Goal: Contribute content: Contribute content

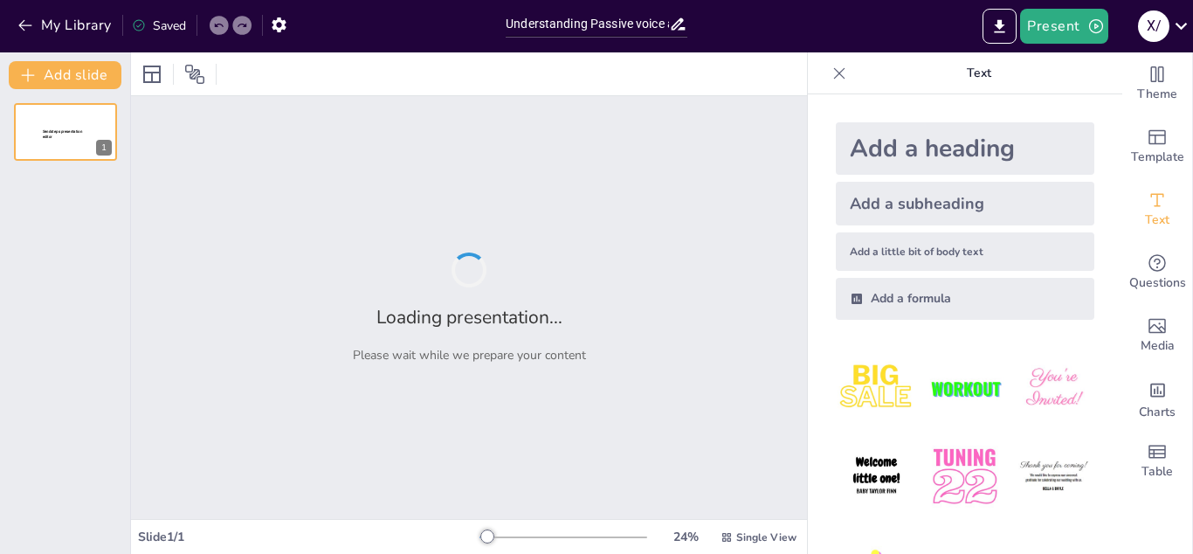
type input "Understanding Passive voice and direct indirect speech"
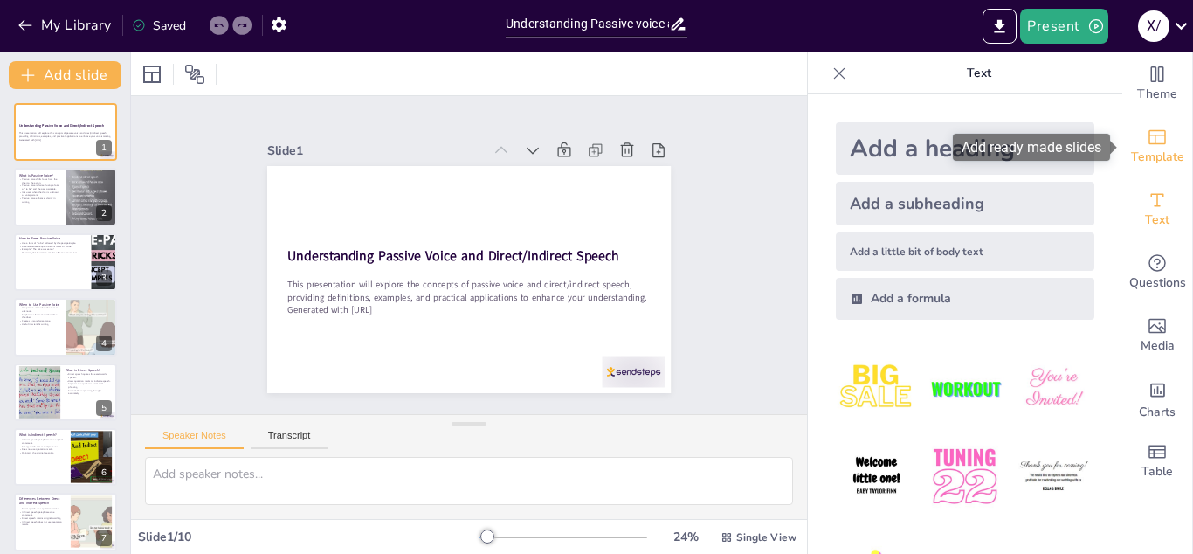
click at [1171, 152] on span "Template" at bounding box center [1157, 157] width 53 height 19
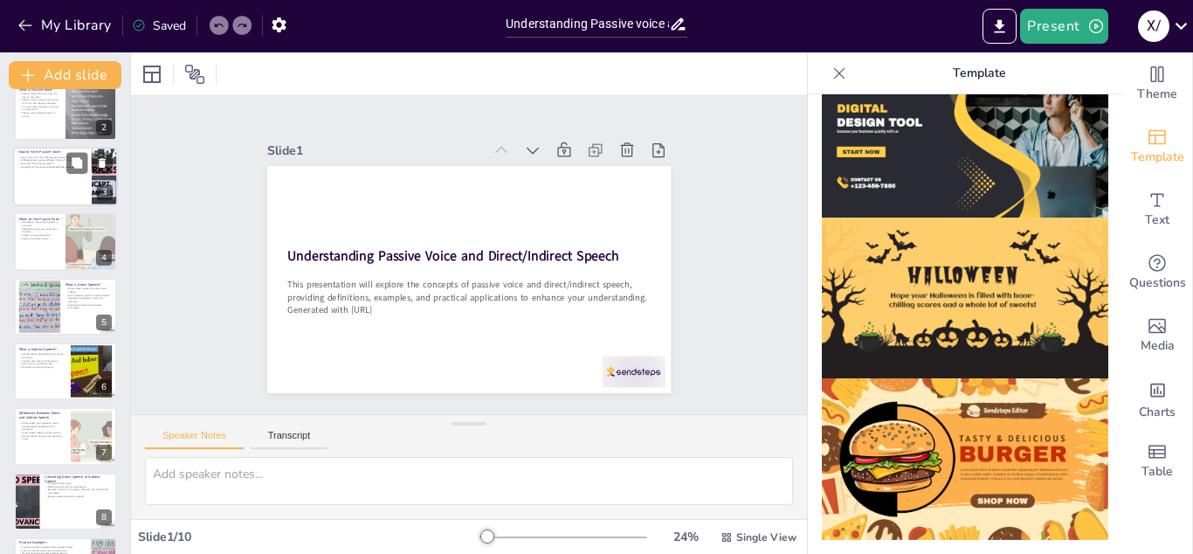
scroll to position [97, 0]
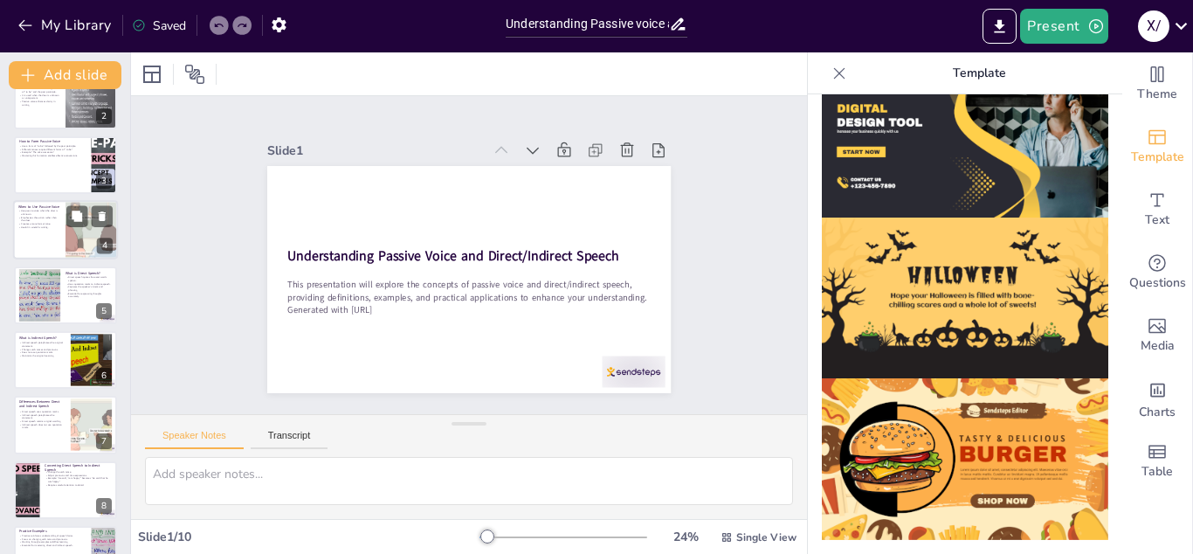
click at [84, 235] on div at bounding box center [91, 229] width 79 height 59
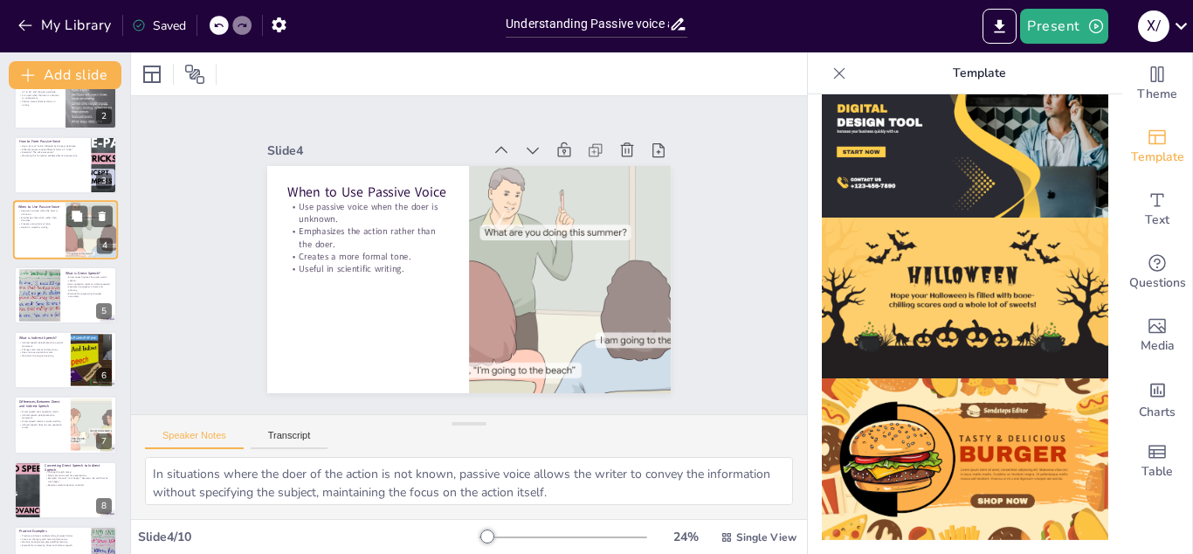
scroll to position [5, 0]
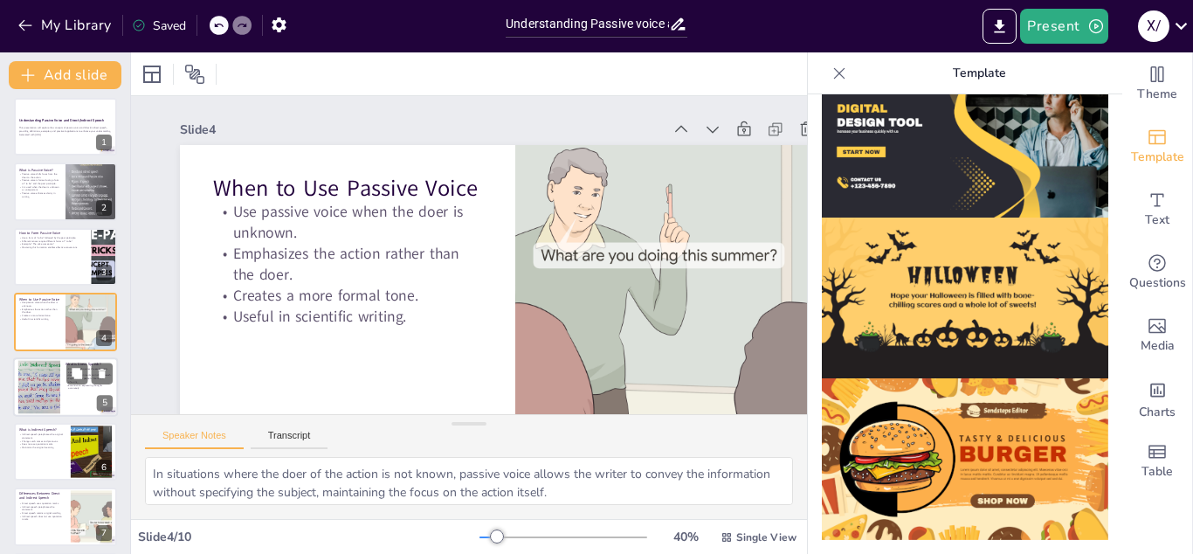
click at [49, 364] on div at bounding box center [39, 386] width 94 height 53
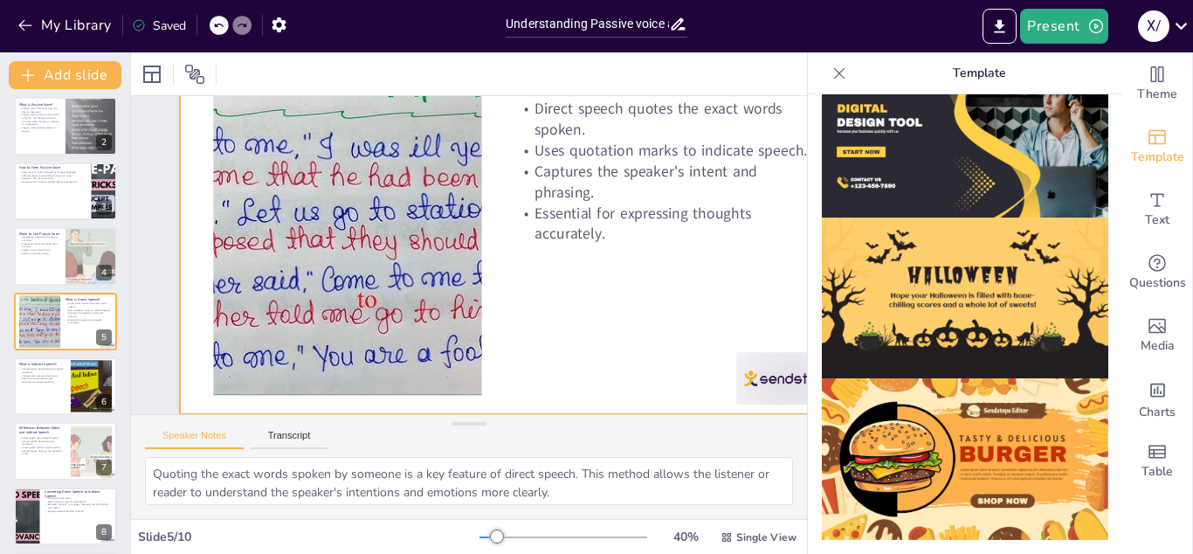
scroll to position [108, 69]
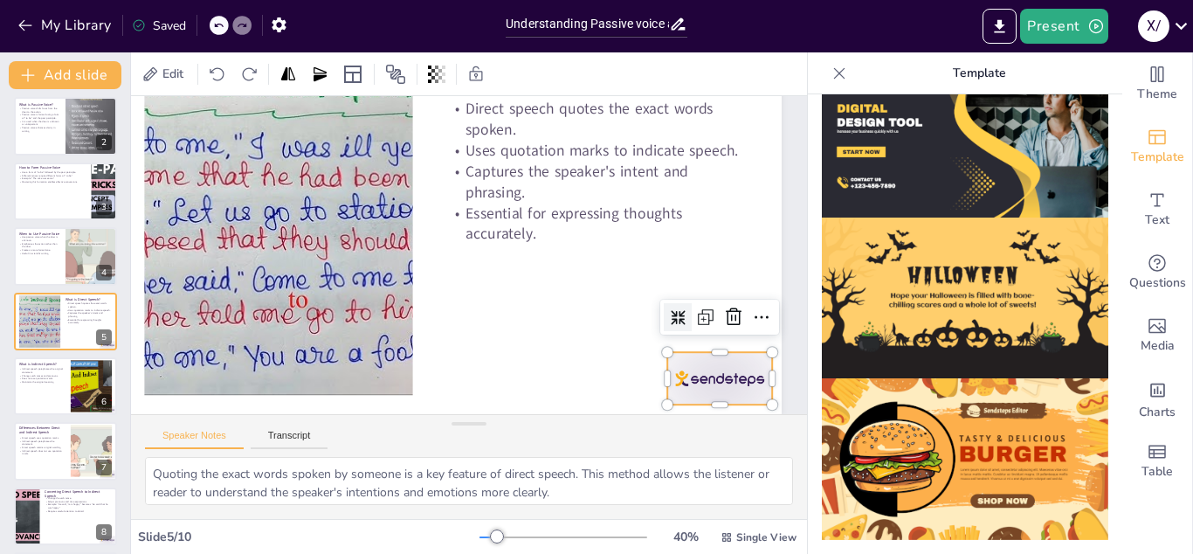
click at [728, 379] on div at bounding box center [719, 378] width 105 height 52
click at [735, 317] on icon at bounding box center [733, 317] width 21 height 21
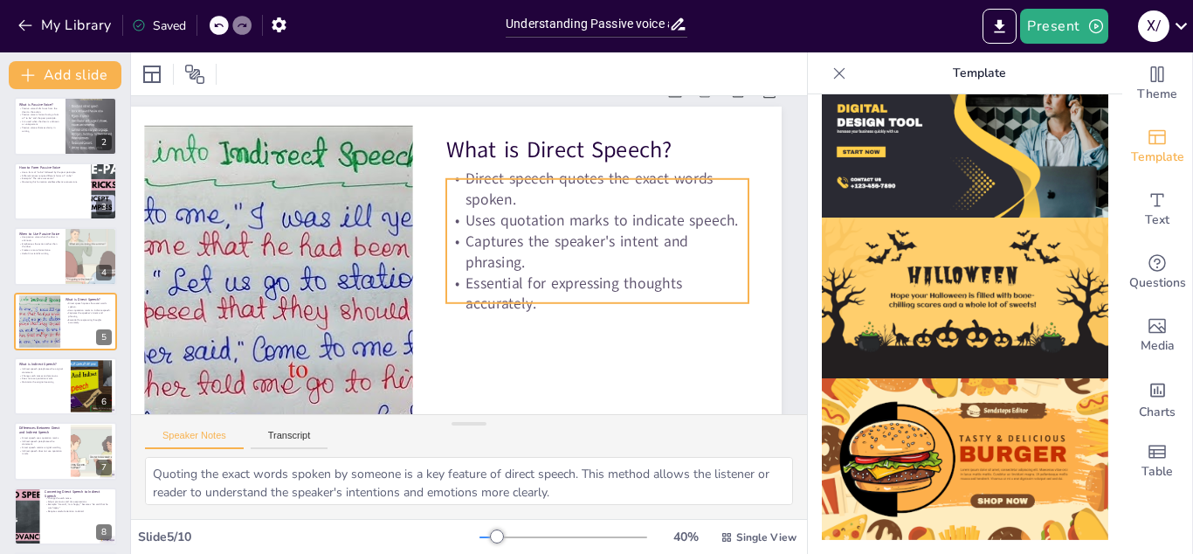
scroll to position [39, 69]
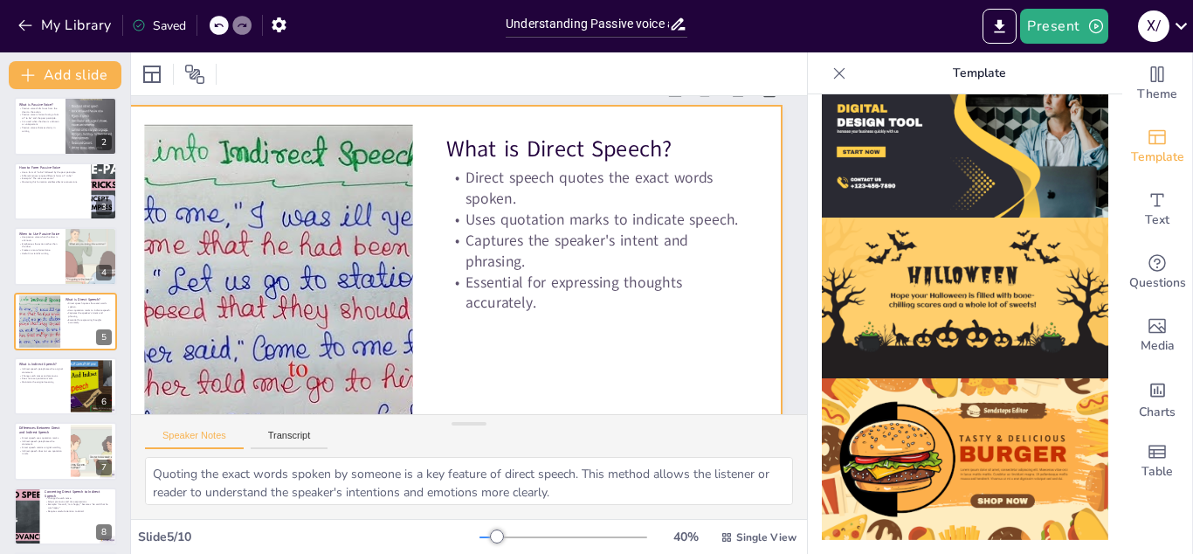
click at [635, 349] on div at bounding box center [446, 294] width 671 height 377
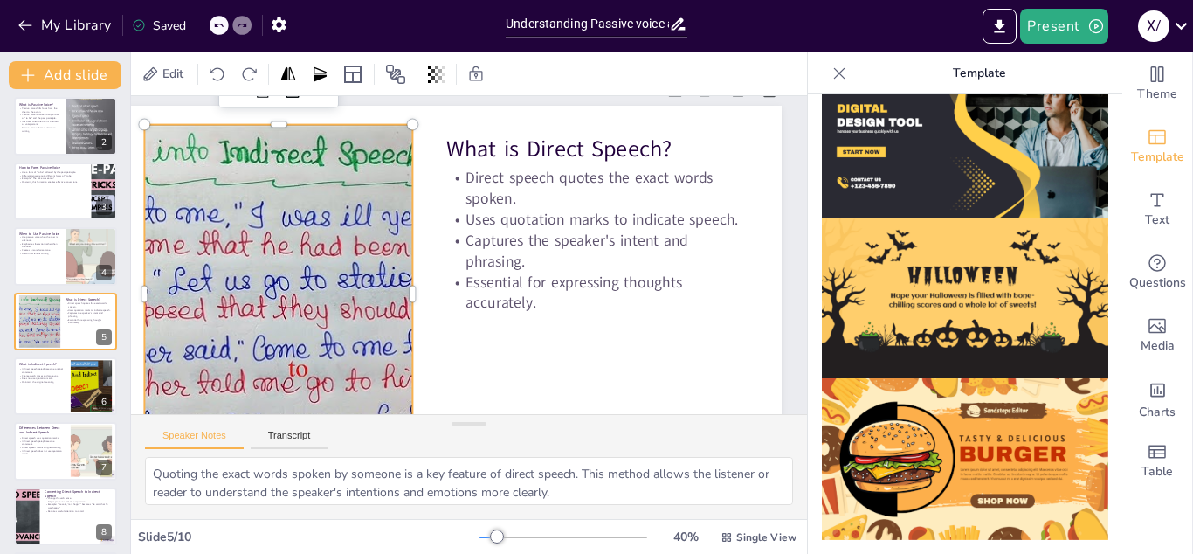
click at [319, 347] on div at bounding box center [279, 295] width 604 height 340
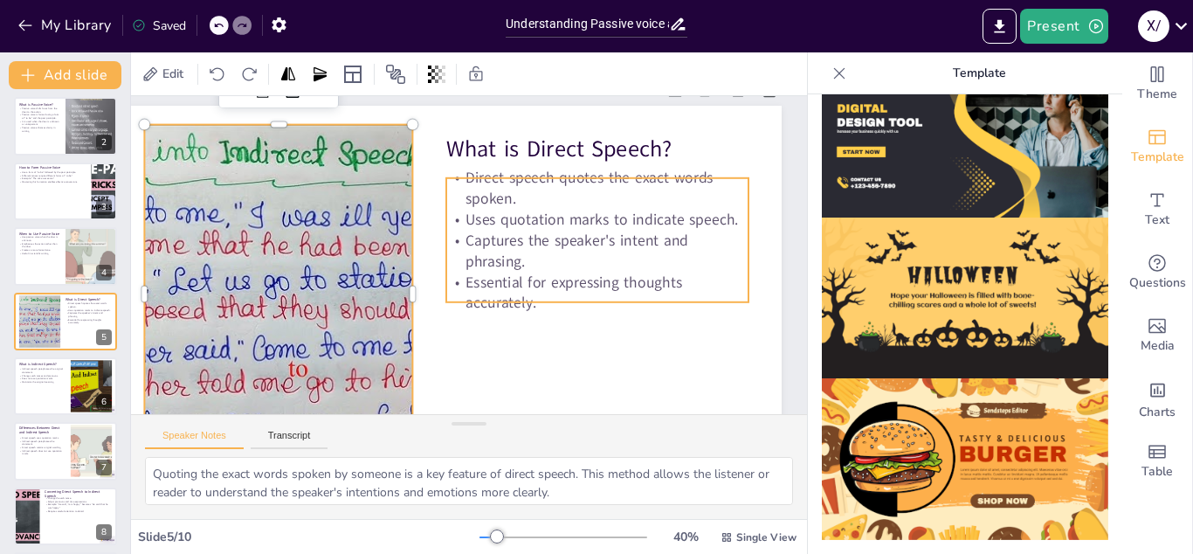
scroll to position [131, 69]
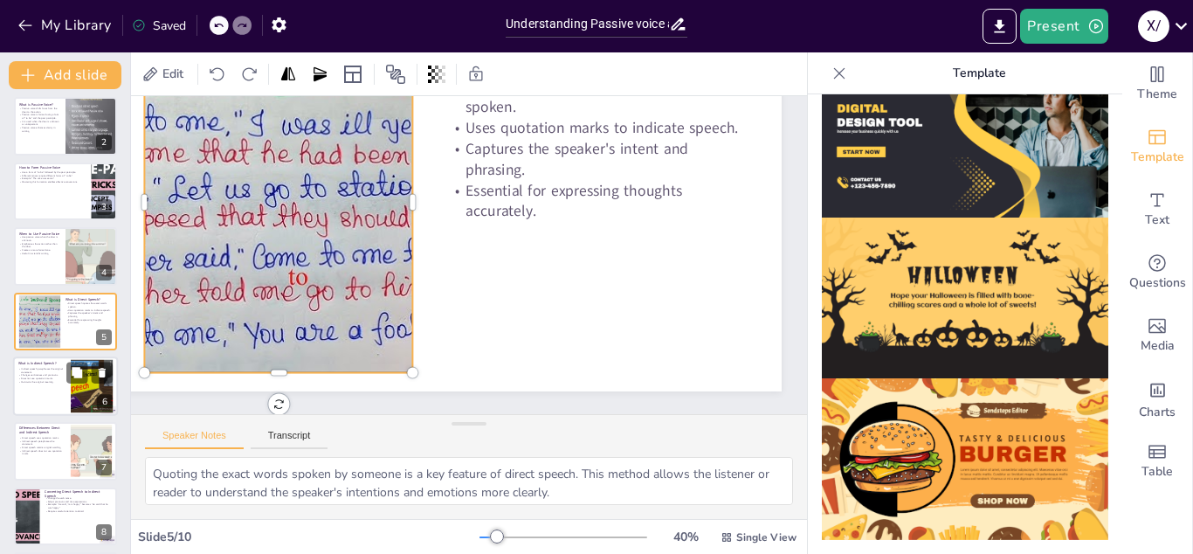
click at [51, 360] on div "What is Indirect Speech?" at bounding box center [41, 364] width 47 height 8
type textarea "Paraphrasing is a key characteristic of indirect speech. This allows the speake…"
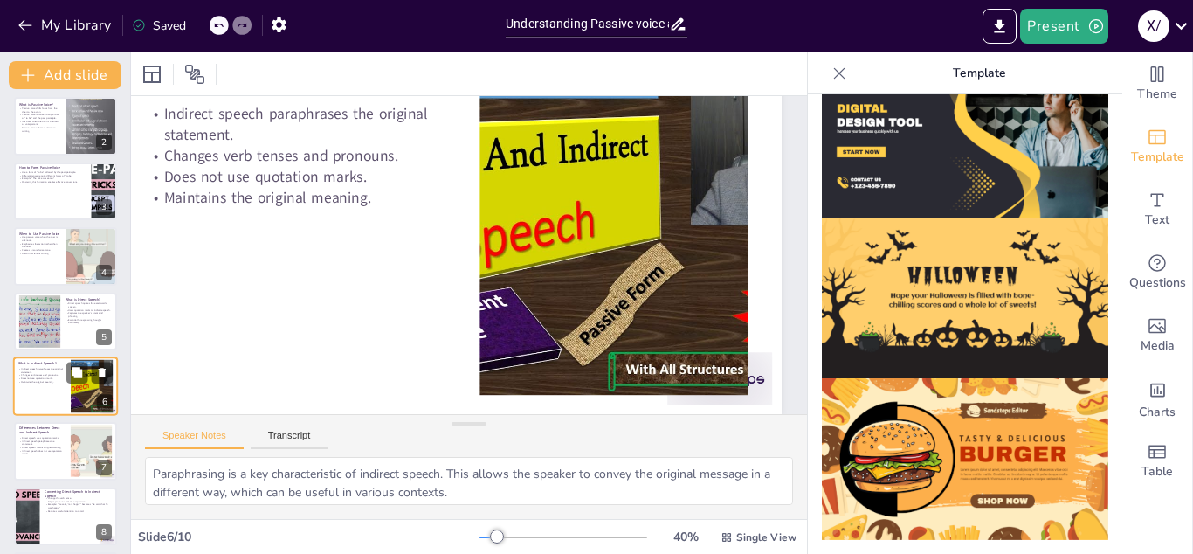
scroll to position [0, 69]
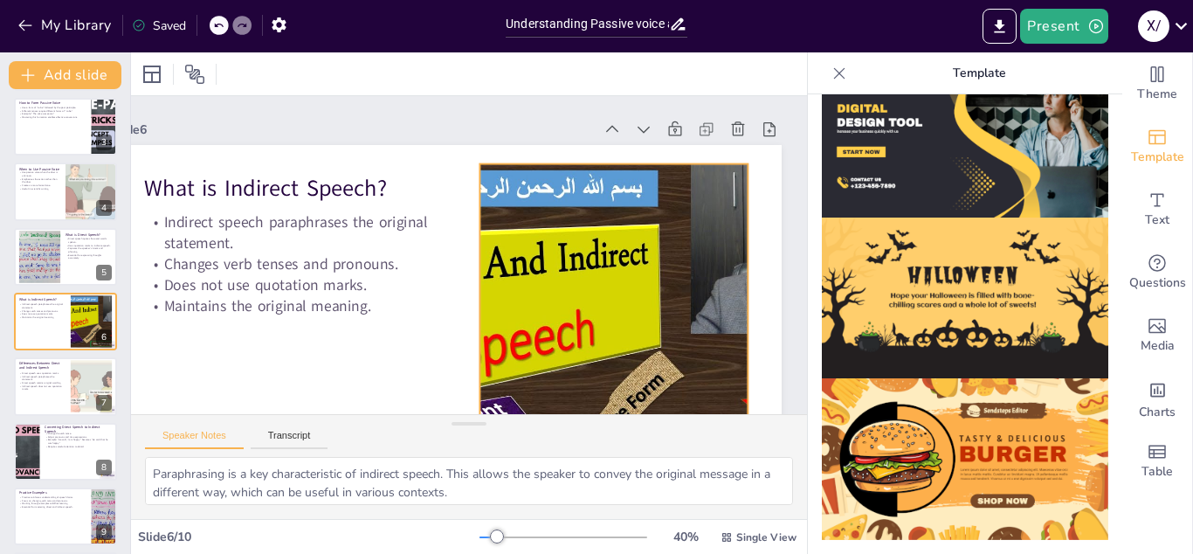
click at [604, 249] on div at bounding box center [614, 334] width 604 height 340
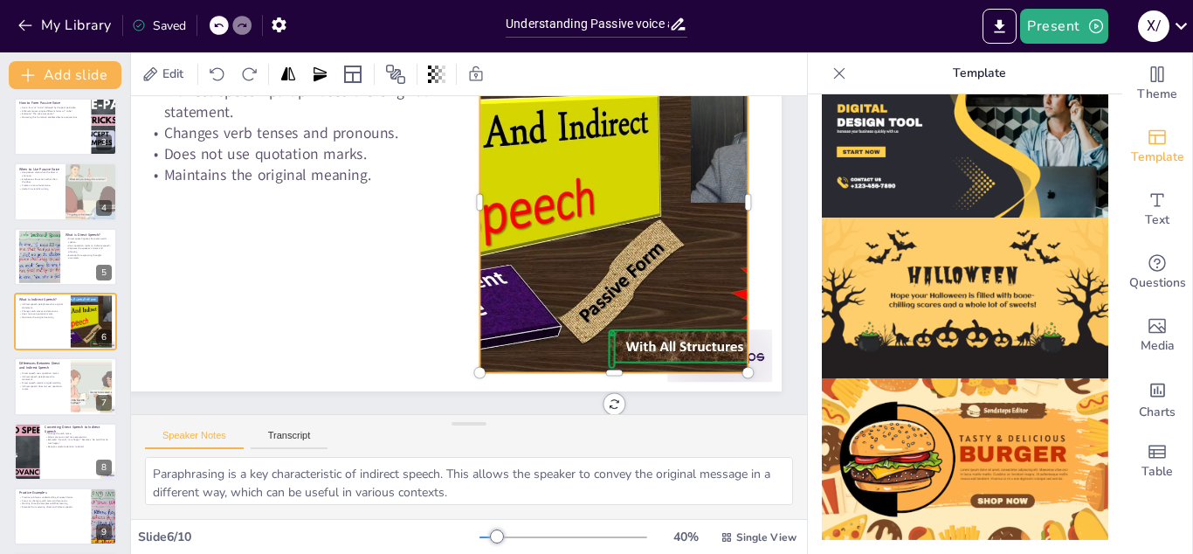
scroll to position [108, 69]
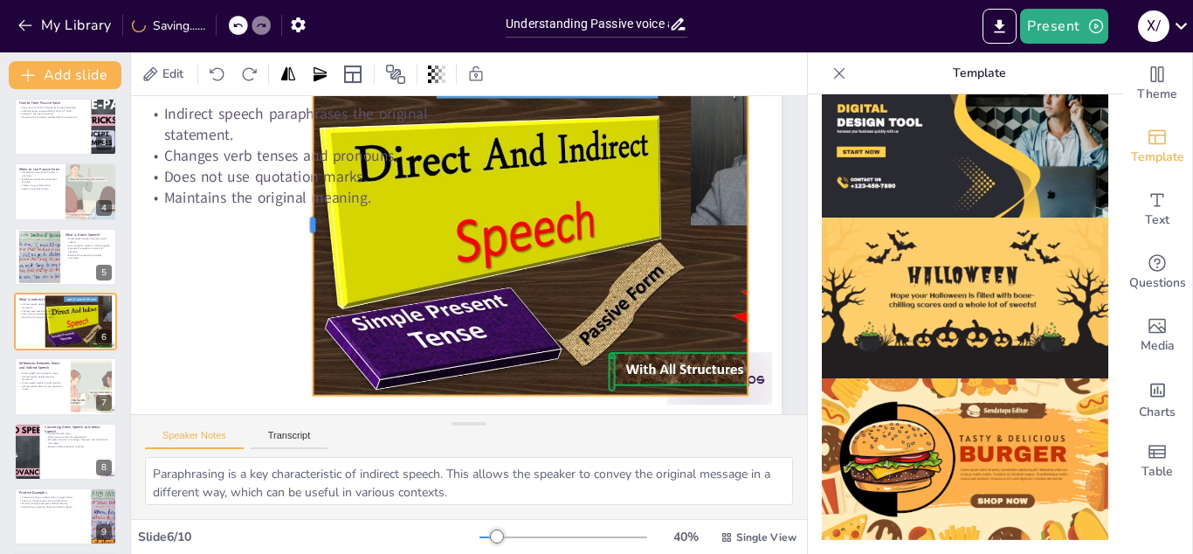
drag, startPoint x: 476, startPoint y: 198, endPoint x: 309, endPoint y: 188, distance: 167.1
click at [309, 188] on div at bounding box center [311, 207] width 50 height 339
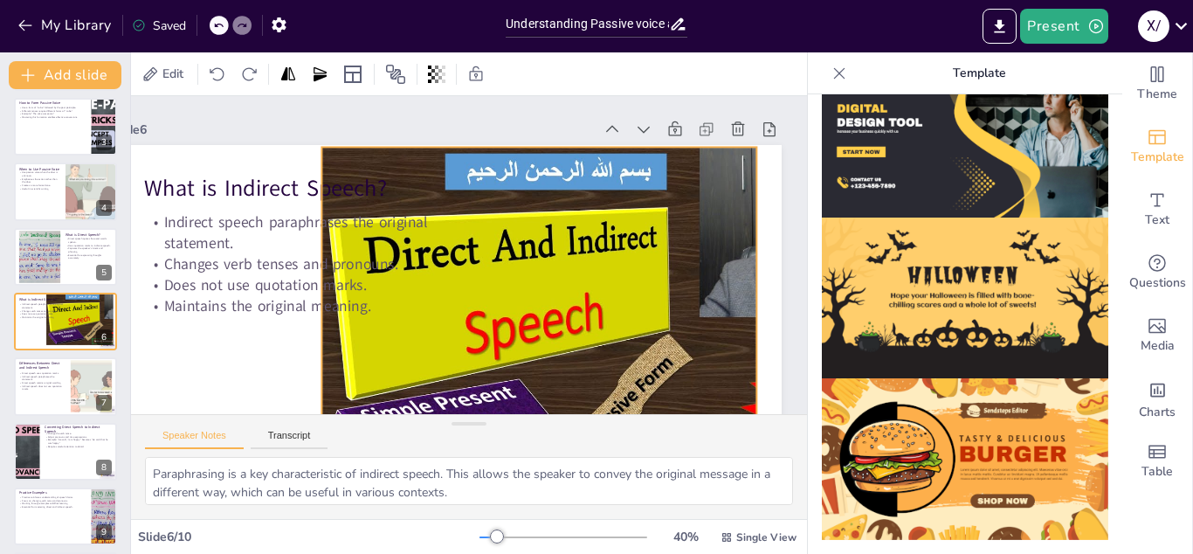
drag, startPoint x: 529, startPoint y: 164, endPoint x: 540, endPoint y: 148, distance: 18.9
click at [540, 148] on div at bounding box center [623, 317] width 604 height 340
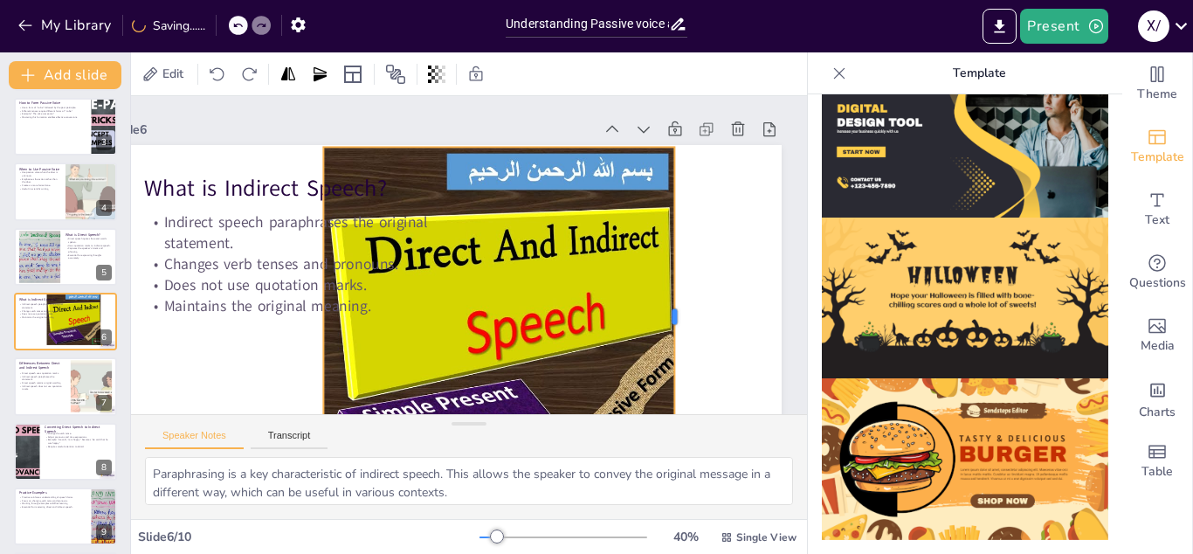
drag, startPoint x: 762, startPoint y: 315, endPoint x: 678, endPoint y: 314, distance: 83.9
click at [678, 314] on div at bounding box center [682, 317] width 14 height 340
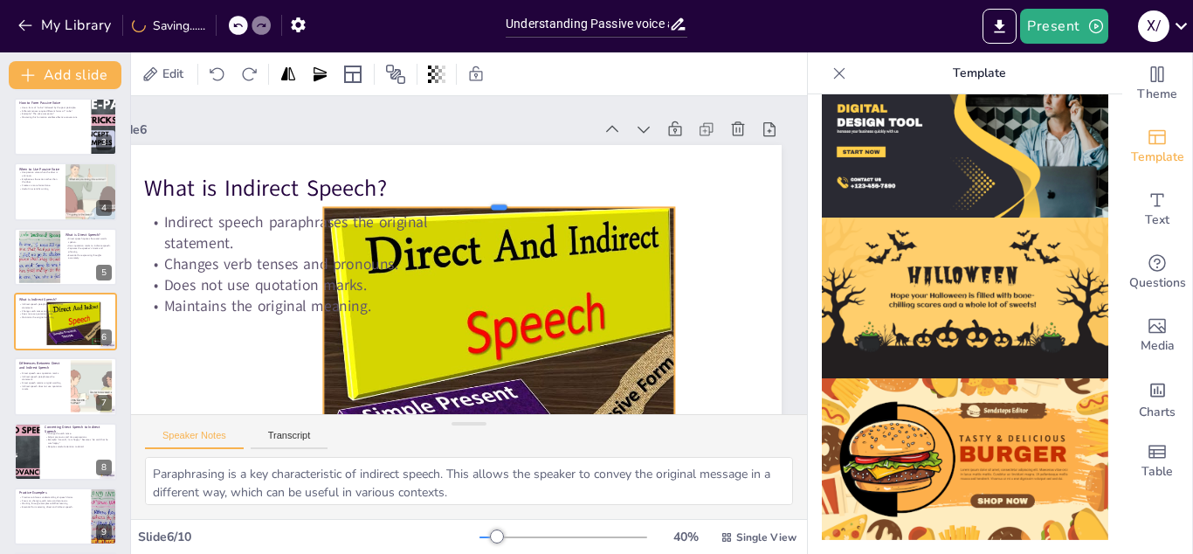
drag, startPoint x: 499, startPoint y: 146, endPoint x: 548, endPoint y: 206, distance: 77.6
click at [548, 206] on div at bounding box center [504, 203] width 351 height 51
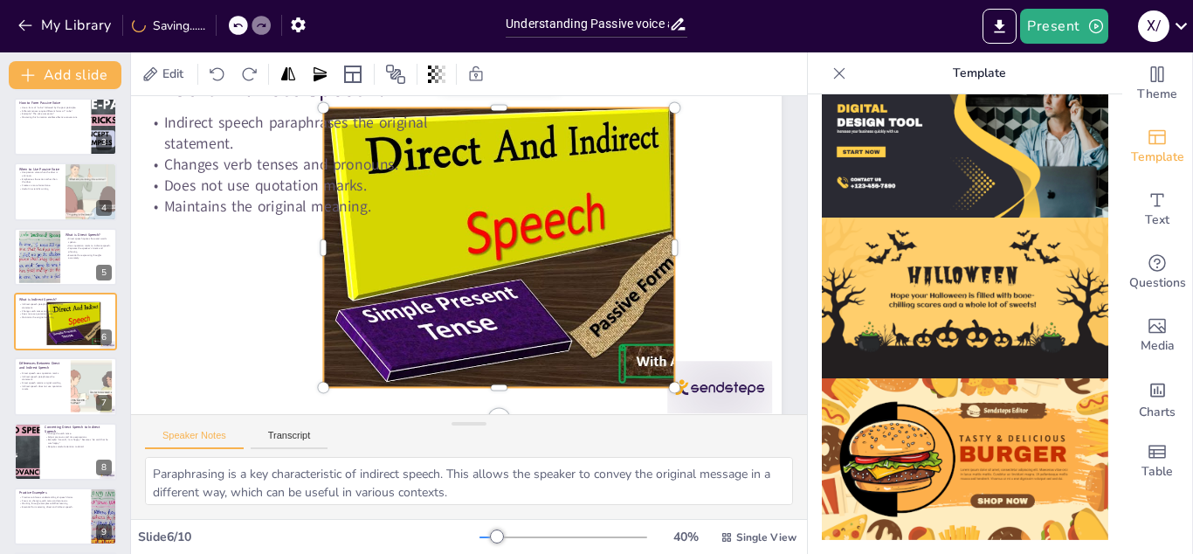
scroll to position [114, 69]
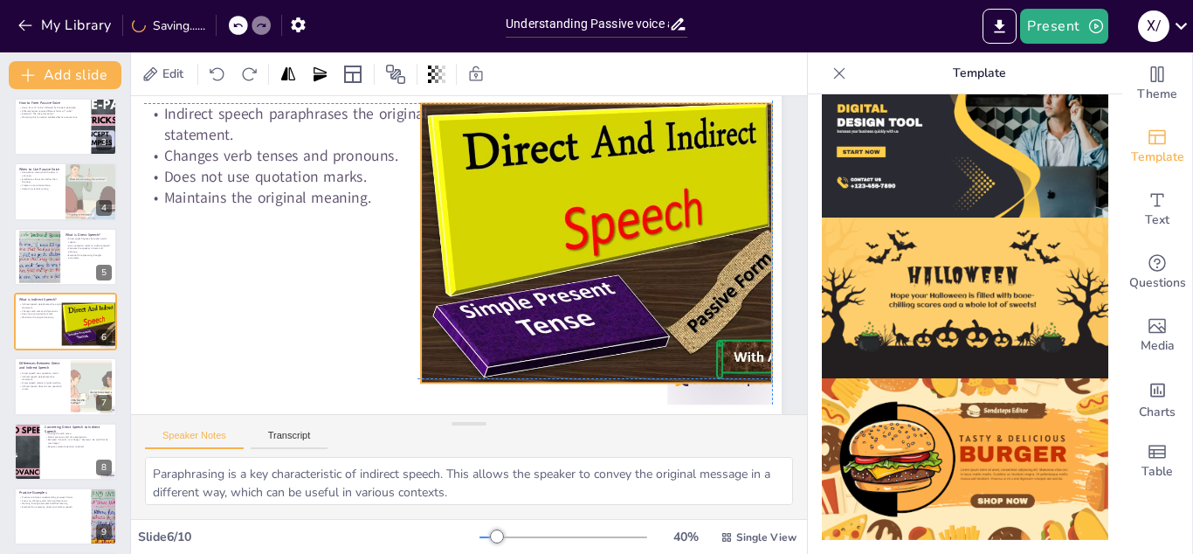
drag, startPoint x: 501, startPoint y: 370, endPoint x: 596, endPoint y: 372, distance: 94.3
click at [596, 372] on div at bounding box center [725, 239] width 636 height 401
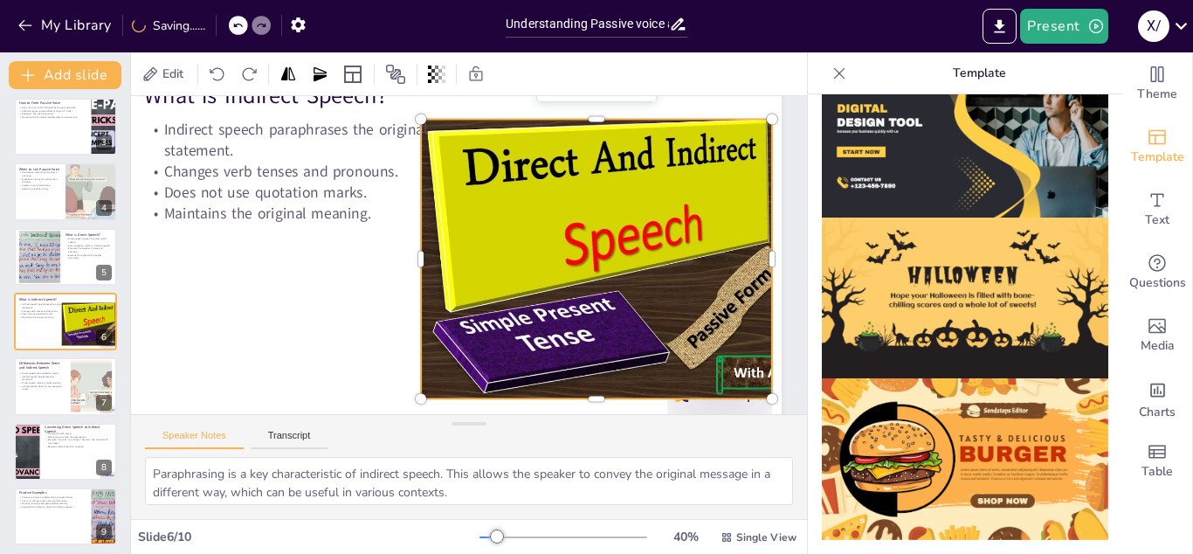
scroll to position [92, 69]
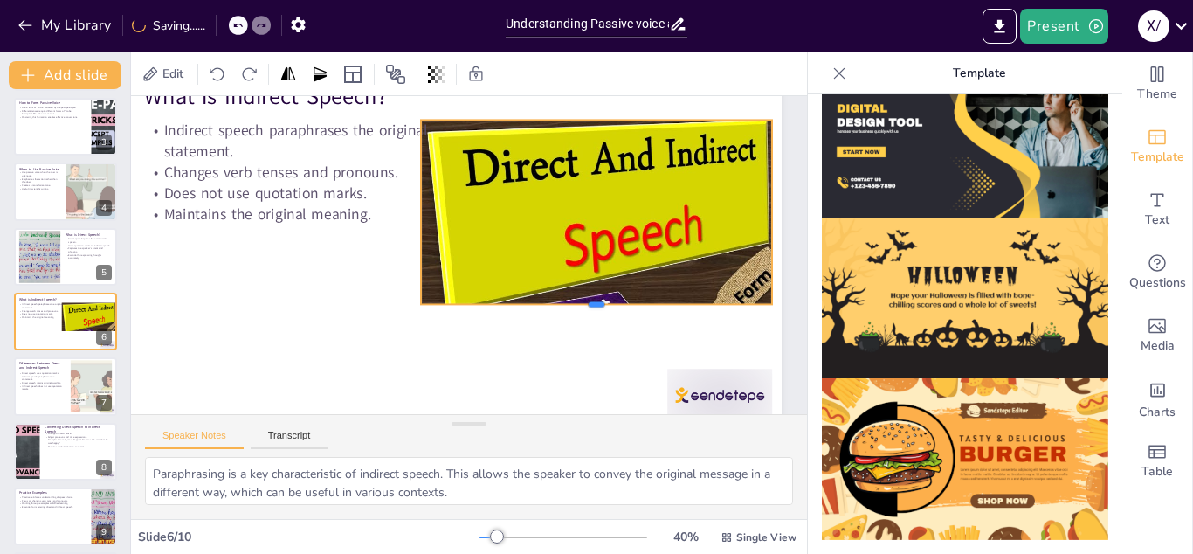
drag, startPoint x: 595, startPoint y: 400, endPoint x: 601, endPoint y: 307, distance: 92.8
click at [601, 307] on div at bounding box center [590, 324] width 351 height 51
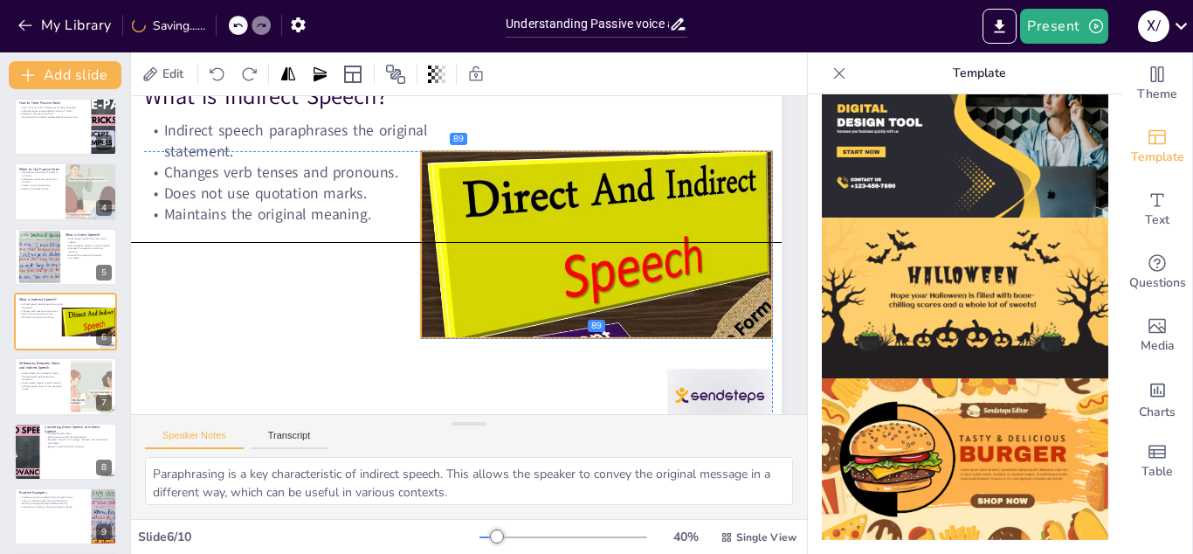
drag, startPoint x: 615, startPoint y: 245, endPoint x: 615, endPoint y: 279, distance: 33.2
click at [615, 279] on div at bounding box center [720, 286] width 636 height 401
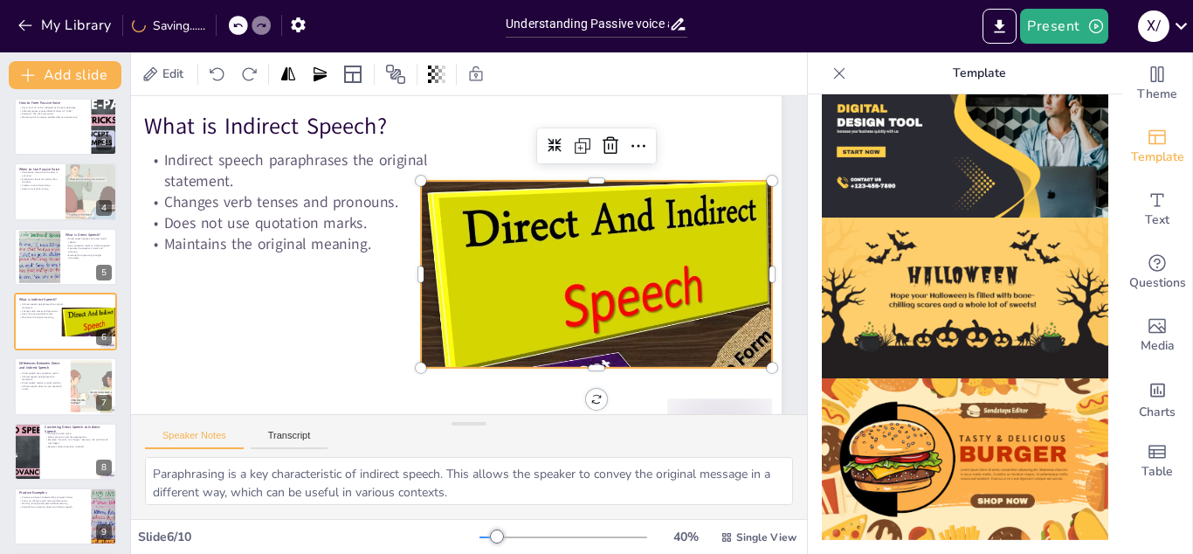
scroll to position [108, 69]
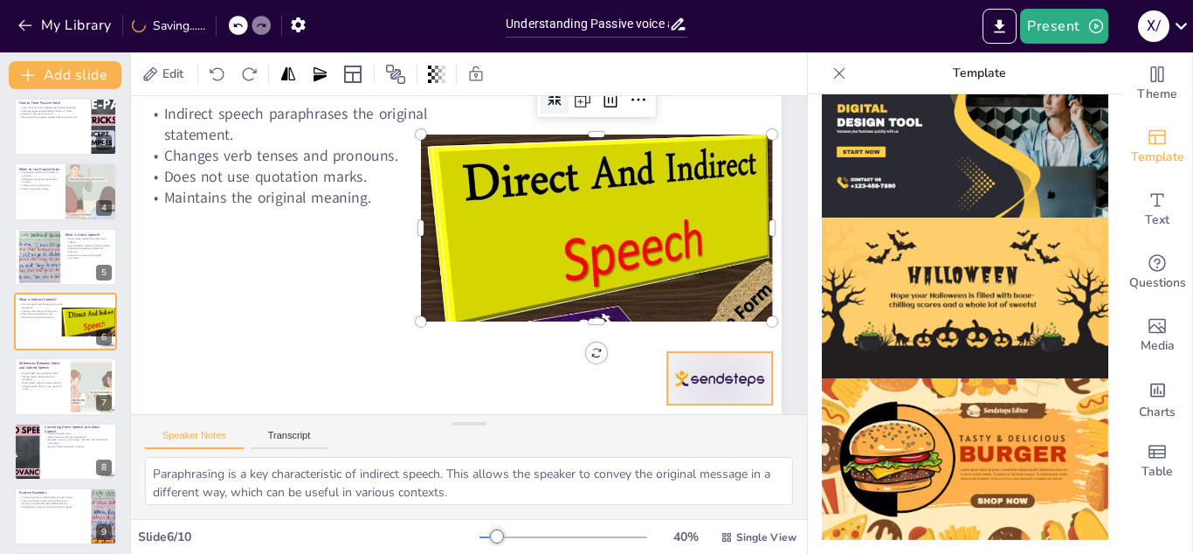
click at [720, 367] on div at bounding box center [719, 378] width 105 height 52
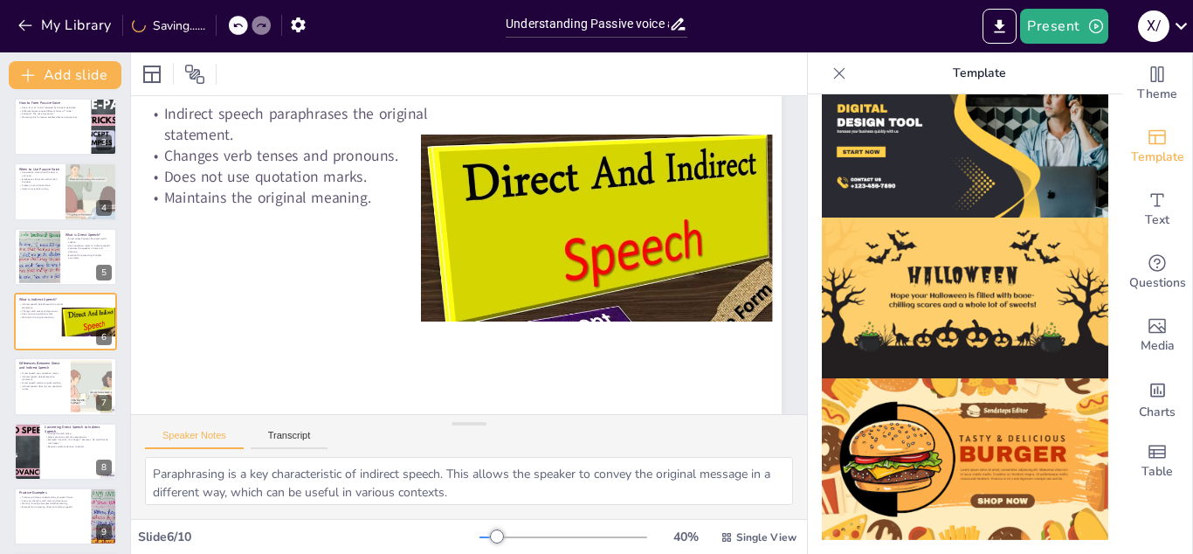
click at [948, 272] on img at bounding box center [965, 298] width 286 height 162
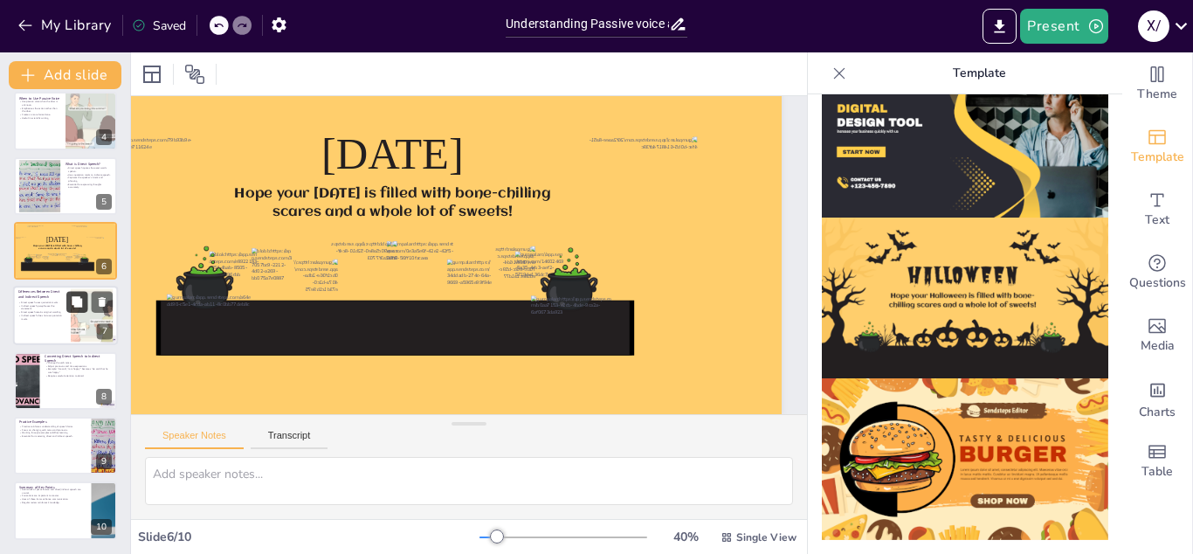
scroll to position [0, 0]
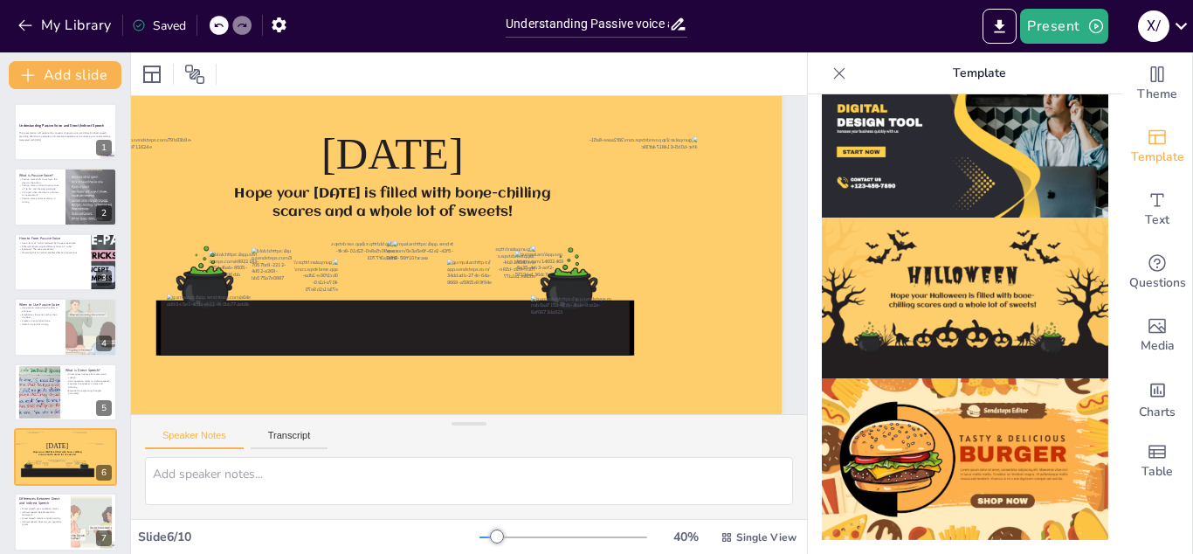
click at [215, 21] on icon at bounding box center [218, 25] width 10 height 10
type textarea "Paraphrasing is a key characteristic of indirect speech. This allows the speake…"
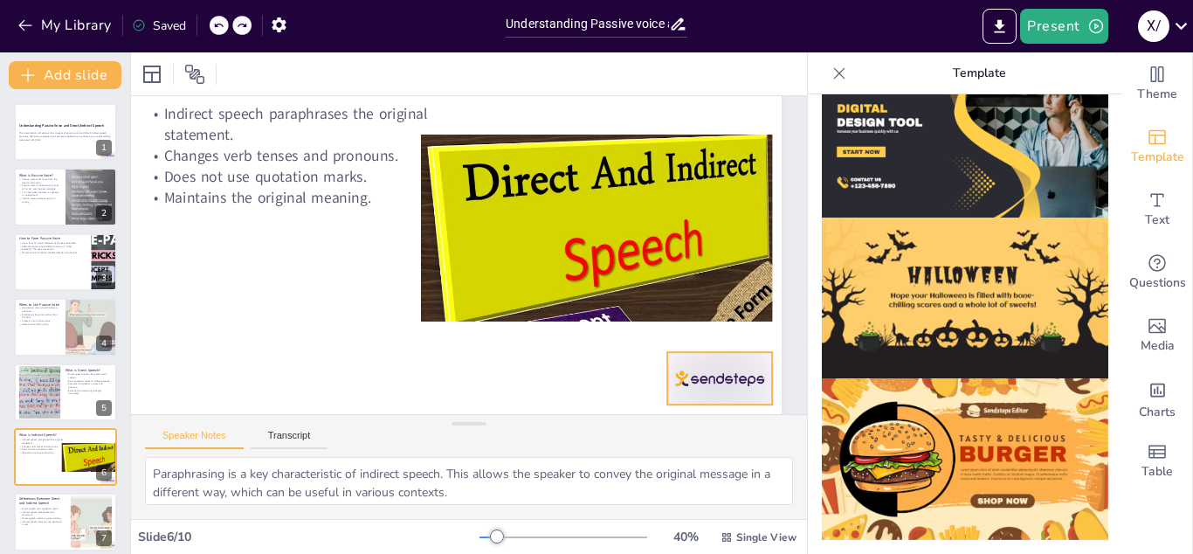
click at [707, 362] on div at bounding box center [719, 378] width 105 height 52
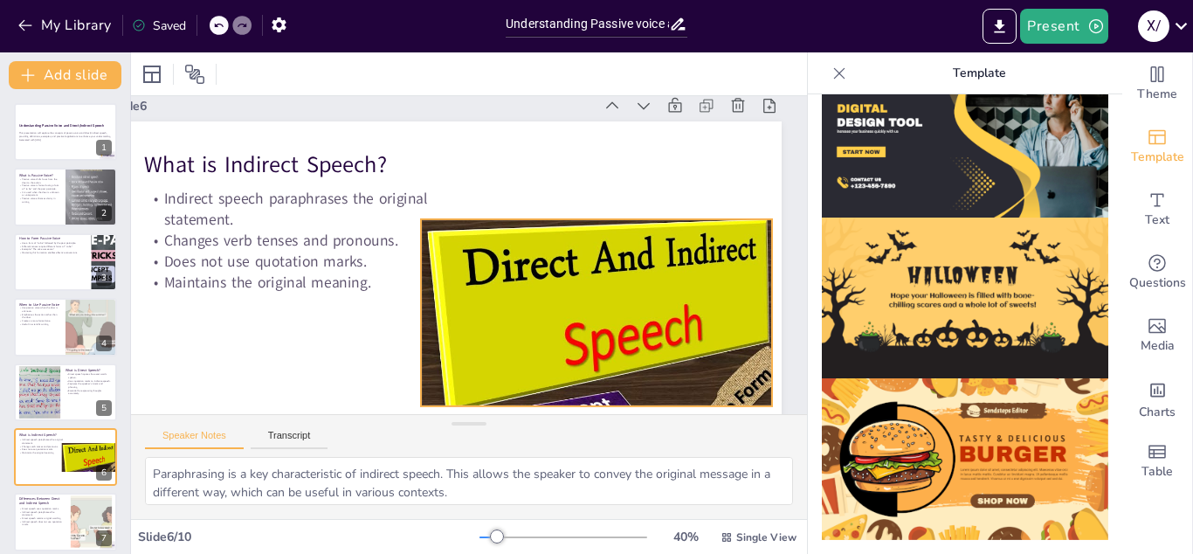
scroll to position [34, 69]
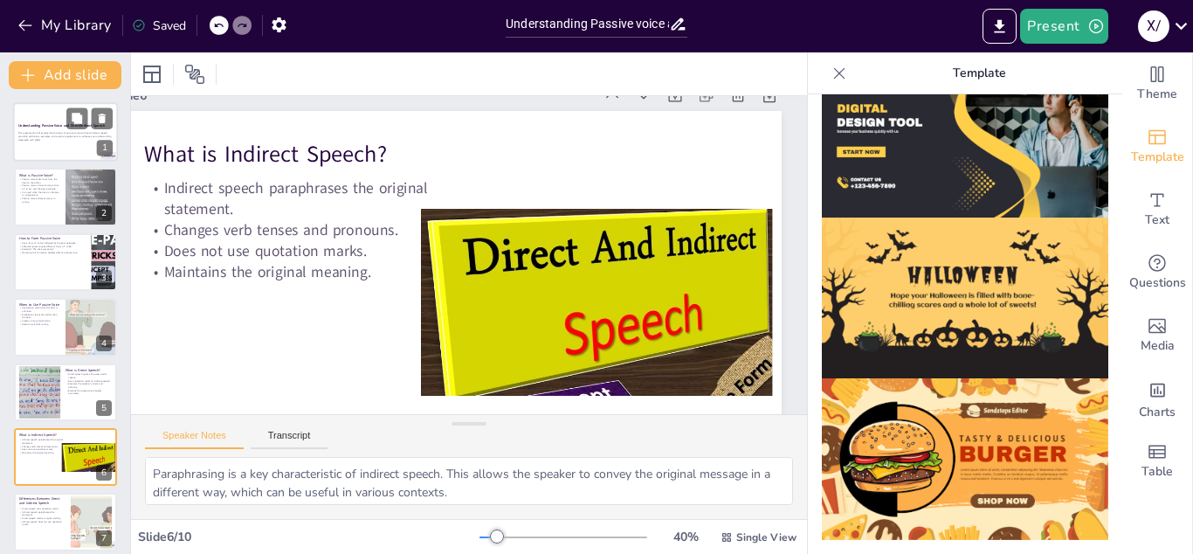
click at [57, 161] on div "Understanding Passive Voice and Direct/Indirect Speech This presentation will e…" at bounding box center [65, 131] width 105 height 59
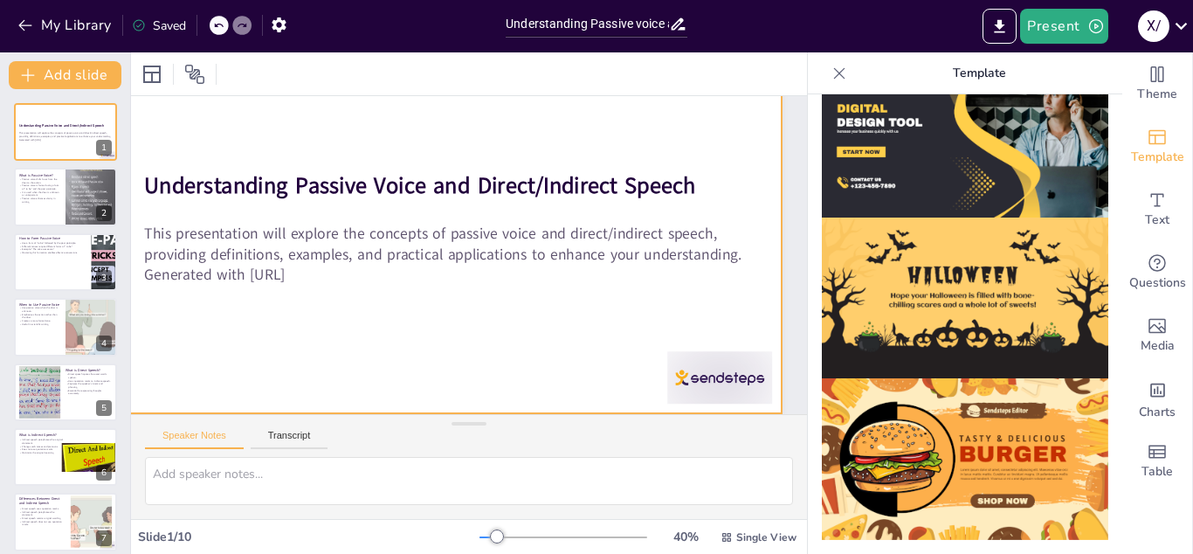
scroll to position [108, 69]
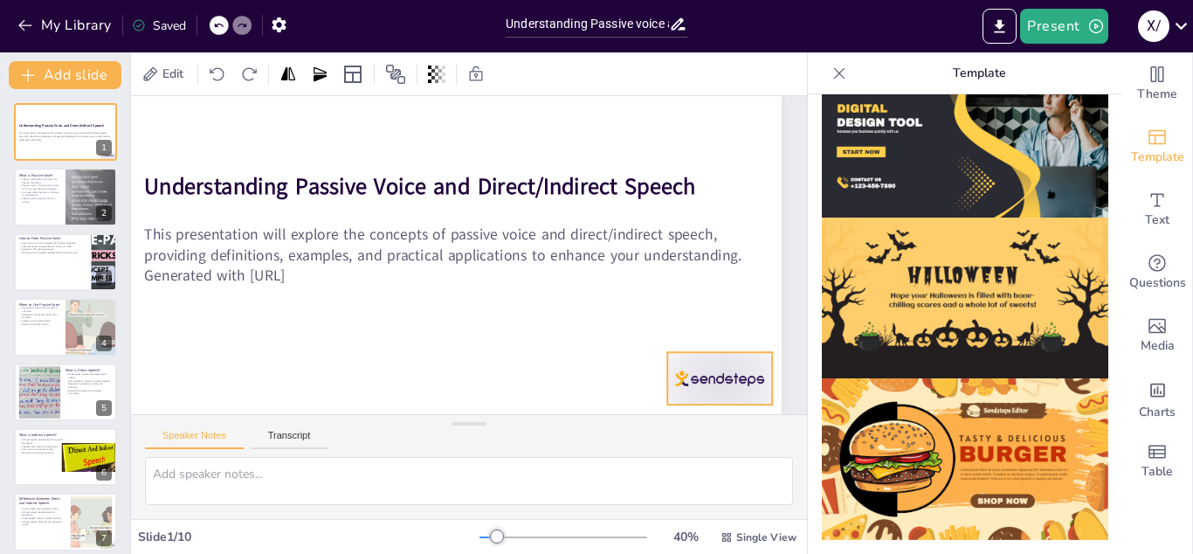
click at [702, 370] on div at bounding box center [719, 378] width 105 height 52
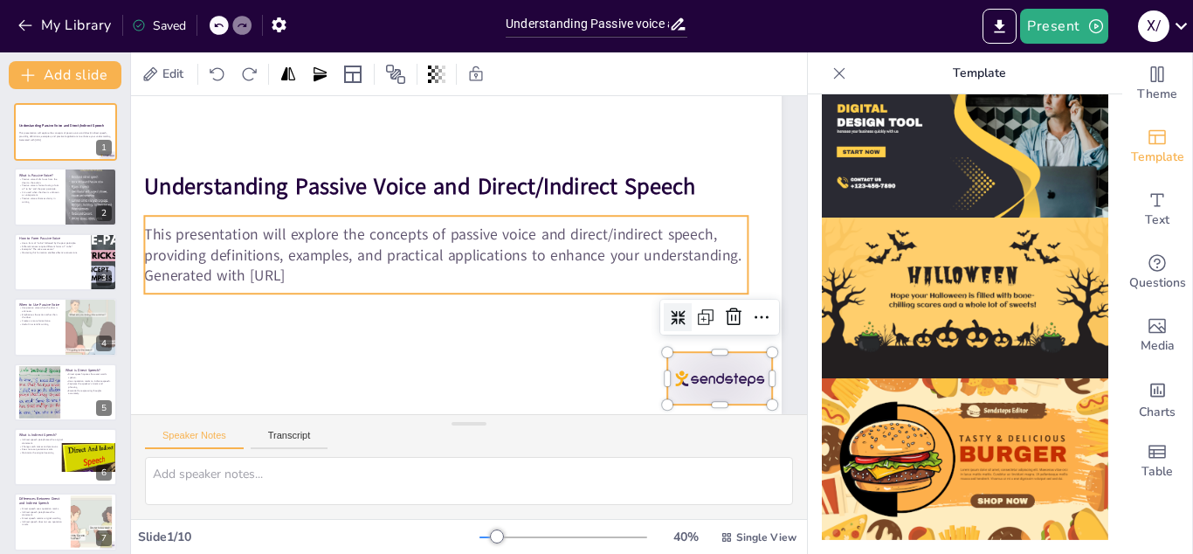
click at [188, 285] on p "Generated with [URL]" at bounding box center [446, 276] width 604 height 21
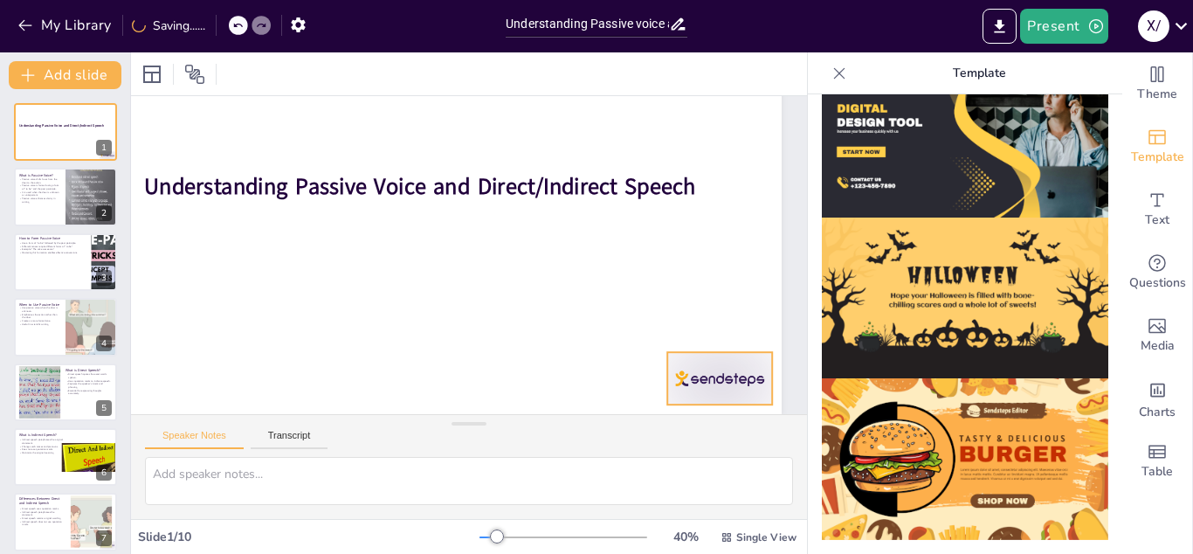
click at [727, 383] on div at bounding box center [719, 378] width 105 height 52
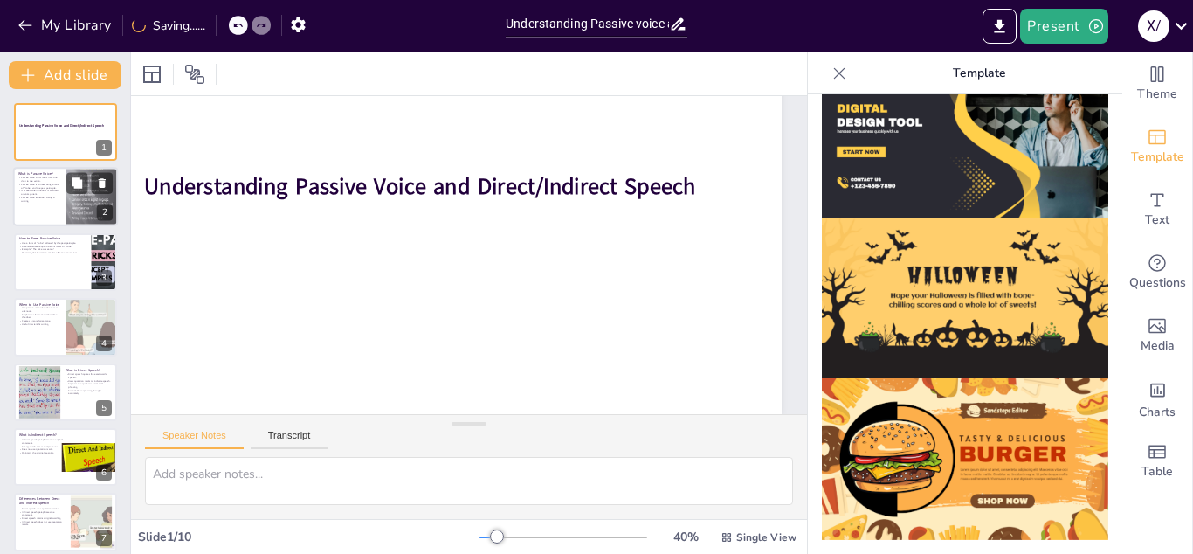
click at [52, 176] on div "What is Passive Voice?" at bounding box center [39, 174] width 42 height 8
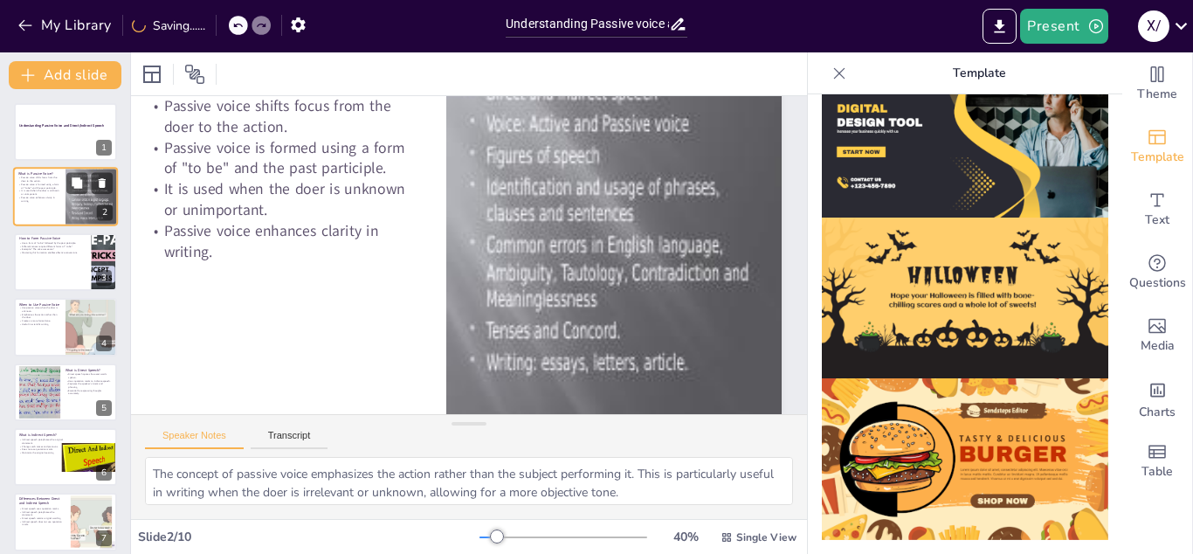
scroll to position [0, 69]
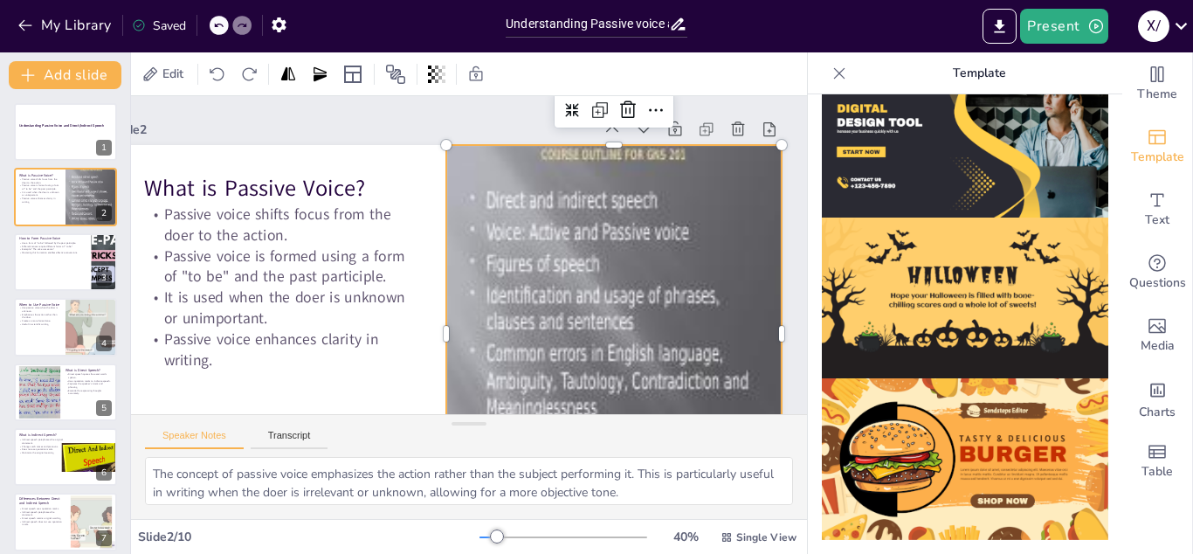
click at [517, 273] on div at bounding box center [613, 333] width 335 height 434
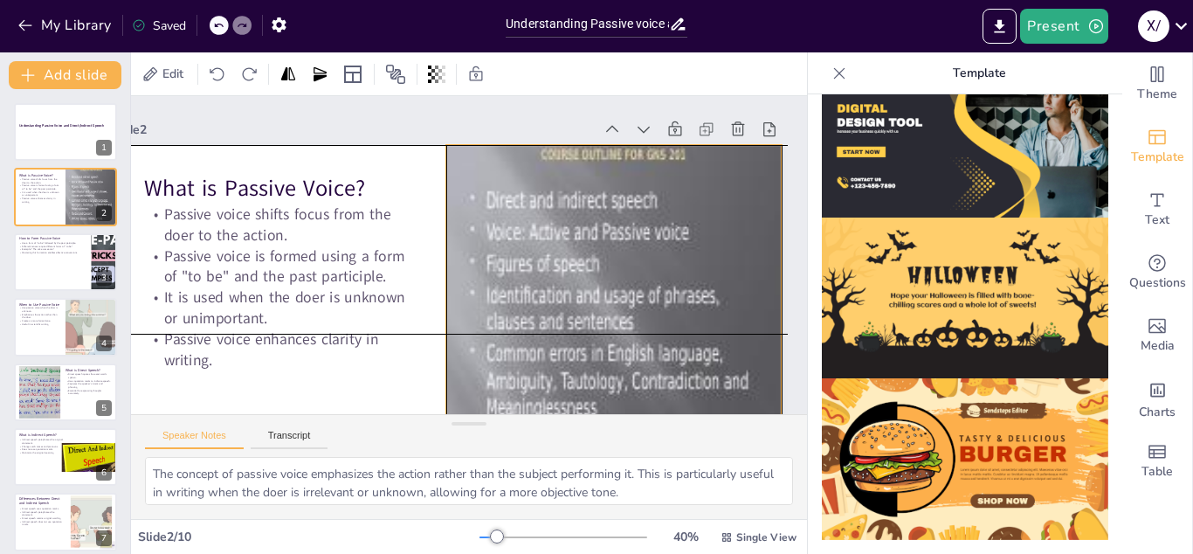
click at [604, 305] on div at bounding box center [594, 362] width 418 height 494
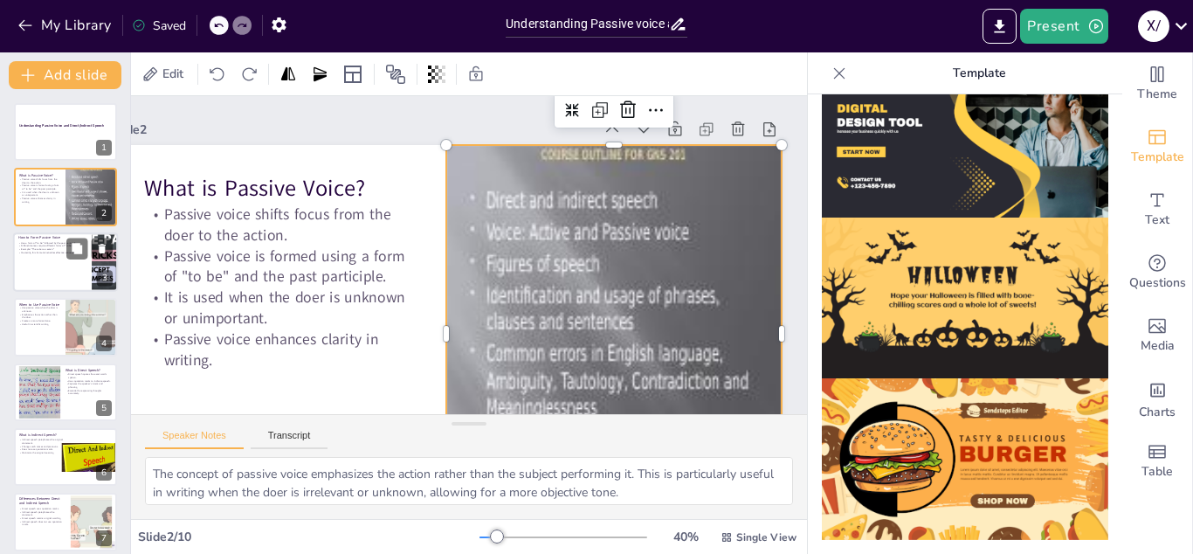
click at [52, 269] on div at bounding box center [65, 261] width 105 height 59
type textarea "Understanding the structure of passive voice is vital for students. By using th…"
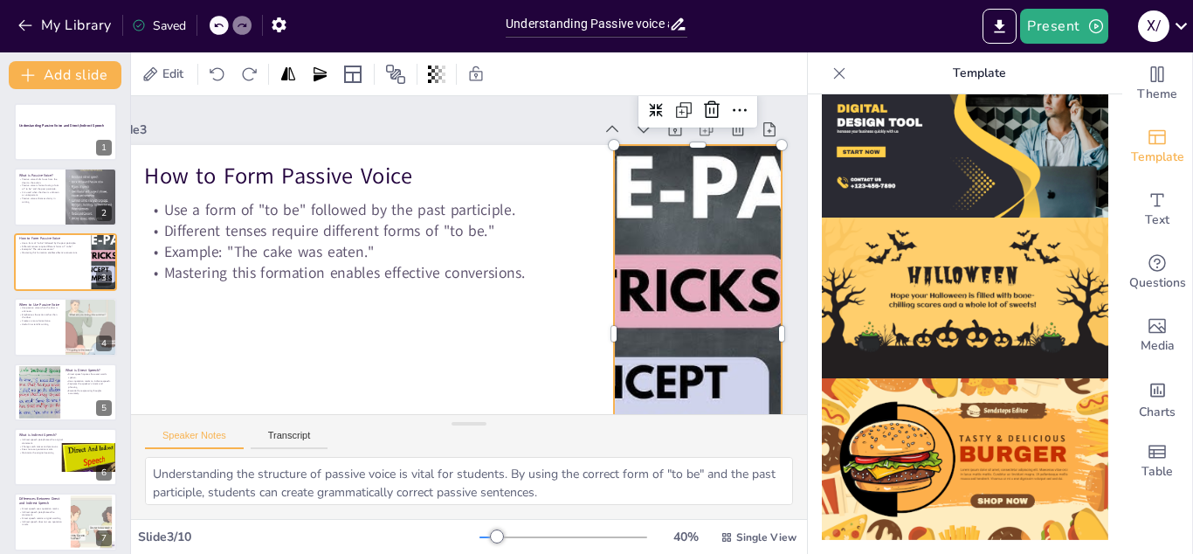
click at [666, 272] on div at bounding box center [697, 333] width 671 height 377
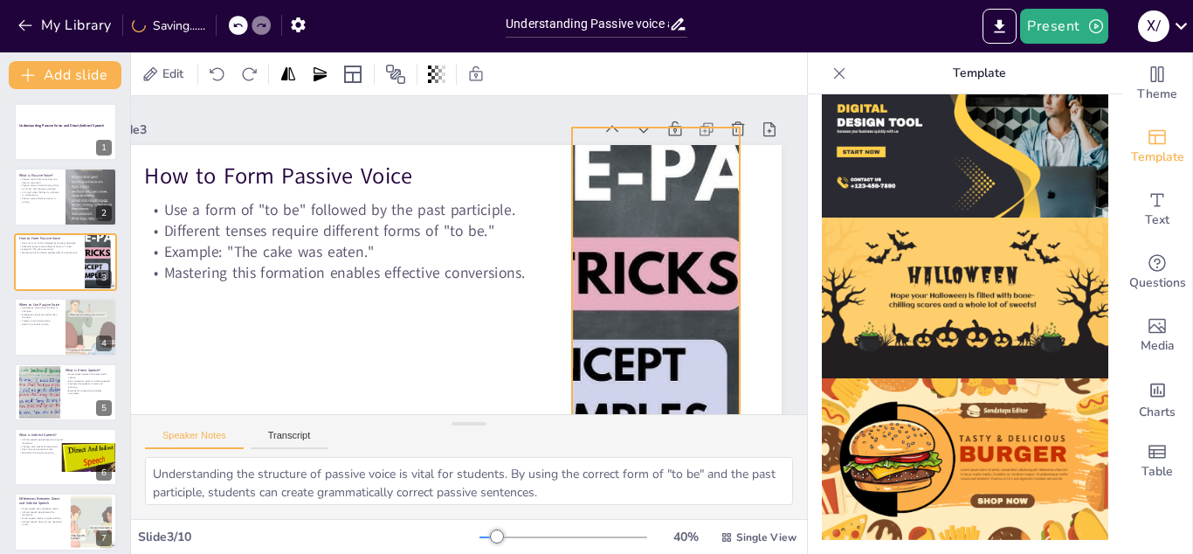
drag, startPoint x: 666, startPoint y: 272, endPoint x: 624, endPoint y: 254, distance: 45.4
click at [624, 254] on div at bounding box center [648, 335] width 707 height 445
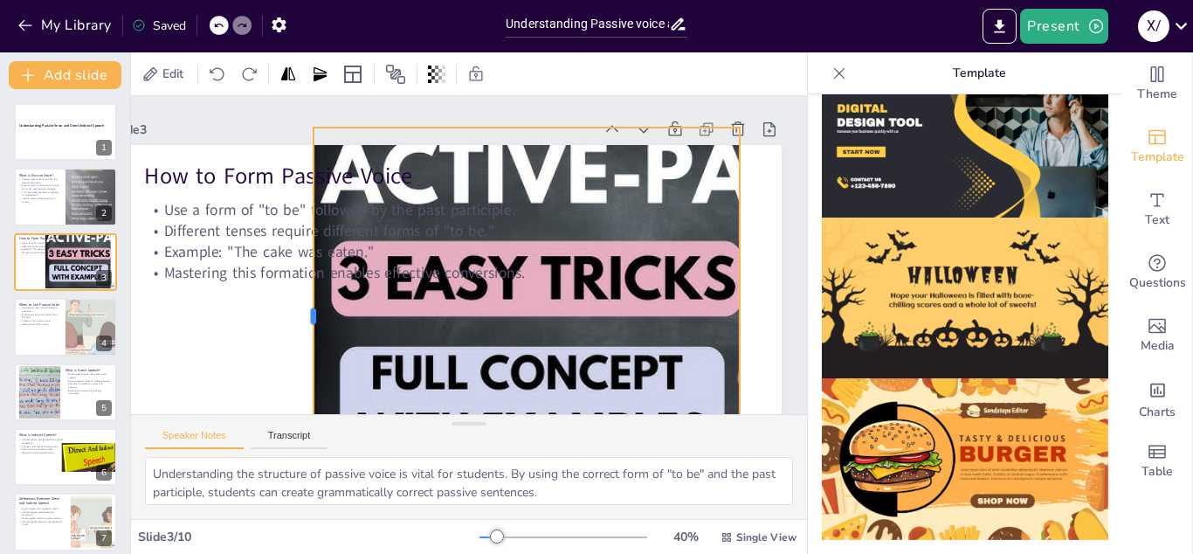
drag, startPoint x: 569, startPoint y: 314, endPoint x: 312, endPoint y: 336, distance: 258.6
click at [312, 336] on div at bounding box center [307, 316] width 14 height 377
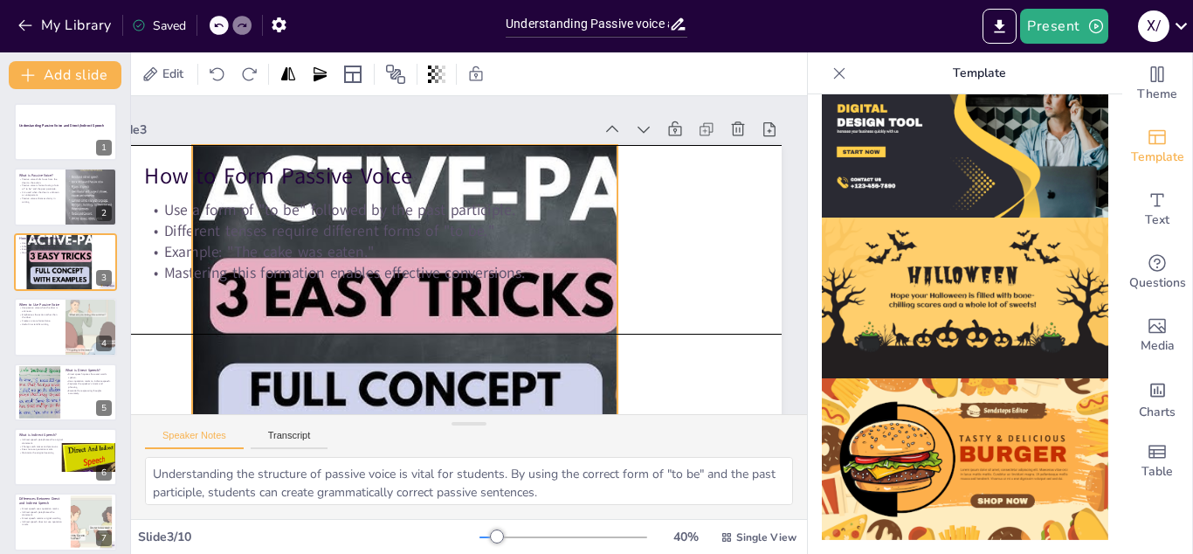
drag, startPoint x: 542, startPoint y: 306, endPoint x: 397, endPoint y: 323, distance: 146.9
click at [397, 323] on div at bounding box center [521, 345] width 714 height 457
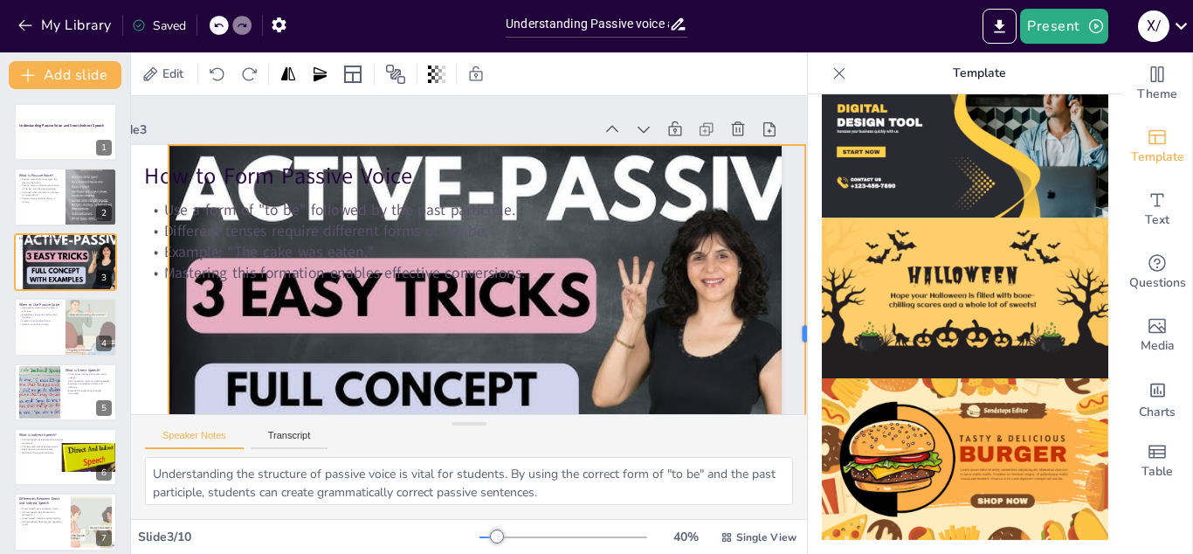
drag, startPoint x: 599, startPoint y: 332, endPoint x: 846, endPoint y: 332, distance: 247.2
click at [846, 332] on div "Document fonts Akatab Recently used Mulish Popular fonts Lato Montserrat Open S…" at bounding box center [596, 302] width 1193 height 501
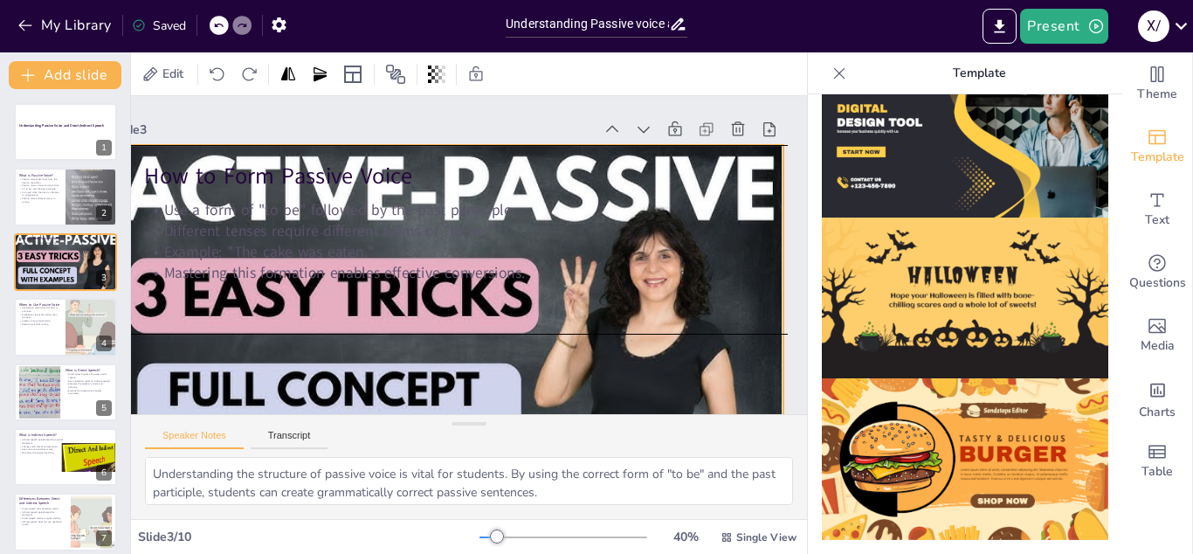
drag, startPoint x: 673, startPoint y: 330, endPoint x: 618, endPoint y: 331, distance: 55.0
click at [618, 331] on div at bounding box center [441, 336] width 714 height 457
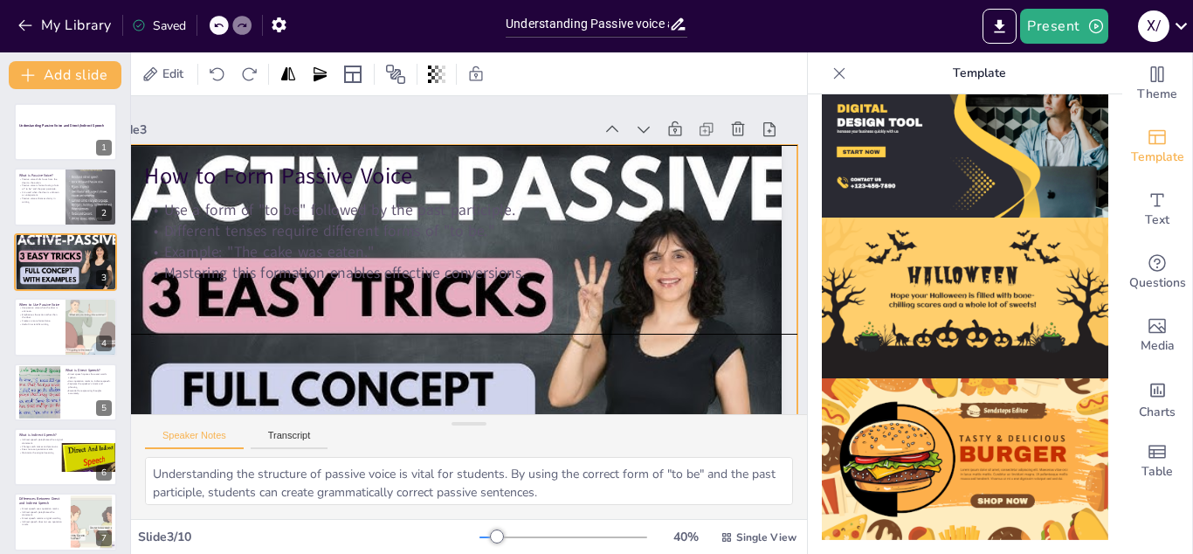
drag, startPoint x: 591, startPoint y: 331, endPoint x: 605, endPoint y: 328, distance: 14.4
click at [605, 328] on div at bounding box center [463, 339] width 677 height 389
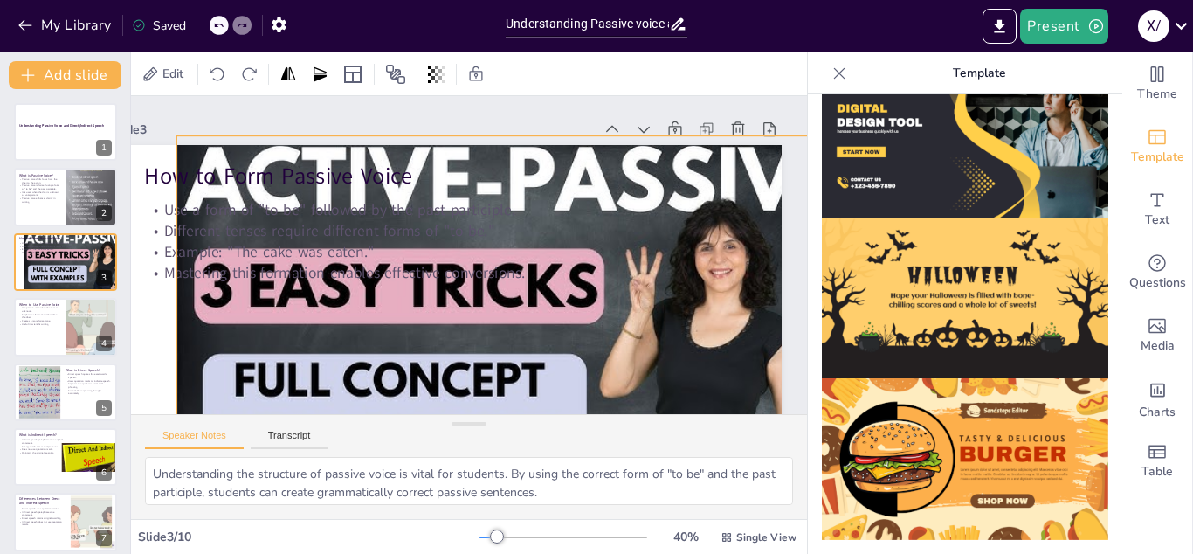
drag, startPoint x: 605, startPoint y: 328, endPoint x: 657, endPoint y: 320, distance: 52.1
click at [657, 320] on div at bounding box center [514, 329] width 677 height 389
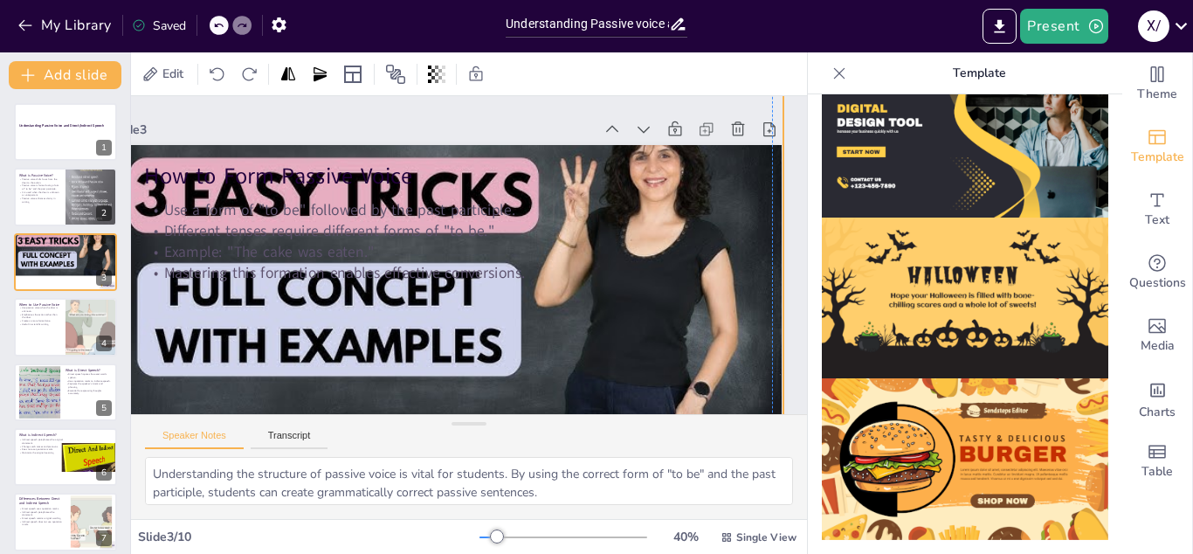
drag, startPoint x: 497, startPoint y: 314, endPoint x: 423, endPoint y: 221, distance: 119.4
click at [423, 145] on div "How to Form Passive Voice Use a form of "to be" followed by the past participle…" at bounding box center [446, 145] width 671 height 0
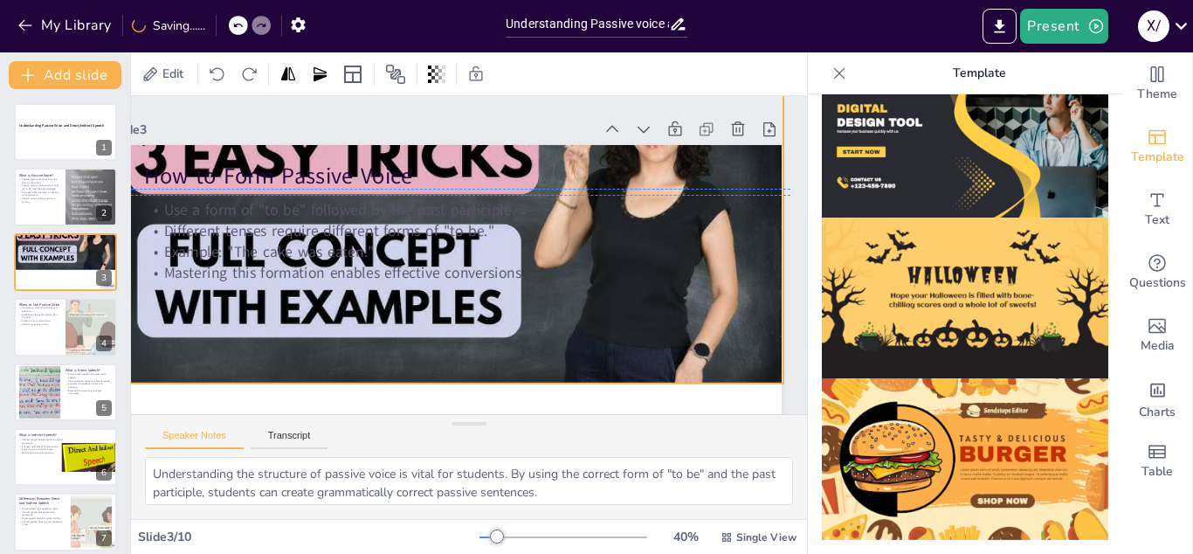
drag, startPoint x: 493, startPoint y: 331, endPoint x: 502, endPoint y: 295, distance: 36.9
click at [502, 295] on div at bounding box center [449, 200] width 677 height 389
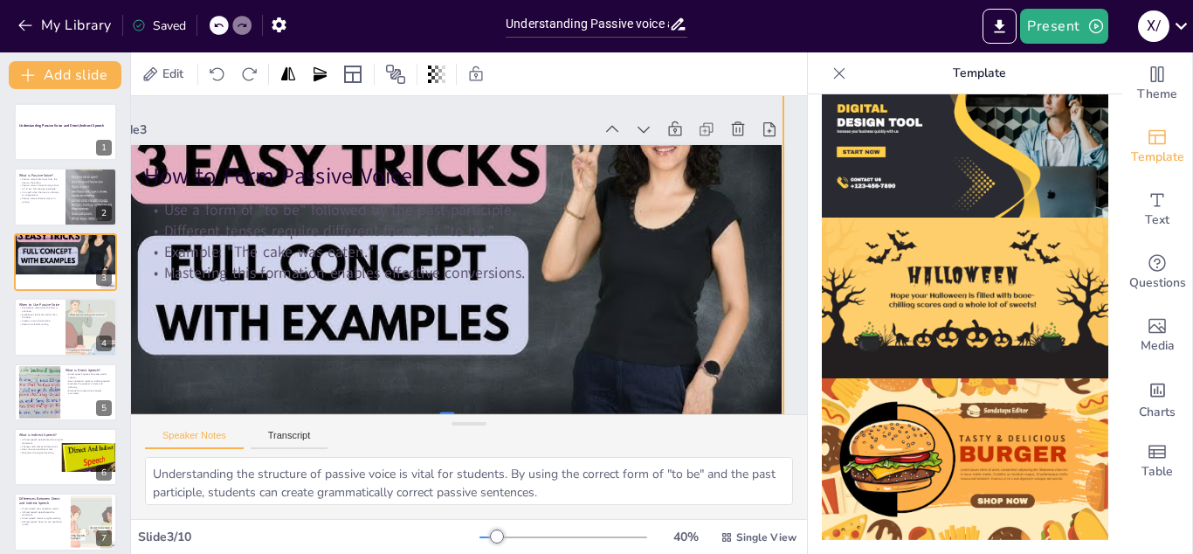
drag, startPoint x: 443, startPoint y: 385, endPoint x: 420, endPoint y: 403, distance: 28.6
click at [420, 403] on div at bounding box center [429, 418] width 670 height 84
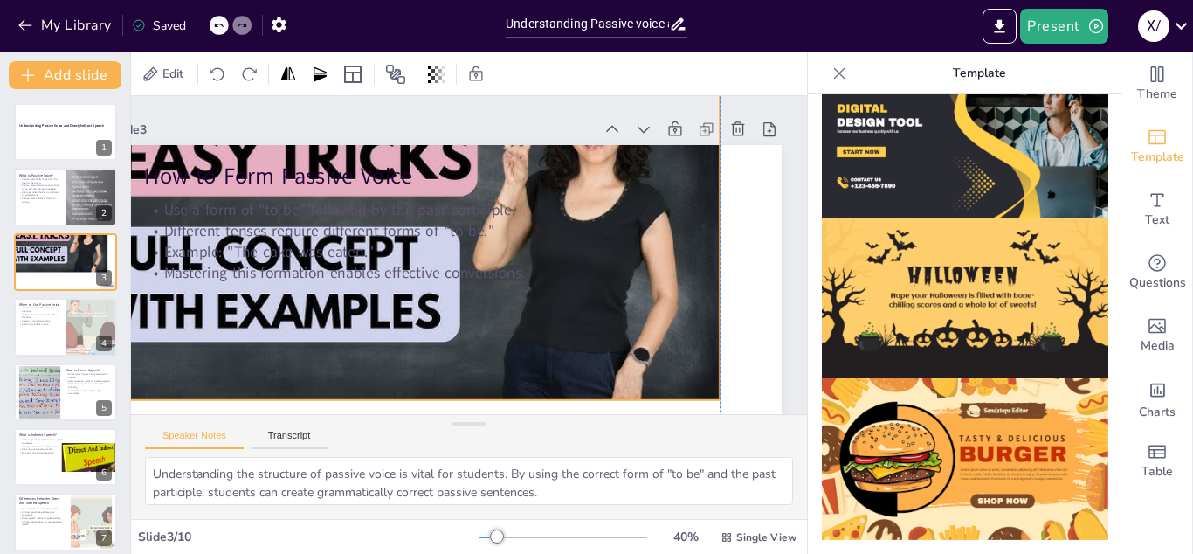
drag, startPoint x: 510, startPoint y: 349, endPoint x: 440, endPoint y: 348, distance: 69.9
click at [440, 348] on div at bounding box center [387, 202] width 680 height 395
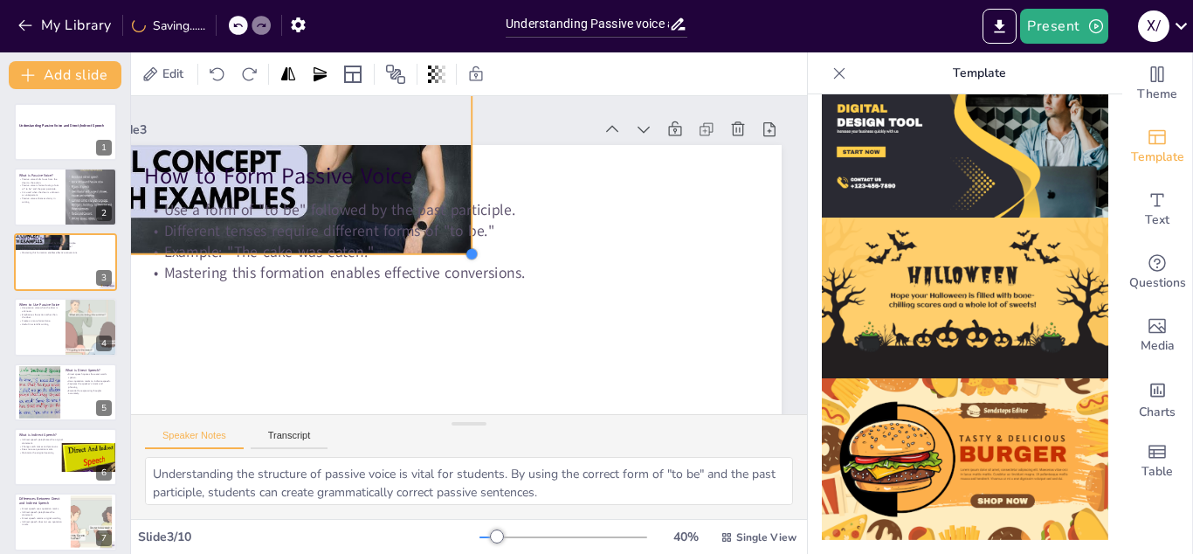
drag, startPoint x: 715, startPoint y: 396, endPoint x: 433, endPoint y: 250, distance: 317.6
click at [433, 250] on div "How to Form Passive Voice Use a form of "to be" followed by the past participle…" at bounding box center [446, 333] width 671 height 377
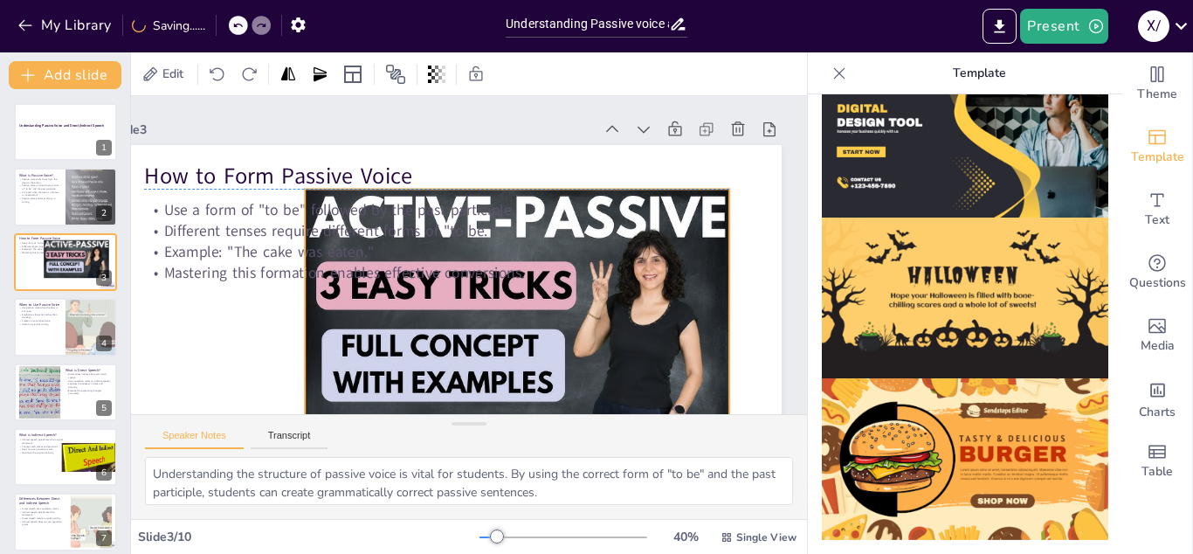
drag, startPoint x: 433, startPoint y: 250, endPoint x: 691, endPoint y: 427, distance: 312.8
click at [691, 427] on div "Slide 1 Understanding Passive Voice and Direct/Indirect Speech Slide 2 What is …" at bounding box center [469, 307] width 676 height 423
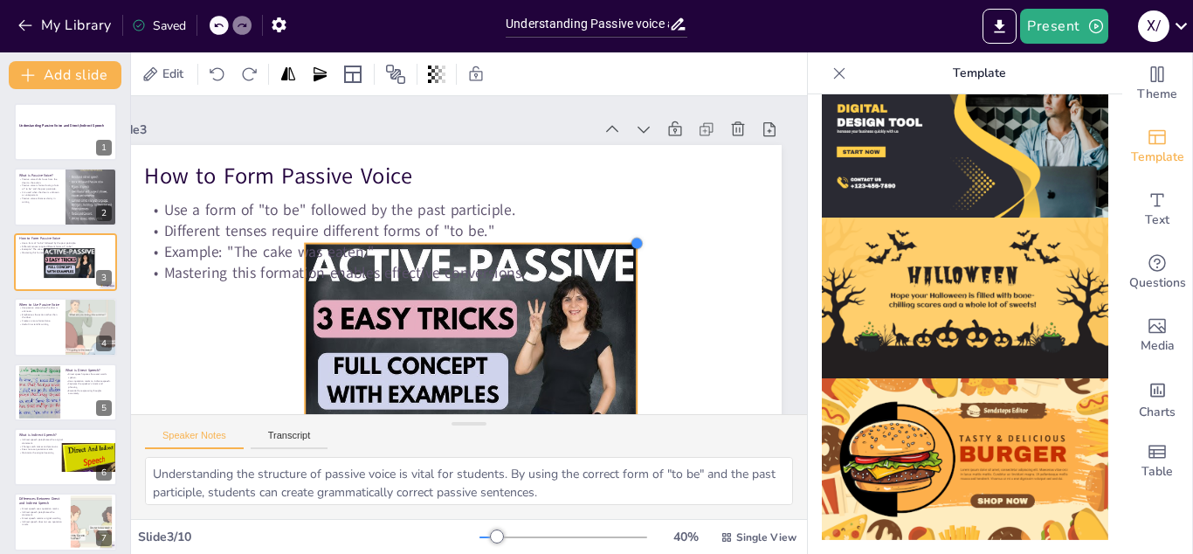
drag, startPoint x: 730, startPoint y: 191, endPoint x: 623, endPoint y: 291, distance: 146.5
click at [623, 291] on div "How to Form Passive Voice Use a form of "to be" followed by the past participle…" at bounding box center [446, 333] width 671 height 377
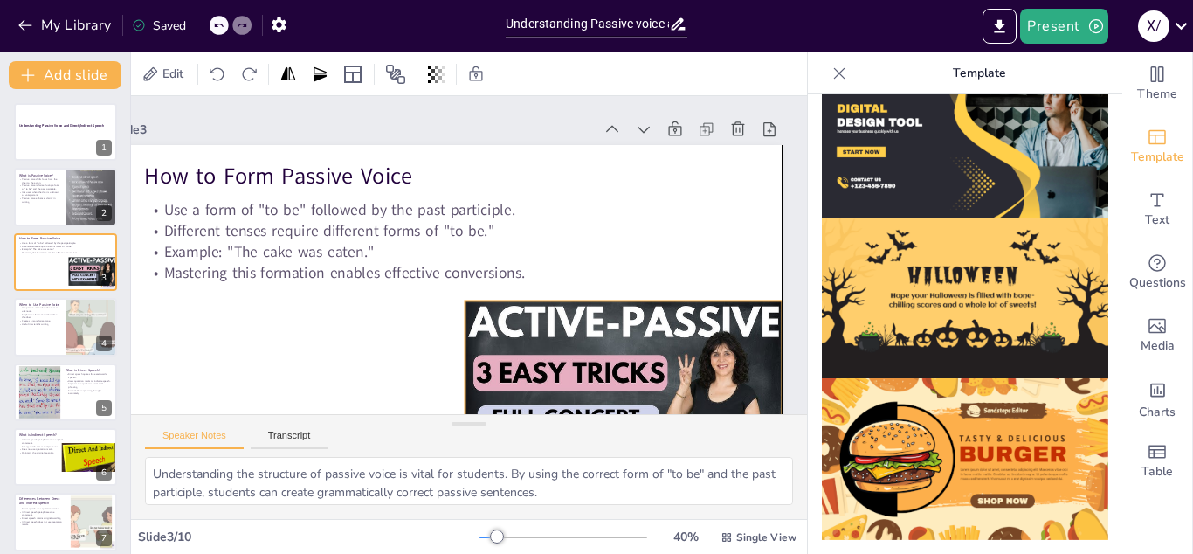
drag, startPoint x: 562, startPoint y: 326, endPoint x: 728, endPoint y: 382, distance: 175.9
click at [728, 382] on div at bounding box center [610, 409] width 338 height 218
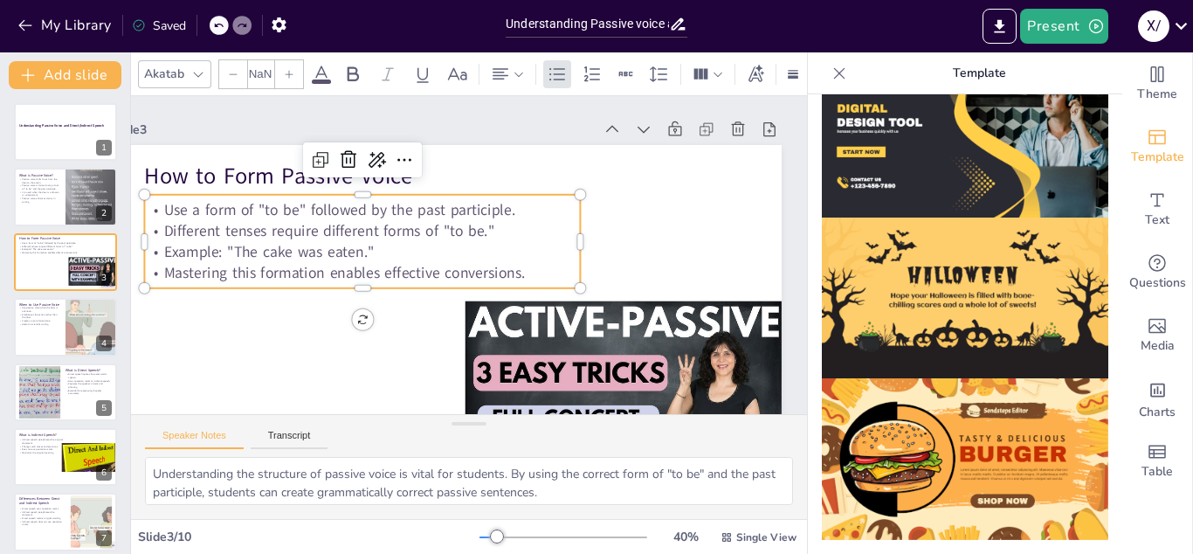
type input "32"
click at [474, 238] on p "Different tenses require different forms of "to be."" at bounding box center [362, 231] width 436 height 21
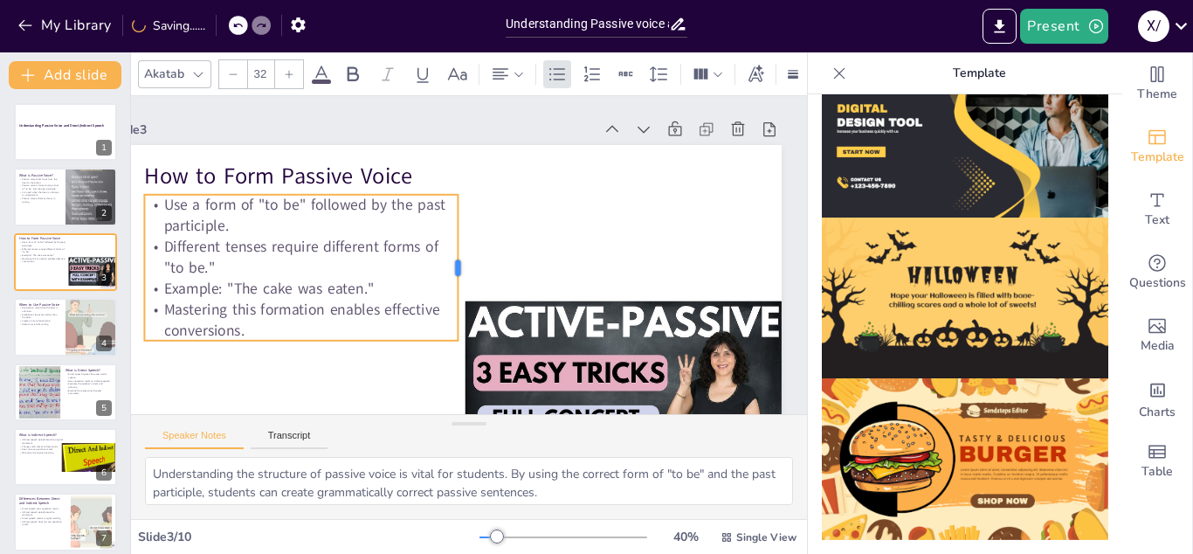
drag, startPoint x: 581, startPoint y: 238, endPoint x: 459, endPoint y: 252, distance: 123.1
click at [459, 252] on div at bounding box center [466, 268] width 14 height 146
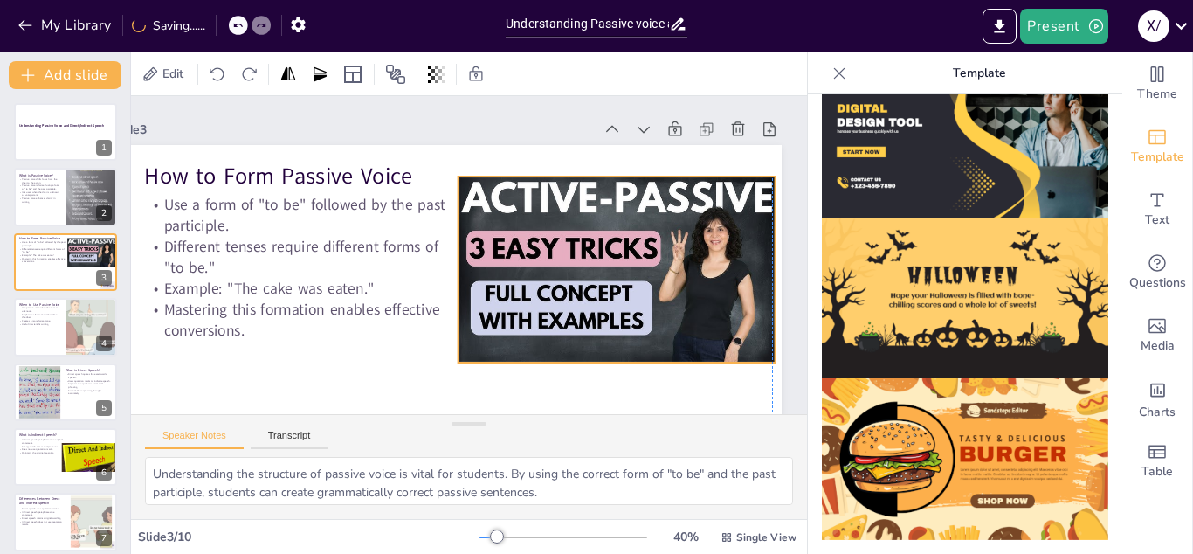
drag, startPoint x: 556, startPoint y: 333, endPoint x: 546, endPoint y: 210, distance: 122.7
click at [546, 210] on div at bounding box center [616, 285] width 338 height 218
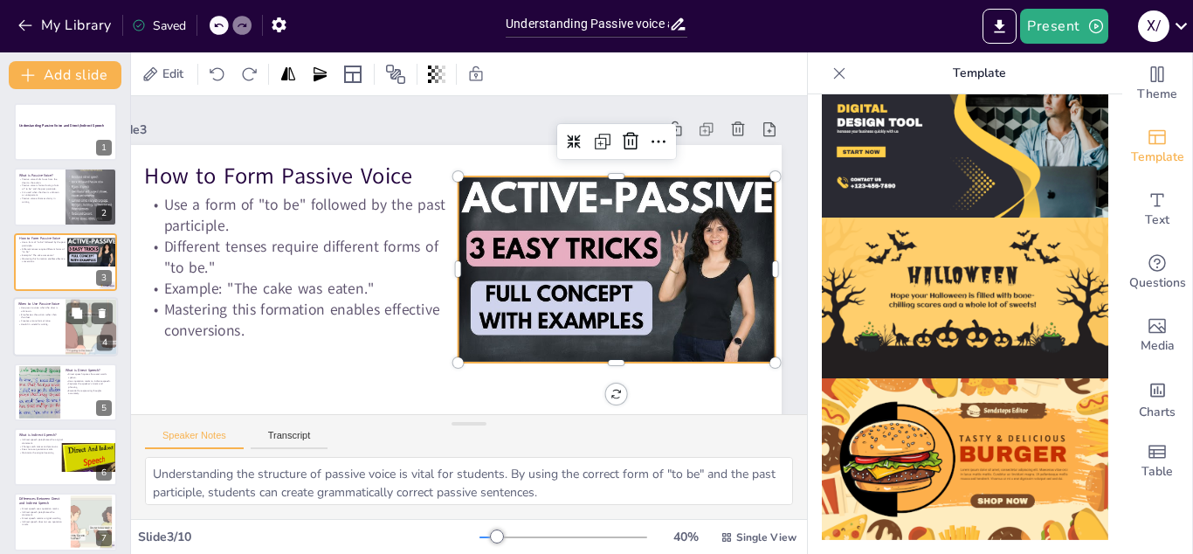
click at [51, 309] on p "Use passive voice when the doer is unknown." at bounding box center [39, 310] width 42 height 6
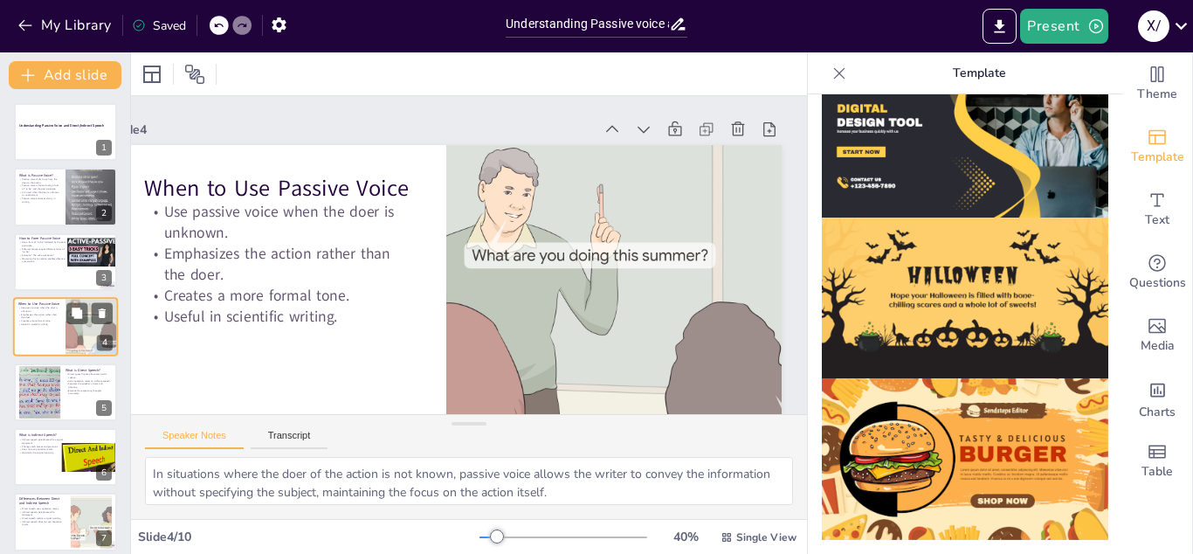
scroll to position [5, 0]
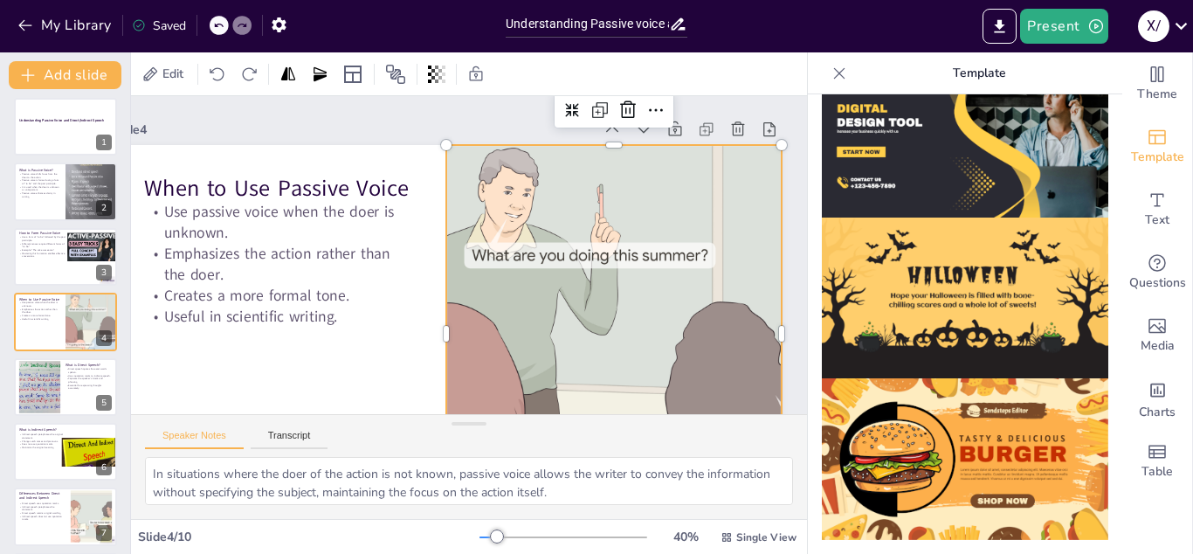
click at [579, 252] on div at bounding box center [613, 333] width 503 height 377
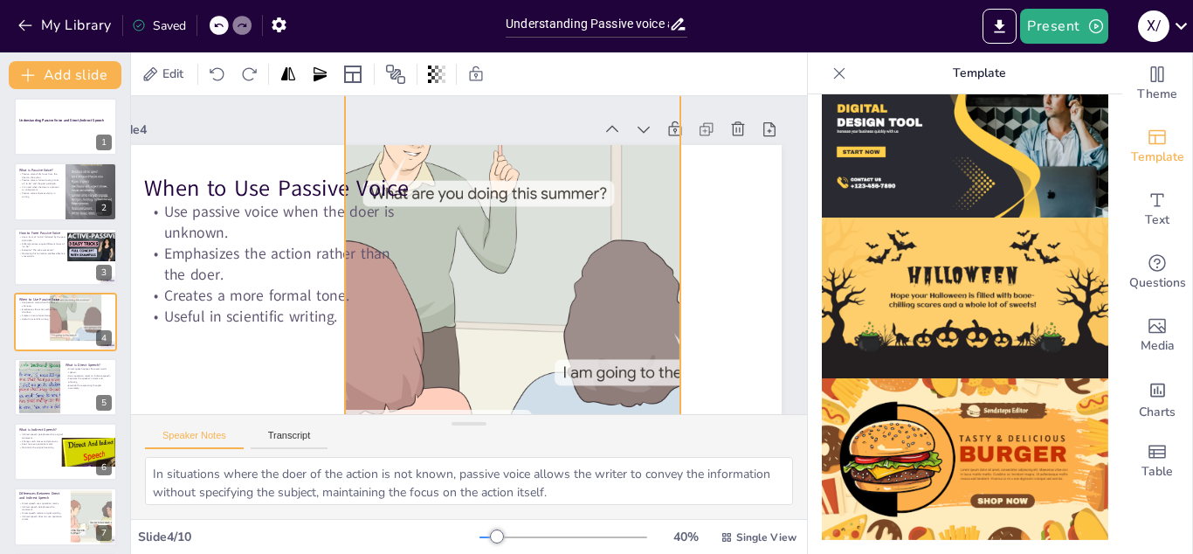
drag, startPoint x: 579, startPoint y: 252, endPoint x: 478, endPoint y: 189, distance: 119.7
click at [478, 189] on div at bounding box center [512, 271] width 503 height 377
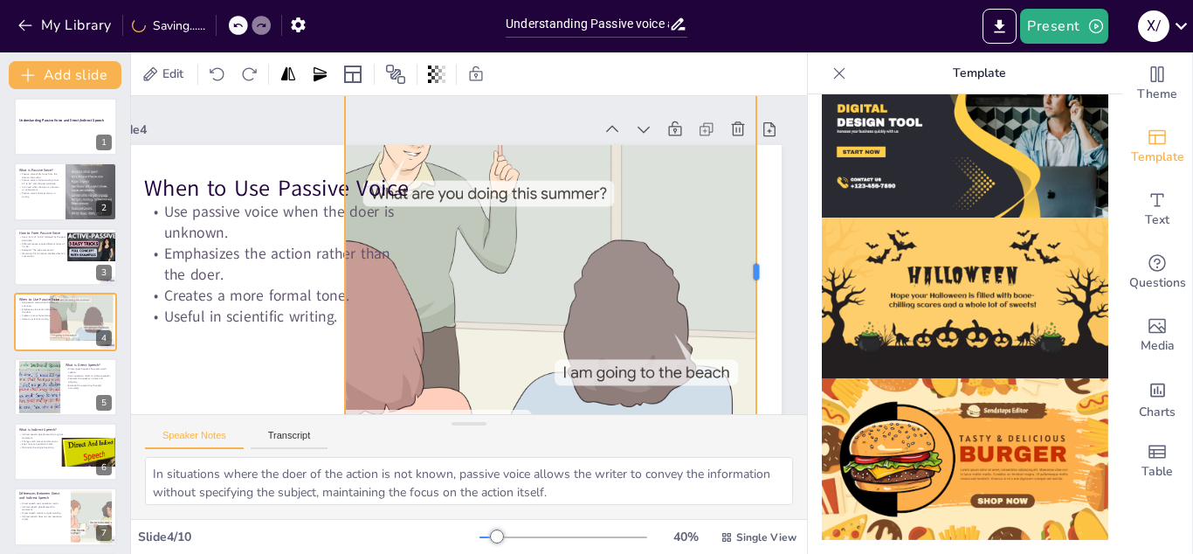
drag, startPoint x: 686, startPoint y: 274, endPoint x: 763, endPoint y: 304, distance: 83.2
click at [763, 304] on div at bounding box center [763, 271] width 14 height 377
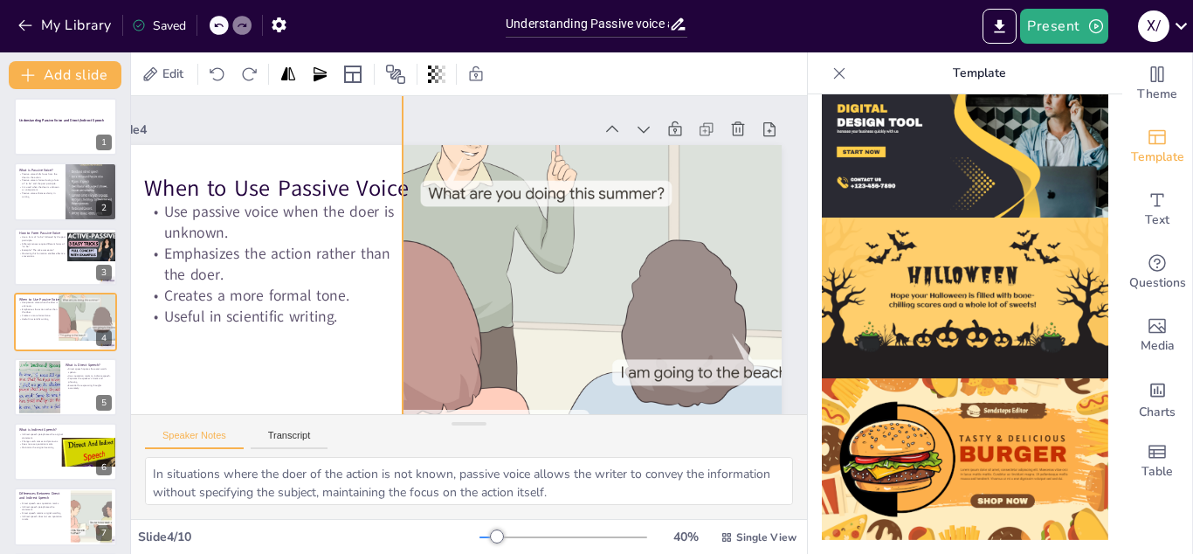
drag, startPoint x: 605, startPoint y: 288, endPoint x: 666, endPoint y: 285, distance: 60.4
click at [666, 285] on div at bounding box center [570, 271] width 503 height 377
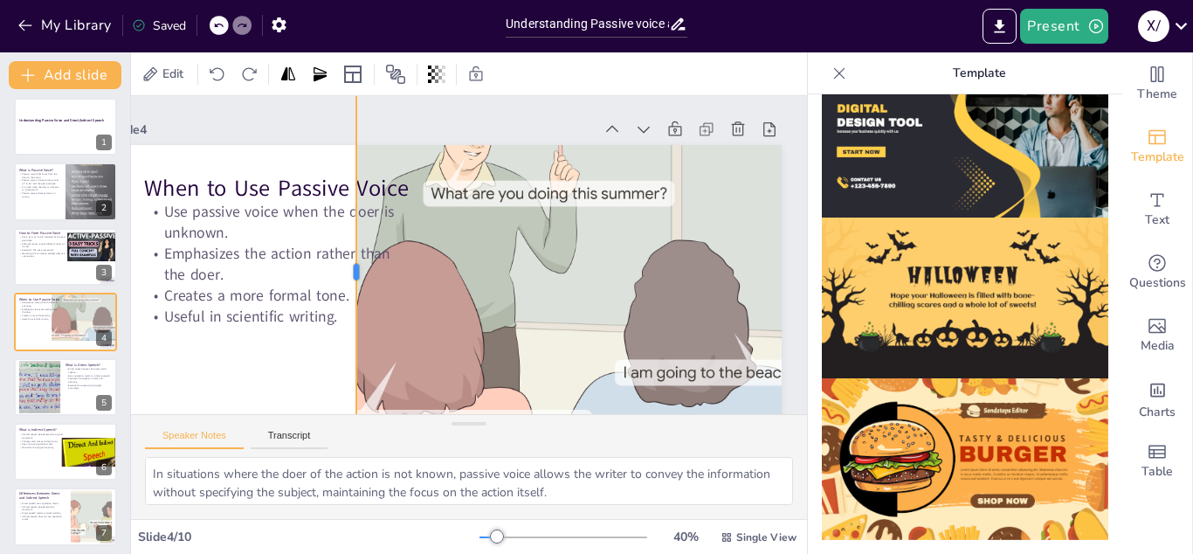
drag, startPoint x: 401, startPoint y: 268, endPoint x: 358, endPoint y: 246, distance: 48.0
click at [356, 246] on div at bounding box center [349, 271] width 14 height 377
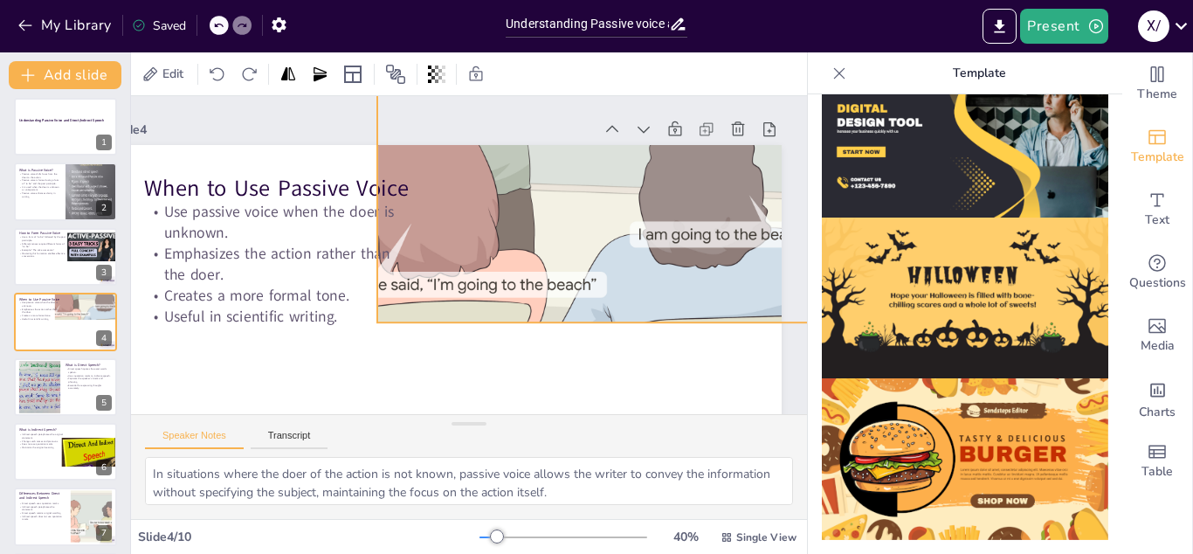
drag, startPoint x: 501, startPoint y: 300, endPoint x: 505, endPoint y: 184, distance: 116.2
click at [505, 184] on div at bounding box center [587, 133] width 503 height 377
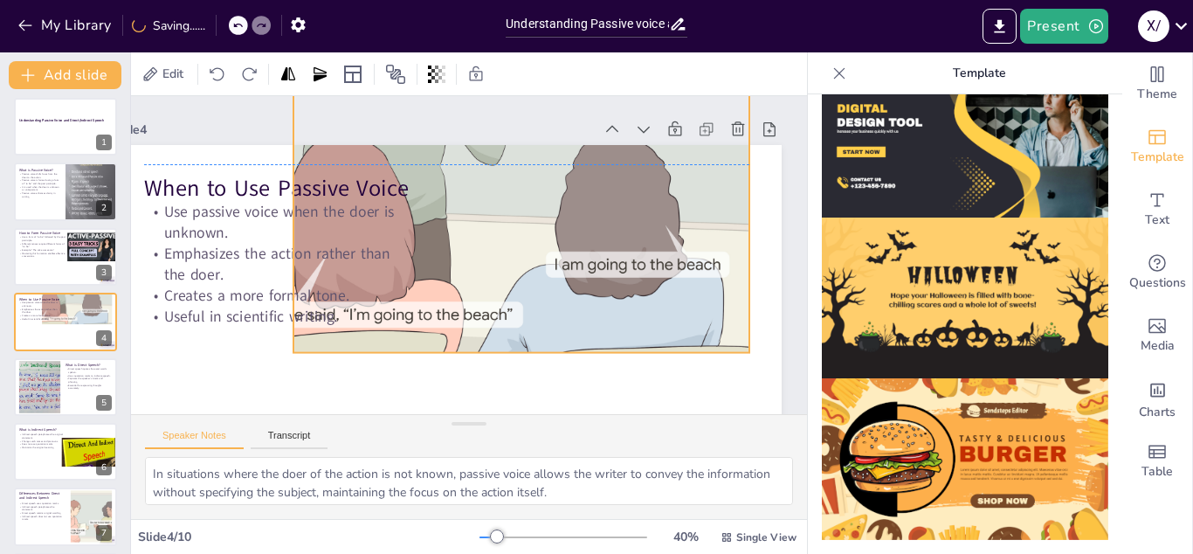
drag, startPoint x: 491, startPoint y: 198, endPoint x: 418, endPoint y: 202, distance: 72.6
click at [418, 202] on div at bounding box center [503, 164] width 503 height 377
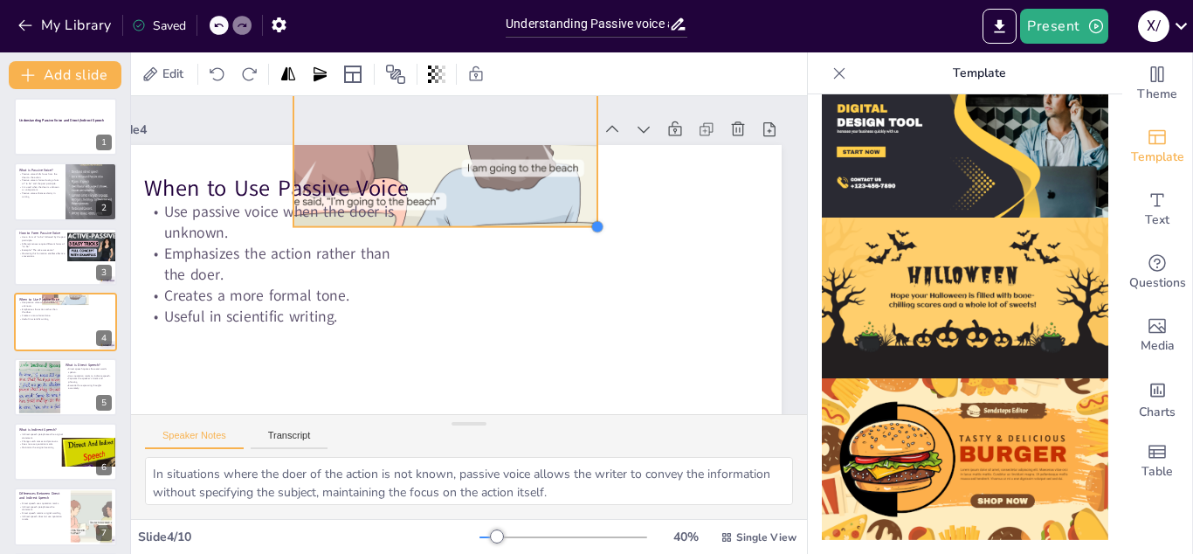
drag, startPoint x: 754, startPoint y: 348, endPoint x: 584, endPoint y: 217, distance: 214.7
click at [590, 220] on div at bounding box center [597, 227] width 14 height 14
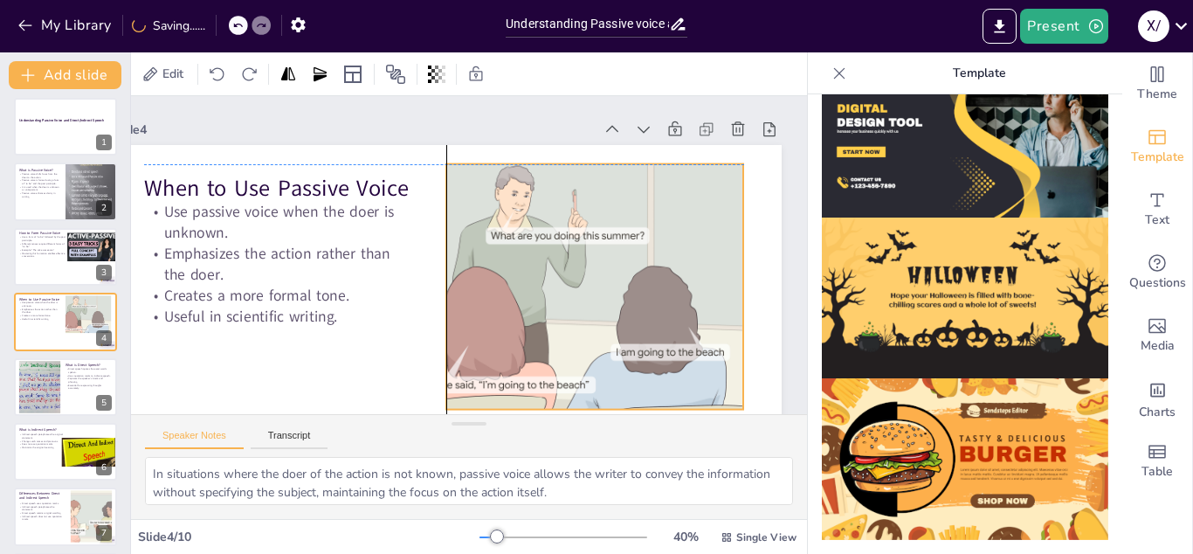
drag, startPoint x: 546, startPoint y: 211, endPoint x: 723, endPoint y: 388, distance: 250.1
click at [723, 388] on div at bounding box center [583, 286] width 328 height 245
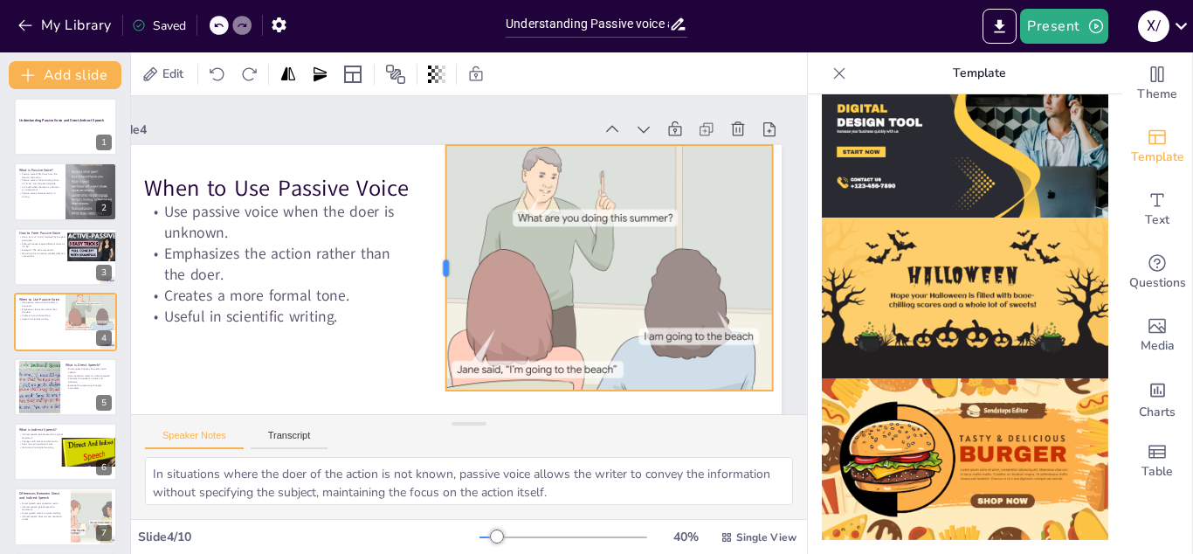
drag, startPoint x: 475, startPoint y: 272, endPoint x: 445, endPoint y: 259, distance: 32.8
click at [445, 259] on div at bounding box center [439, 267] width 14 height 245
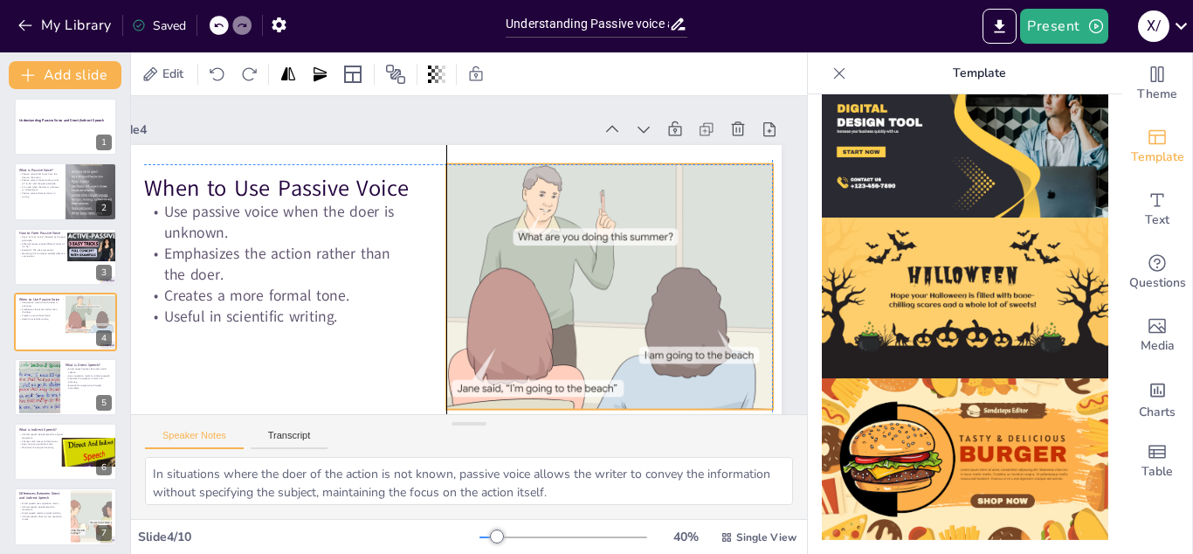
drag, startPoint x: 547, startPoint y: 262, endPoint x: 544, endPoint y: 277, distance: 15.1
click at [544, 277] on div at bounding box center [611, 289] width 330 height 250
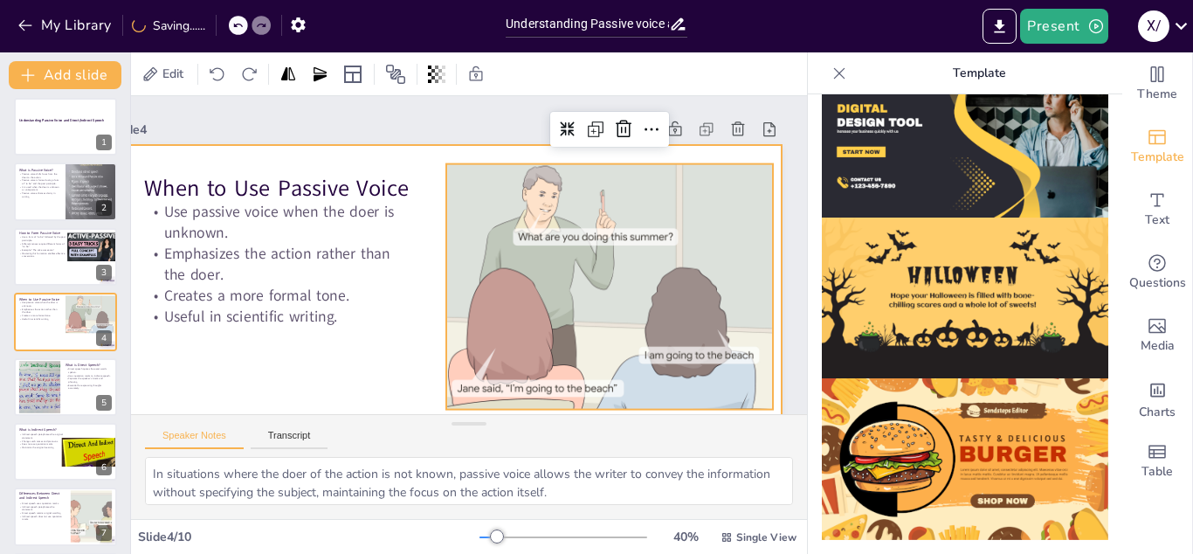
click at [409, 334] on div at bounding box center [446, 333] width 671 height 377
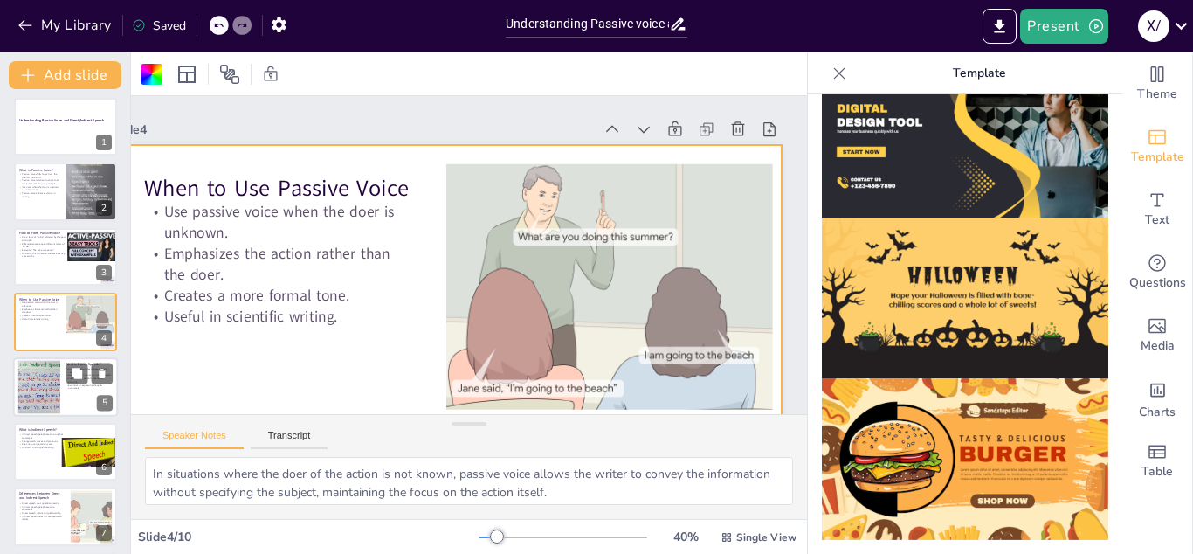
click at [78, 392] on div at bounding box center [65, 386] width 105 height 59
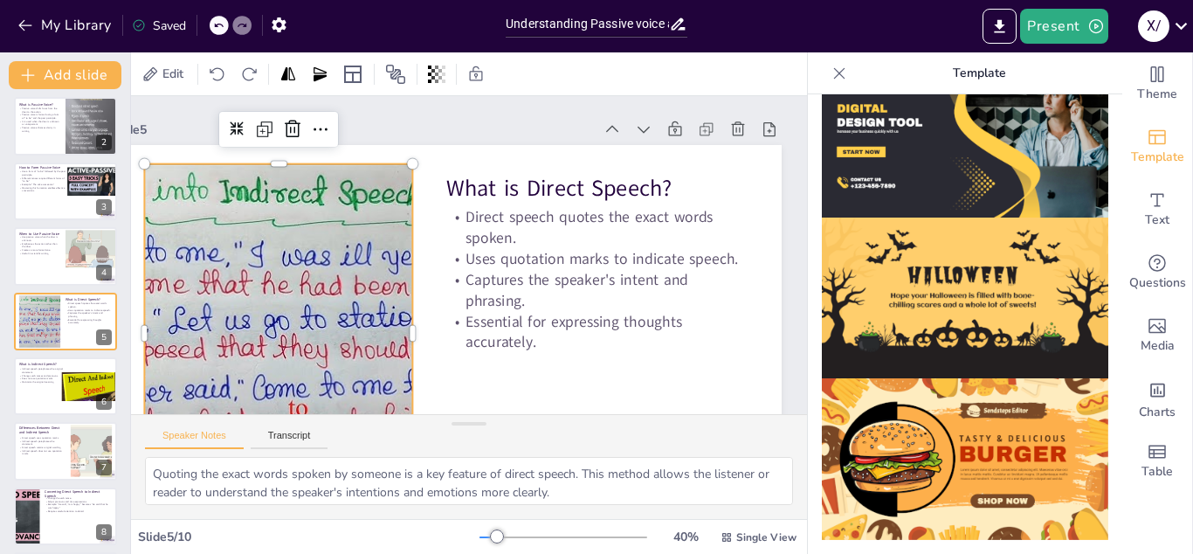
click at [346, 288] on div at bounding box center [279, 334] width 604 height 340
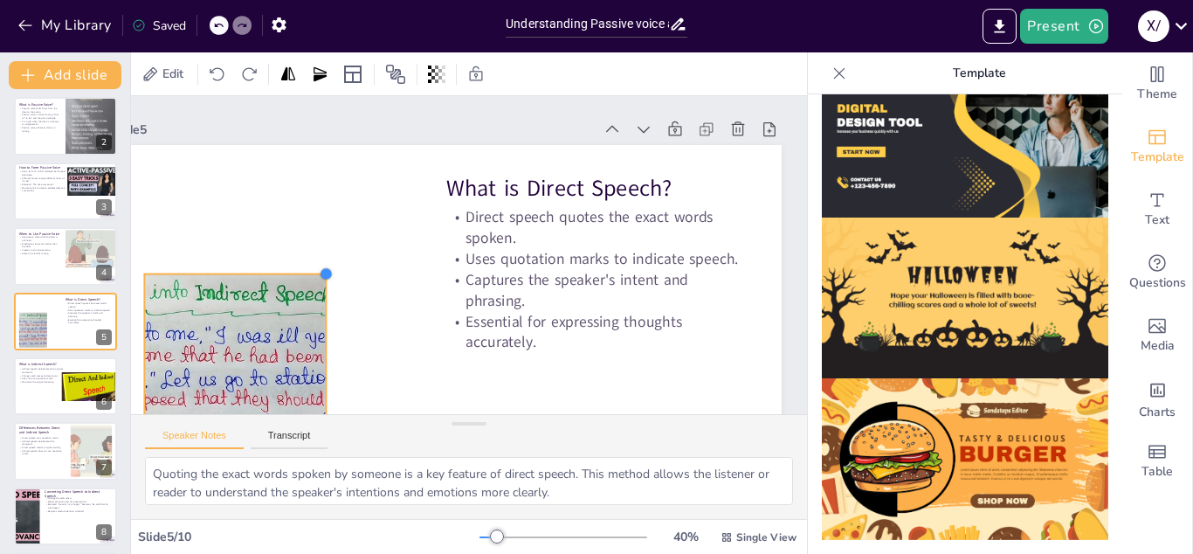
drag, startPoint x: 407, startPoint y: 165, endPoint x: 306, endPoint y: 283, distance: 155.5
click at [306, 283] on div "What is Direct Speech? Direct speech quotes the exact words spoken. Uses quotat…" at bounding box center [438, 330] width 707 height 445
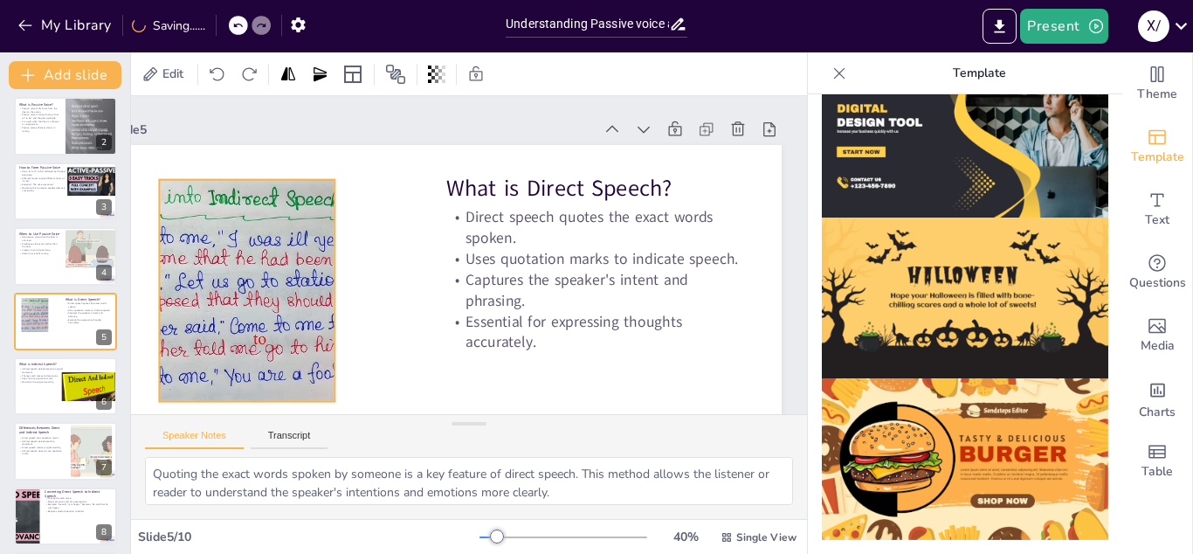
drag, startPoint x: 276, startPoint y: 335, endPoint x: 291, endPoint y: 232, distance: 103.3
click at [291, 232] on div at bounding box center [247, 291] width 394 height 222
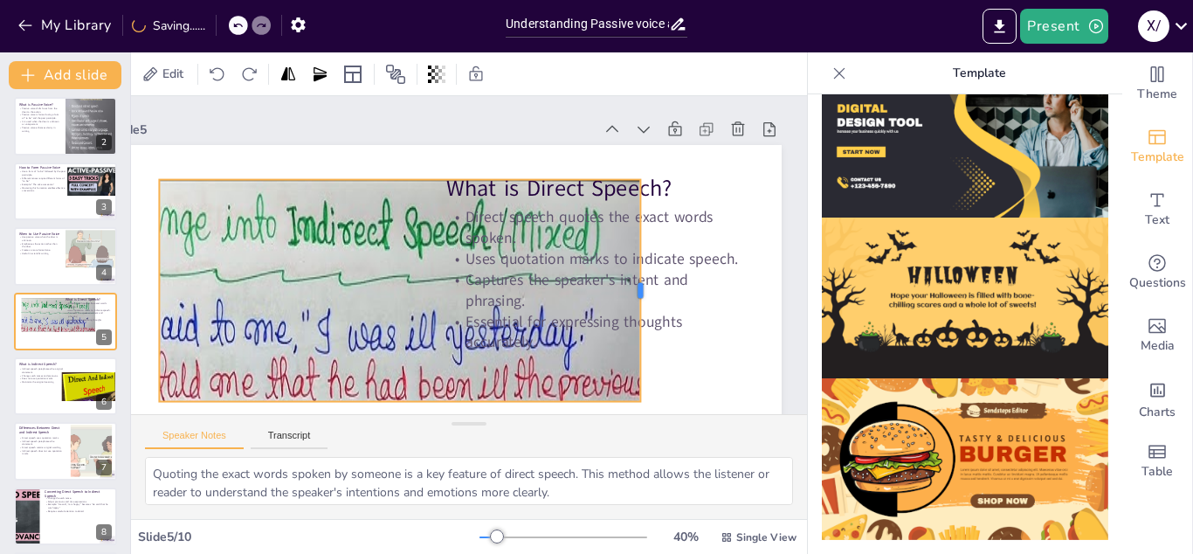
drag, startPoint x: 336, startPoint y: 289, endPoint x: 649, endPoint y: 253, distance: 314.7
click at [649, 253] on div "What is Direct Speech? Direct speech quotes the exact words spoken. Uses quotat…" at bounding box center [438, 330] width 707 height 445
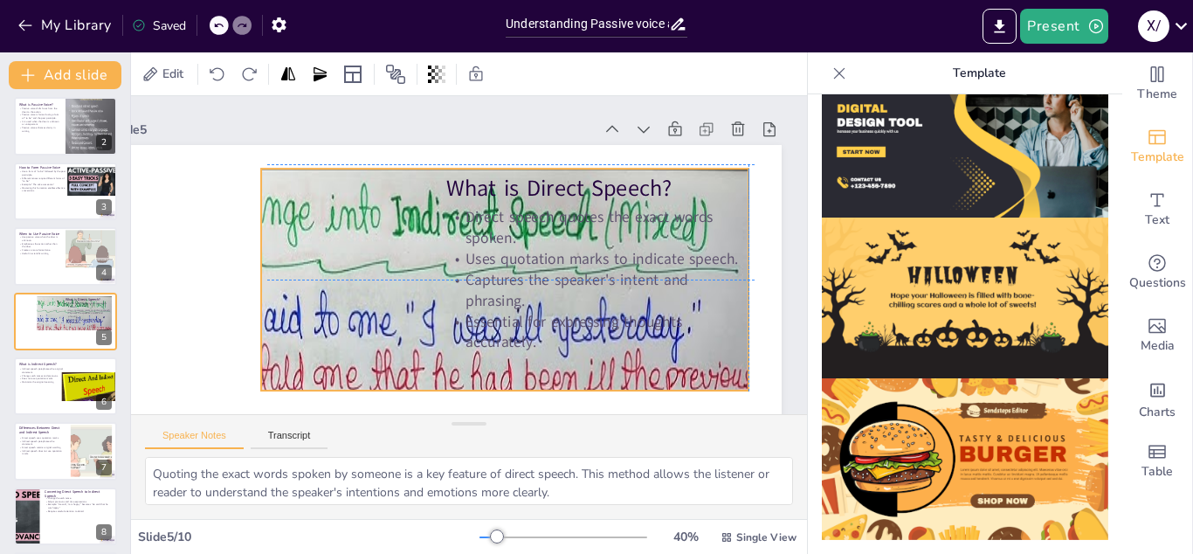
drag, startPoint x: 411, startPoint y: 300, endPoint x: 549, endPoint y: 277, distance: 140.0
click at [549, 178] on div "What is Direct Speech? Direct speech quotes the exact words spoken. Uses quotat…" at bounding box center [457, 143] width 667 height 70
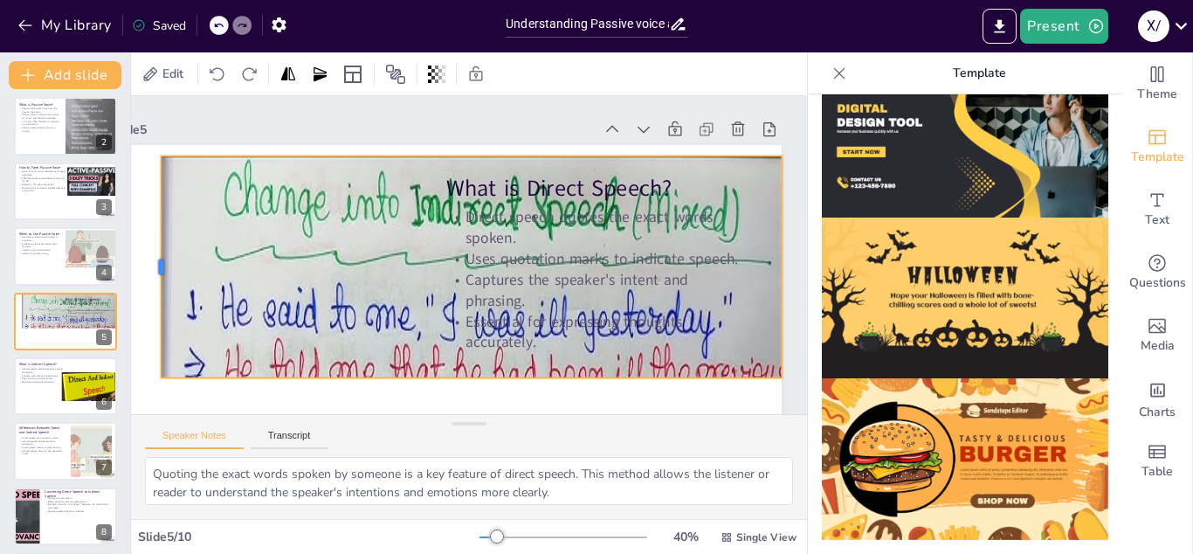
drag, startPoint x: 293, startPoint y: 272, endPoint x: 160, endPoint y: 280, distance: 133.9
click at [160, 280] on div at bounding box center [154, 234] width 37 height 222
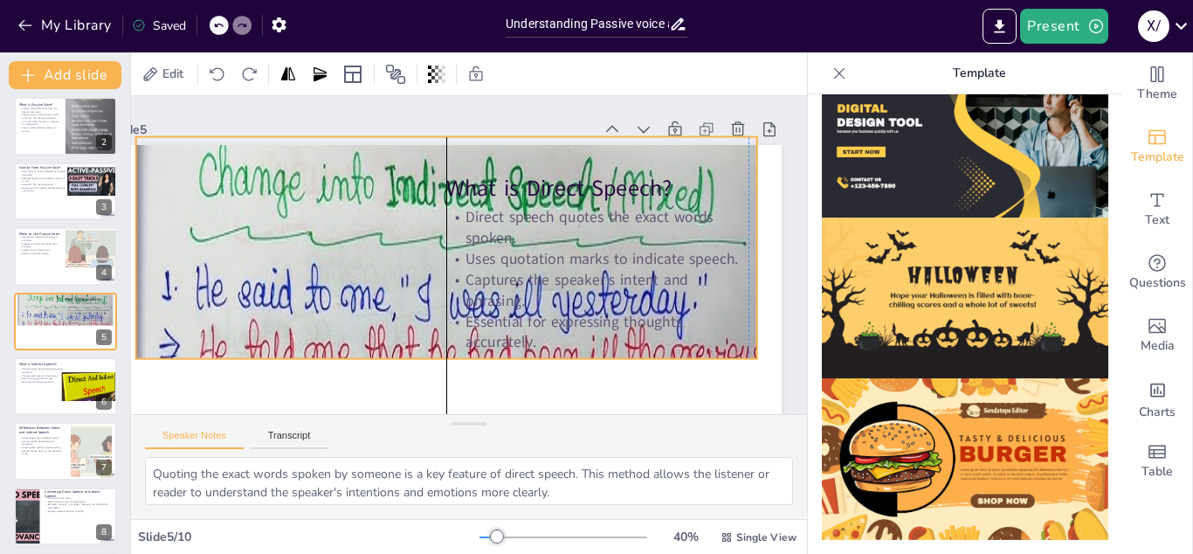
drag, startPoint x: 436, startPoint y: 355, endPoint x: 388, endPoint y: 319, distance: 59.9
click at [388, 319] on div at bounding box center [446, 440] width 621 height 606
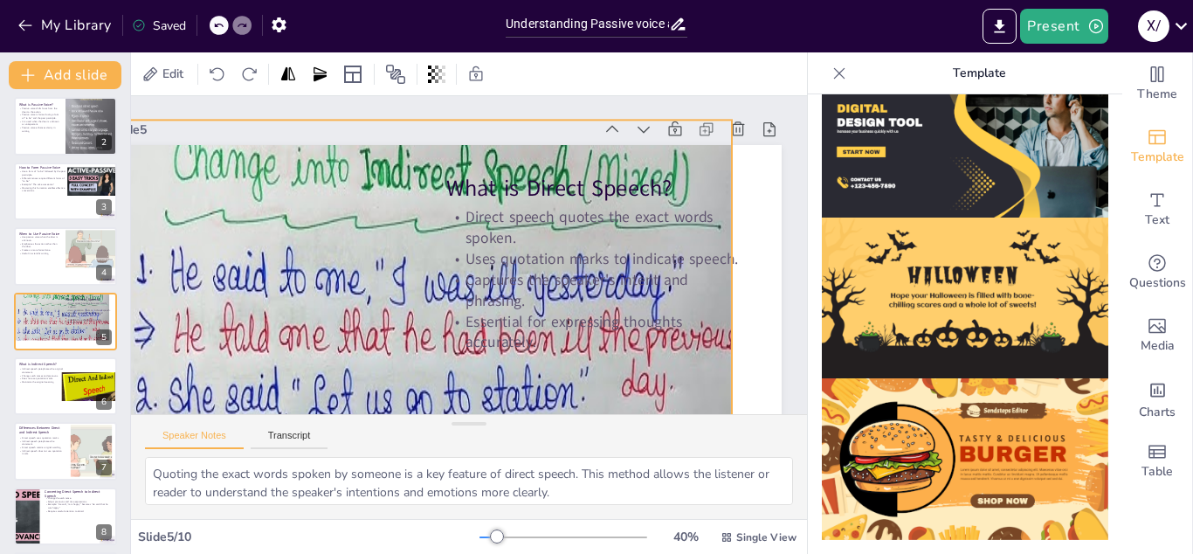
drag, startPoint x: 438, startPoint y: 343, endPoint x: 442, endPoint y: 458, distance: 114.5
click at [442, 458] on div "Slide 1 Understanding Passive Voice and Direct/Indirect Speech Slide 2 What is …" at bounding box center [469, 307] width 676 height 423
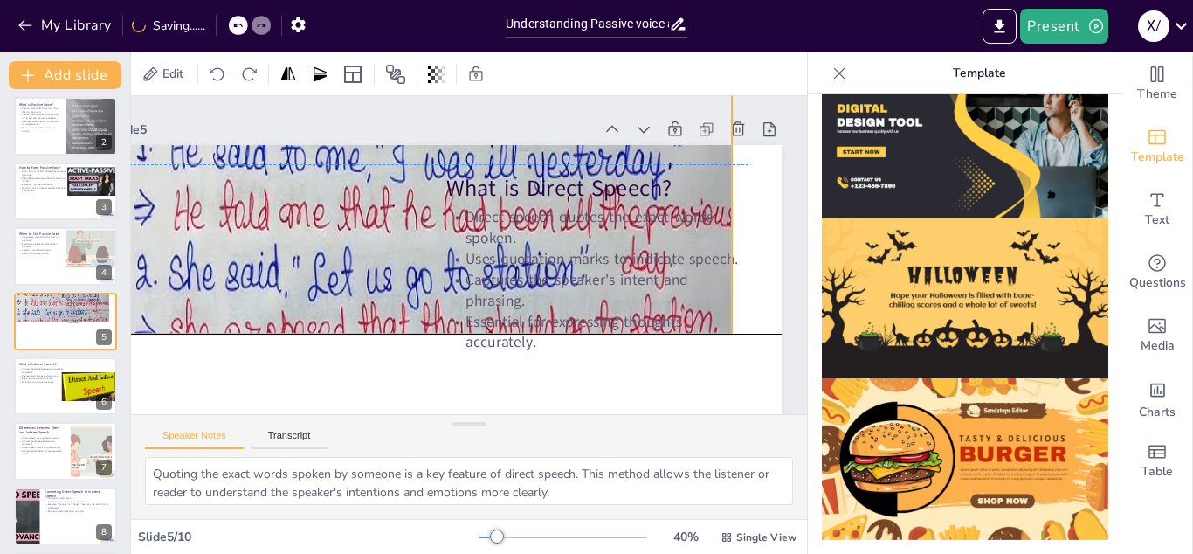
drag, startPoint x: 404, startPoint y: 375, endPoint x: 400, endPoint y: 238, distance: 137.2
click at [400, 238] on div at bounding box center [421, 300] width 621 height 606
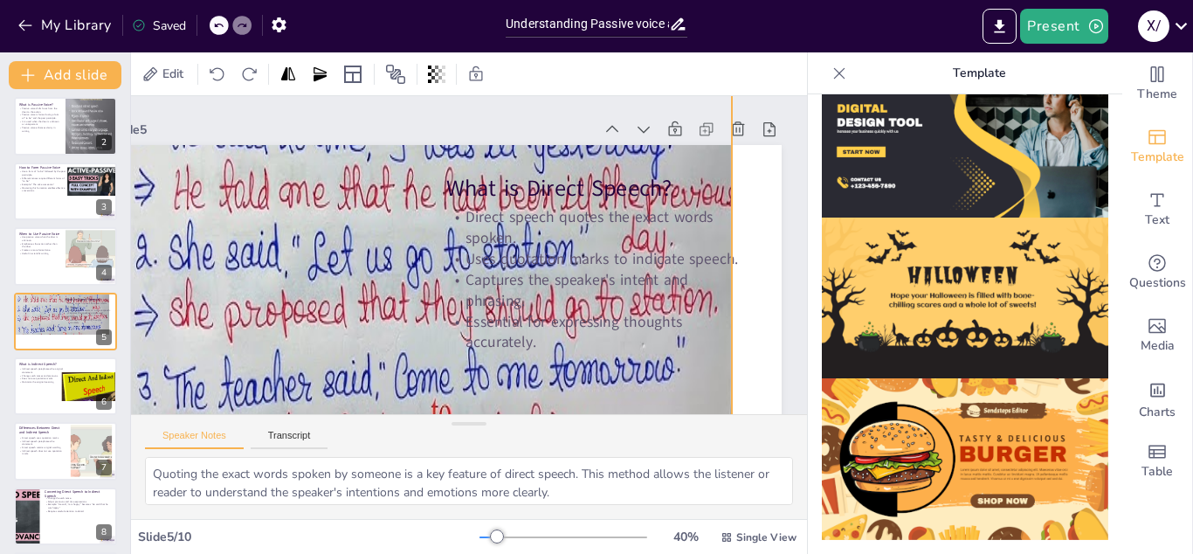
drag, startPoint x: 379, startPoint y: 317, endPoint x: 369, endPoint y: 424, distance: 107.0
click at [369, 424] on div "Slide 1 Understanding Passive Voice and Direct/Indirect Speech Slide 2 What is …" at bounding box center [469, 307] width 676 height 423
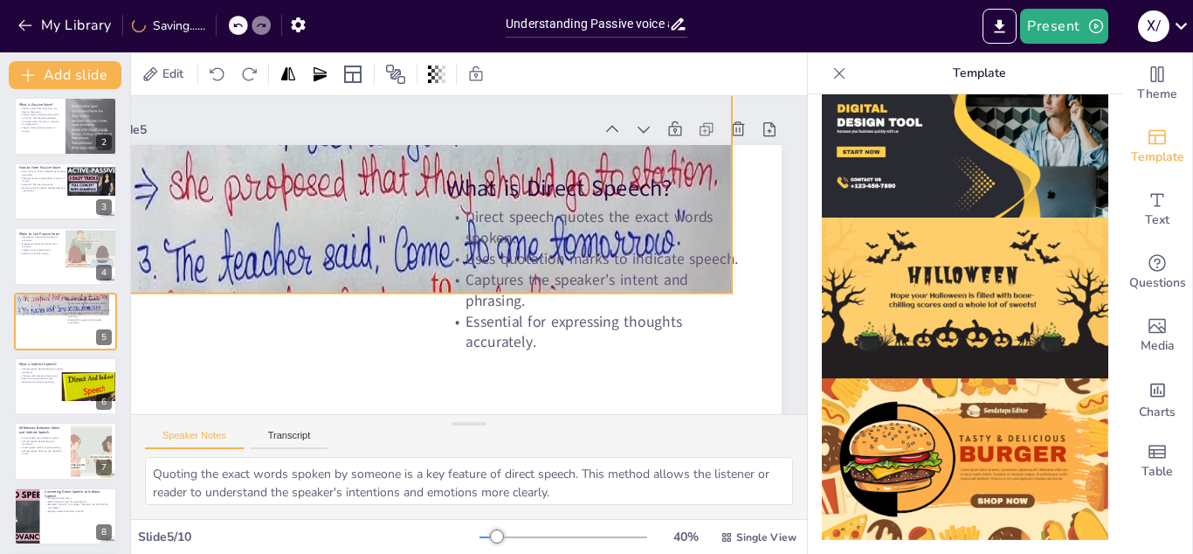
drag, startPoint x: 362, startPoint y: 344, endPoint x: 368, endPoint y: 212, distance: 132.0
click at [368, 212] on div at bounding box center [421, 154] width 621 height 606
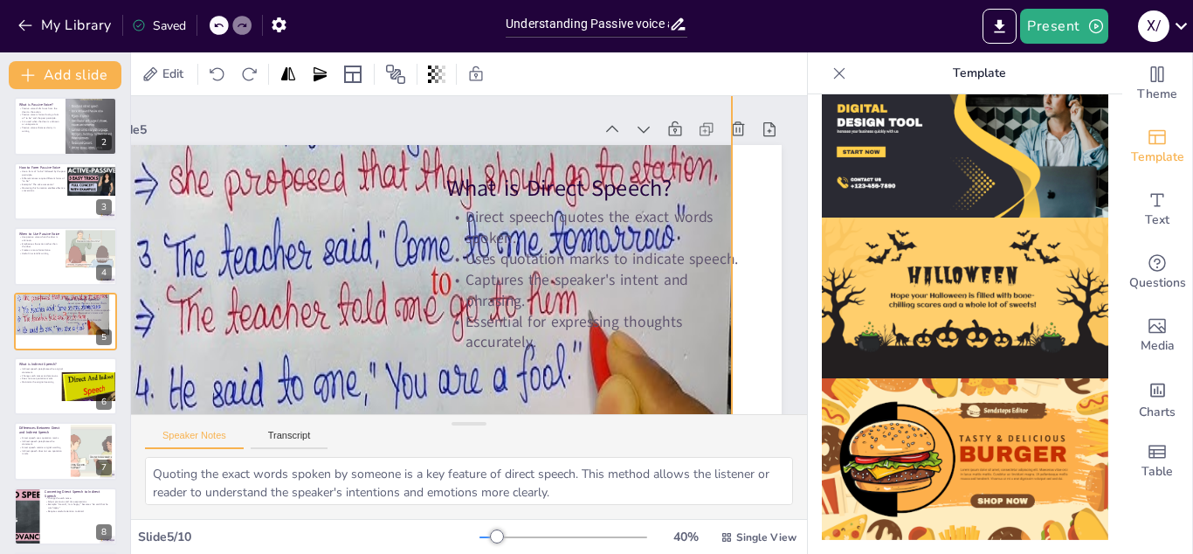
drag, startPoint x: 353, startPoint y: 293, endPoint x: 342, endPoint y: 425, distance: 132.3
click at [342, 425] on div "Slide 1 Understanding Passive Voice and Direct/Indirect Speech Slide 2 What is …" at bounding box center [469, 307] width 676 height 423
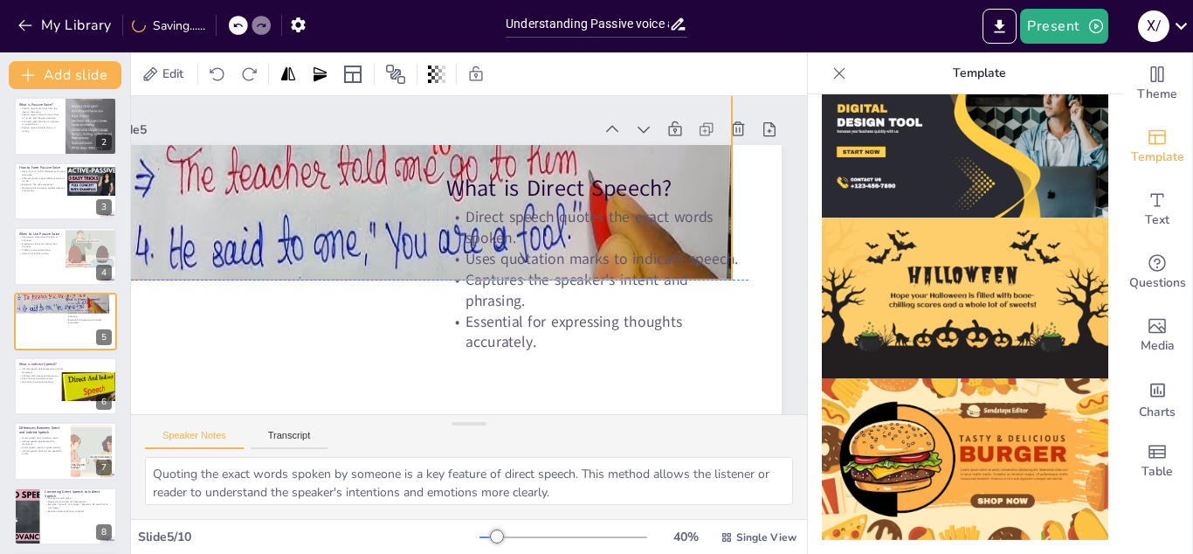
drag, startPoint x: 342, startPoint y: 351, endPoint x: 349, endPoint y: 214, distance: 137.3
click at [349, 214] on div at bounding box center [447, 4] width 680 height 667
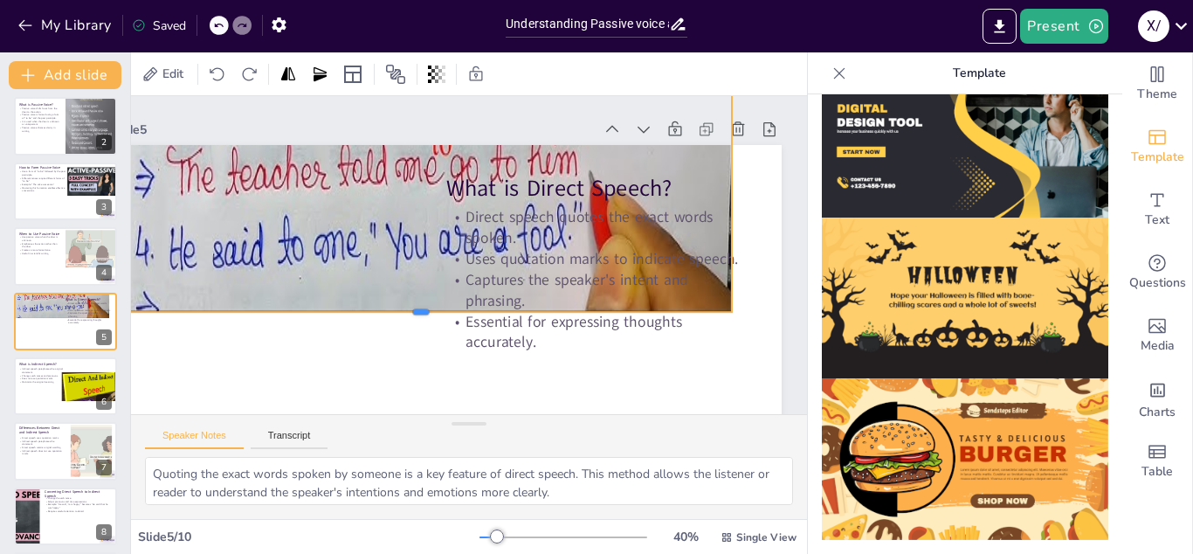
drag, startPoint x: 341, startPoint y: 280, endPoint x: 316, endPoint y: 314, distance: 41.7
click at [316, 314] on div at bounding box center [415, 313] width 618 height 79
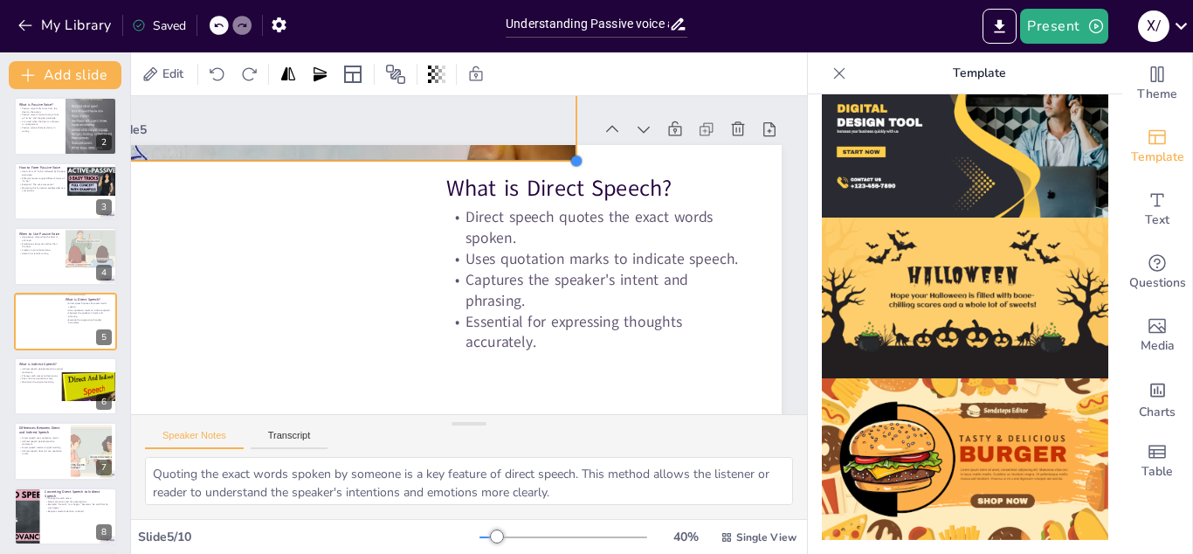
drag, startPoint x: 734, startPoint y: 308, endPoint x: 464, endPoint y: 156, distance: 309.7
click at [464, 156] on div "What is Direct Speech? Direct speech quotes the exact words spoken. Uses quotat…" at bounding box center [446, 333] width 671 height 377
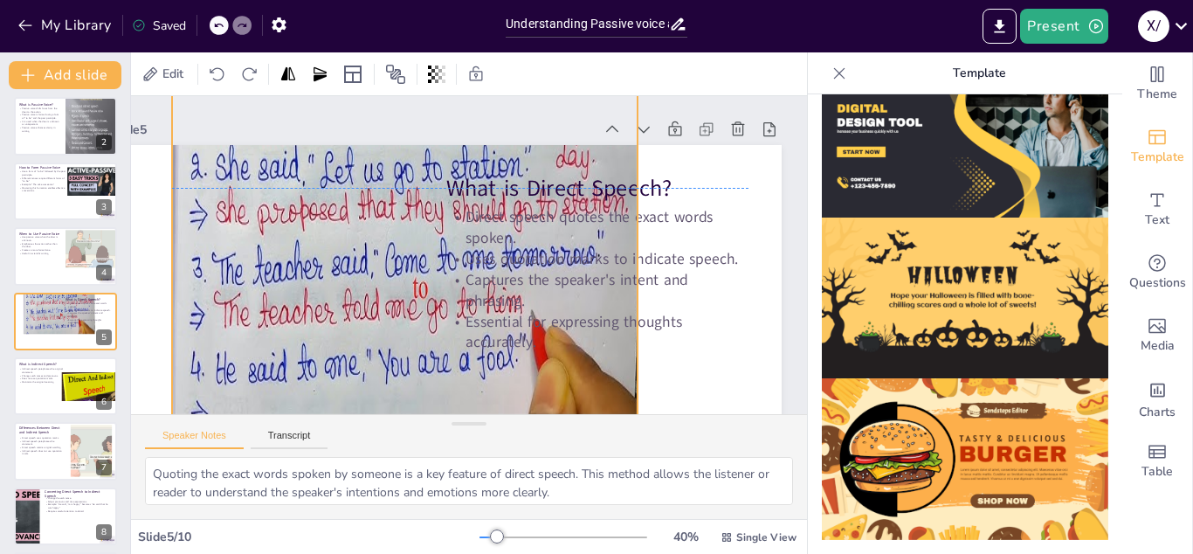
drag, startPoint x: 464, startPoint y: 156, endPoint x: 525, endPoint y: 406, distance: 257.2
click at [525, 406] on div "Slide 1 Understanding Passive Voice and Direct/Indirect Speech Slide 2 What is …" at bounding box center [469, 255] width 676 height 318
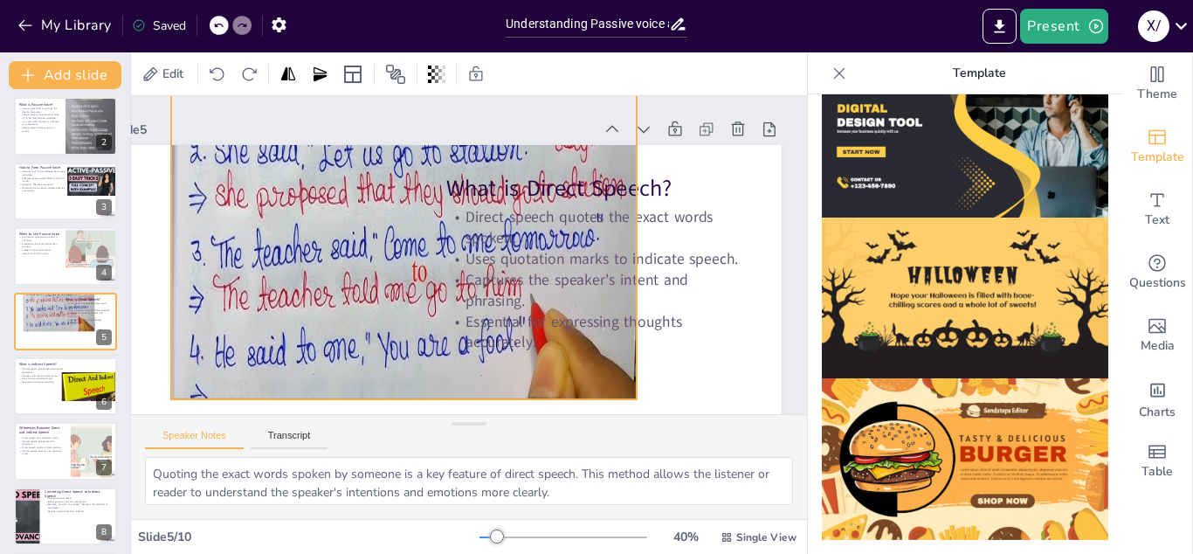
drag, startPoint x: 631, startPoint y: 390, endPoint x: 630, endPoint y: 373, distance: 17.6
click at [630, 373] on div at bounding box center [404, 171] width 466 height 456
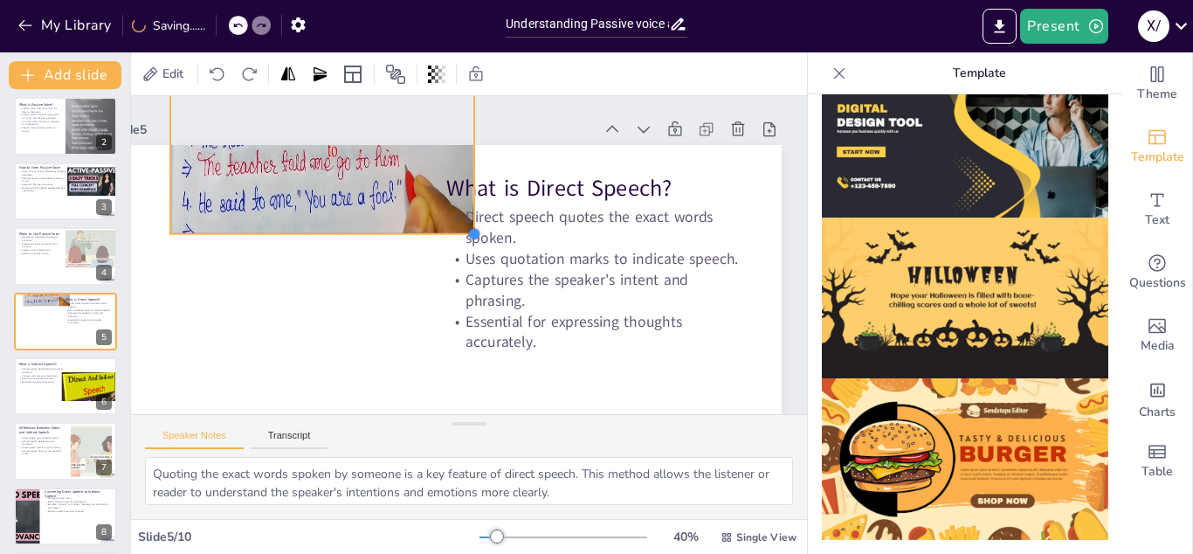
drag, startPoint x: 635, startPoint y: 388, endPoint x: 359, endPoint y: 226, distance: 319.8
click at [359, 226] on div "What is Direct Speech? Direct speech quotes the exact words spoken. Uses quotat…" at bounding box center [446, 333] width 671 height 377
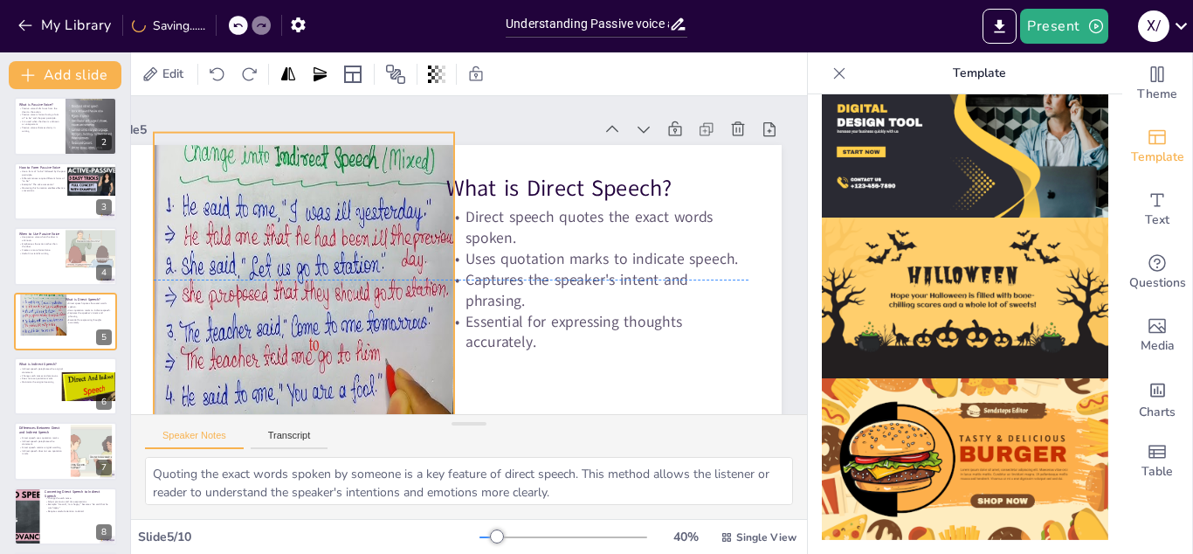
drag, startPoint x: 357, startPoint y: 208, endPoint x: 341, endPoint y: 406, distance: 199.0
click at [341, 406] on div "Slide 1 Understanding Passive Voice and Direct/Indirect Speech Slide 2 What is …" at bounding box center [469, 255] width 706 height 387
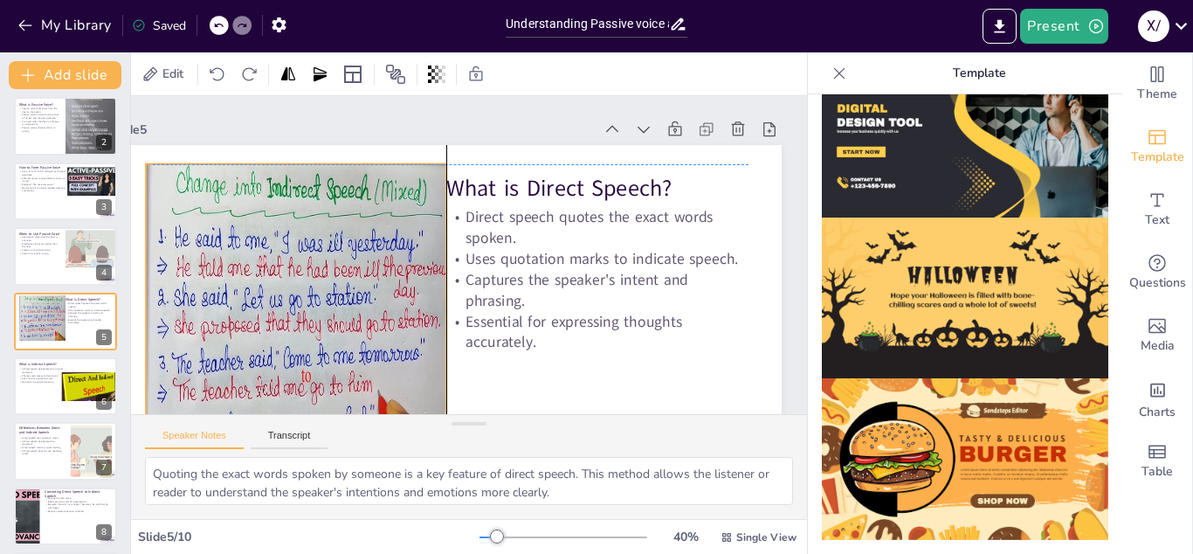
drag, startPoint x: 433, startPoint y: 208, endPoint x: 432, endPoint y: 240, distance: 32.3
click at [432, 240] on div at bounding box center [296, 311] width 301 height 294
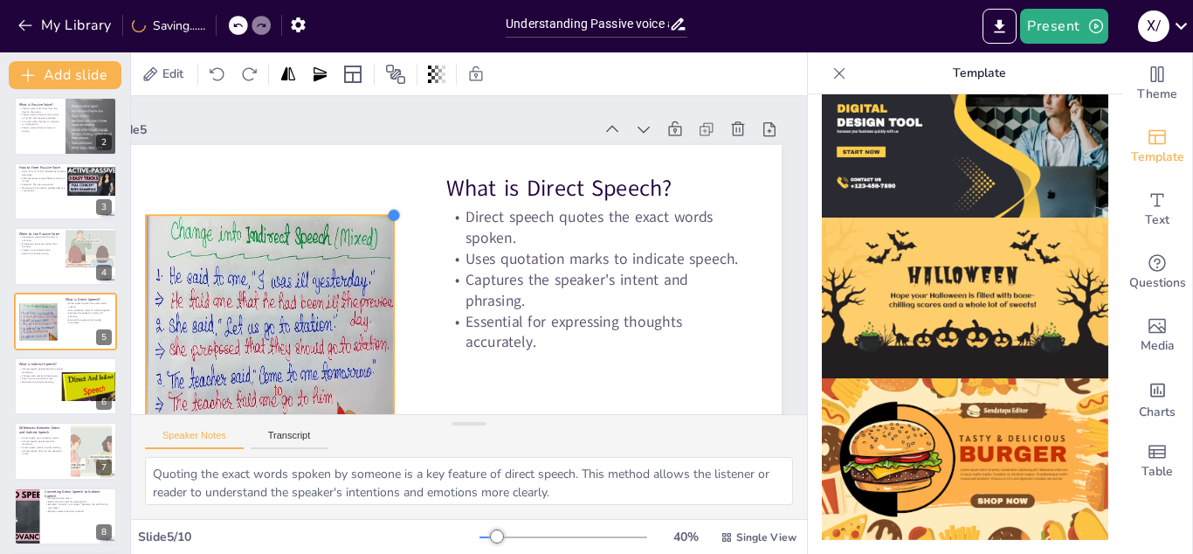
drag, startPoint x: 442, startPoint y: 168, endPoint x: 390, endPoint y: 250, distance: 97.4
click at [390, 250] on div "What is Direct Speech? Direct speech quotes the exact words spoken. Uses quotat…" at bounding box center [446, 333] width 671 height 377
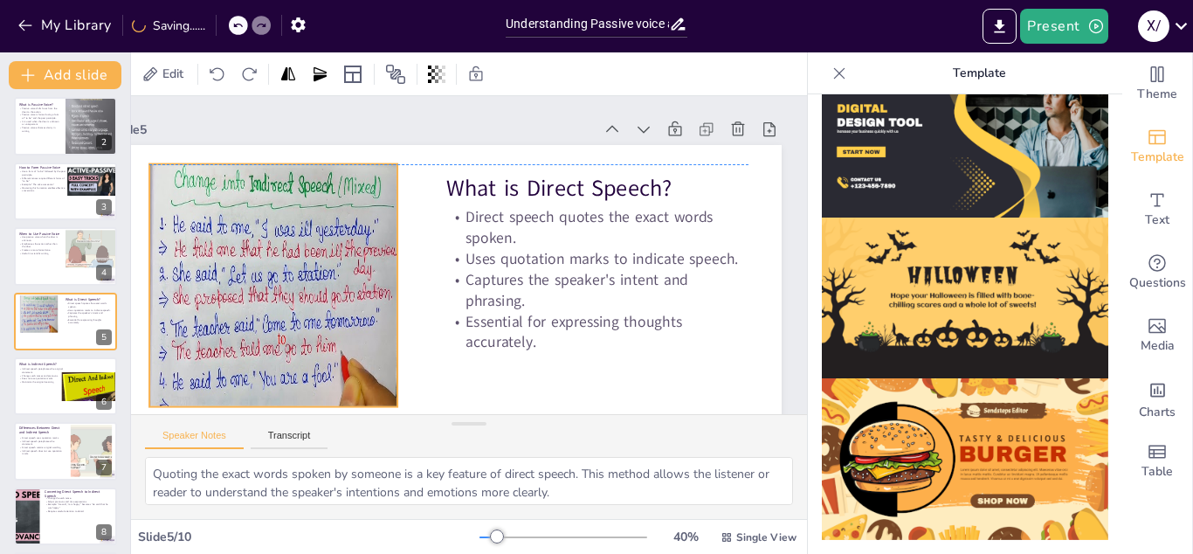
drag, startPoint x: 348, startPoint y: 288, endPoint x: 351, endPoint y: 231, distance: 56.9
click at [351, 231] on div at bounding box center [271, 264] width 272 height 267
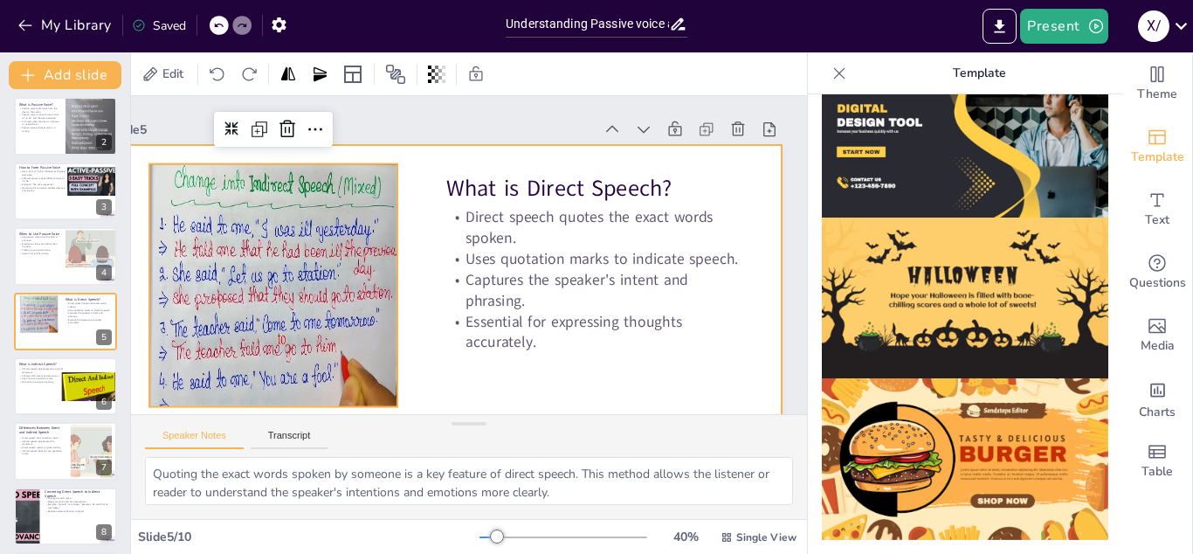
click at [492, 380] on div at bounding box center [438, 330] width 707 height 445
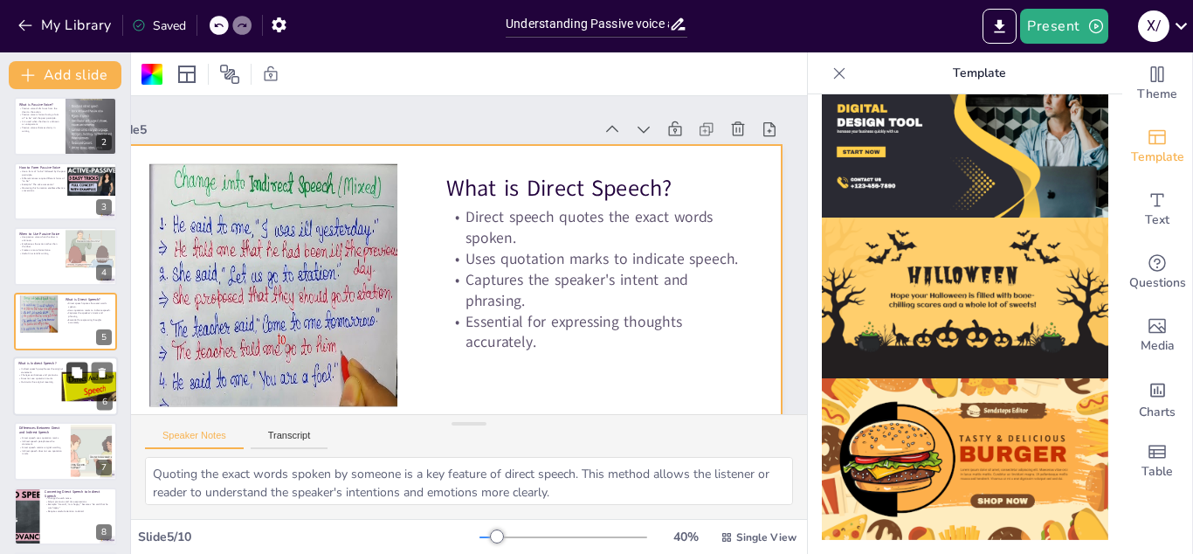
click at [71, 369] on button at bounding box center [76, 372] width 21 height 21
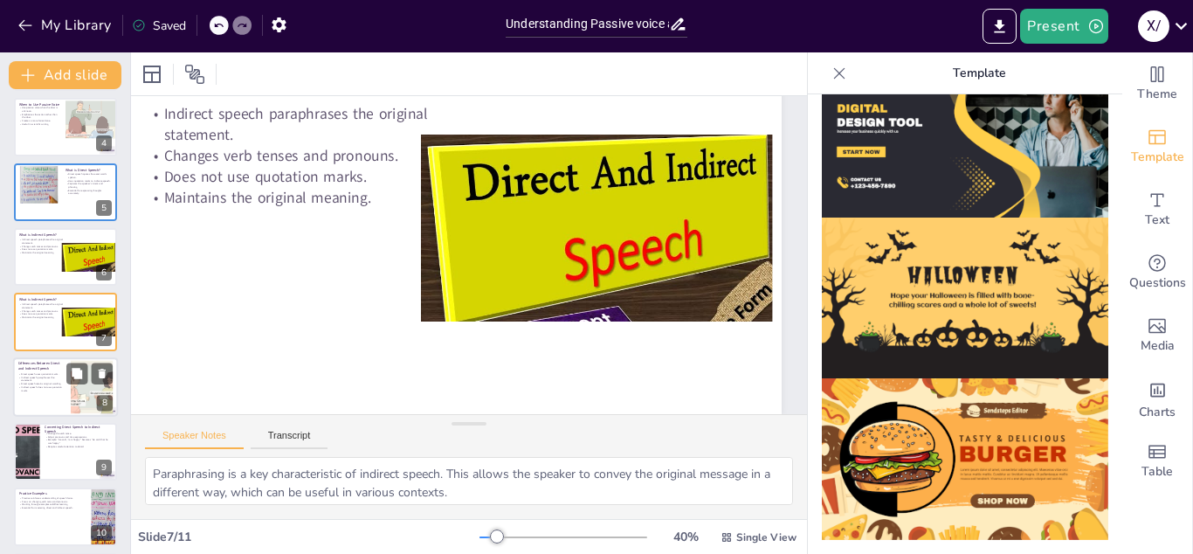
scroll to position [108, 69]
click at [72, 386] on div at bounding box center [91, 386] width 71 height 53
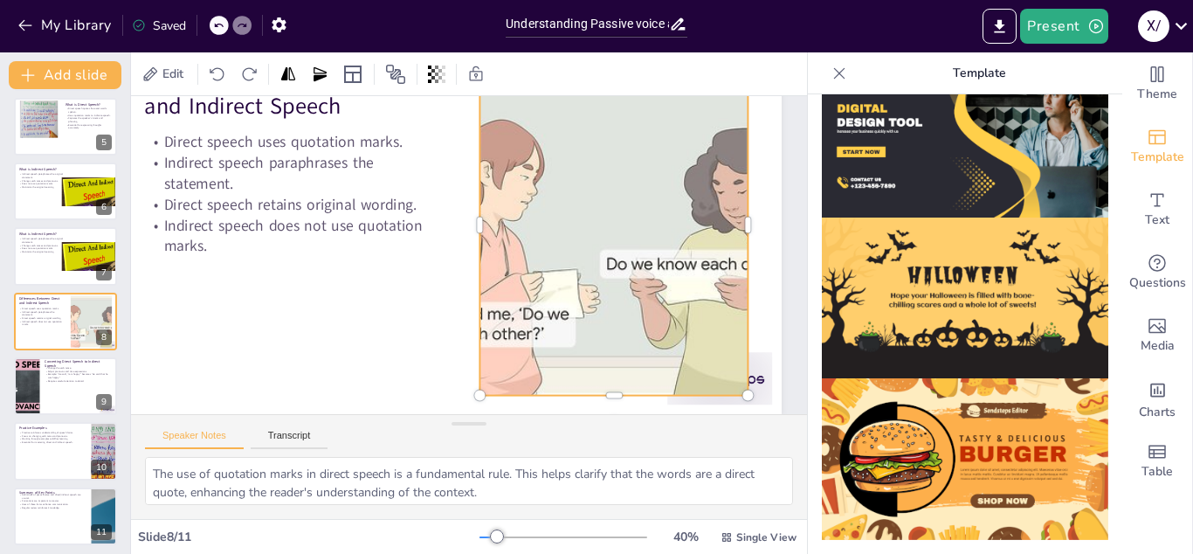
click at [570, 285] on div at bounding box center [614, 226] width 452 height 340
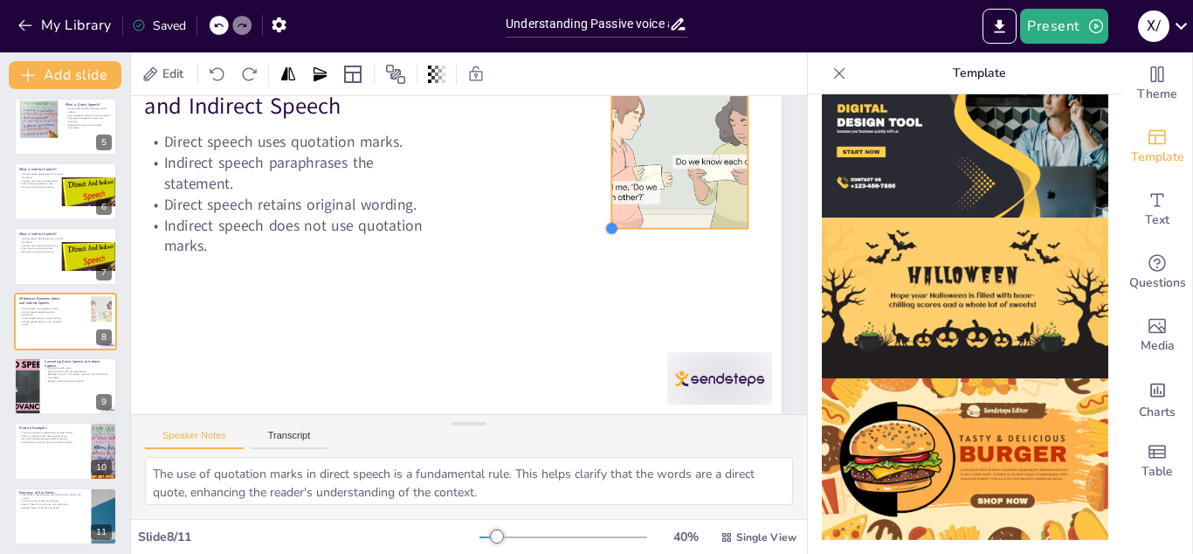
drag, startPoint x: 479, startPoint y: 393, endPoint x: 624, endPoint y: 226, distance: 221.0
click at [624, 226] on div "Differences Between Direct and Indirect Speech Direct speech uses quotation mar…" at bounding box center [446, 225] width 671 height 377
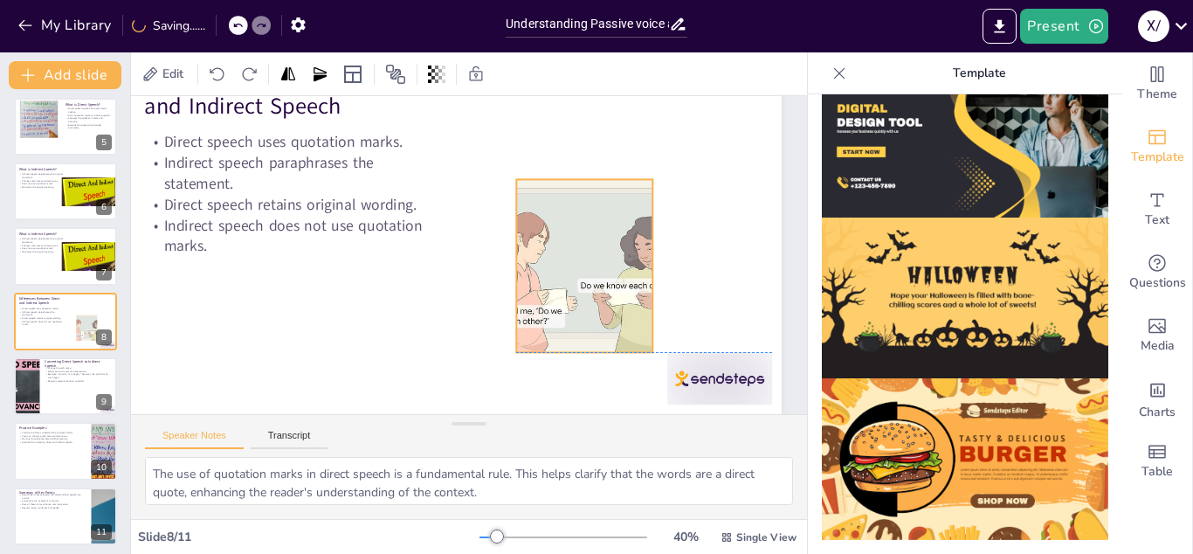
drag, startPoint x: 666, startPoint y: 167, endPoint x: 565, endPoint y: 294, distance: 162.3
click at [565, 294] on div at bounding box center [585, 265] width 231 height 173
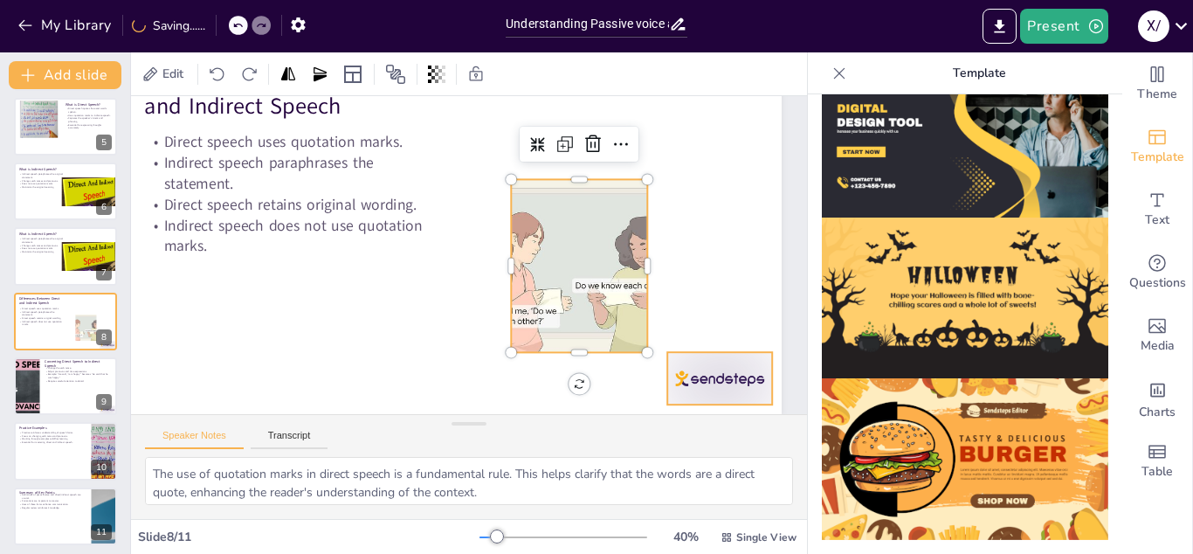
click at [721, 383] on div at bounding box center [706, 403] width 110 height 63
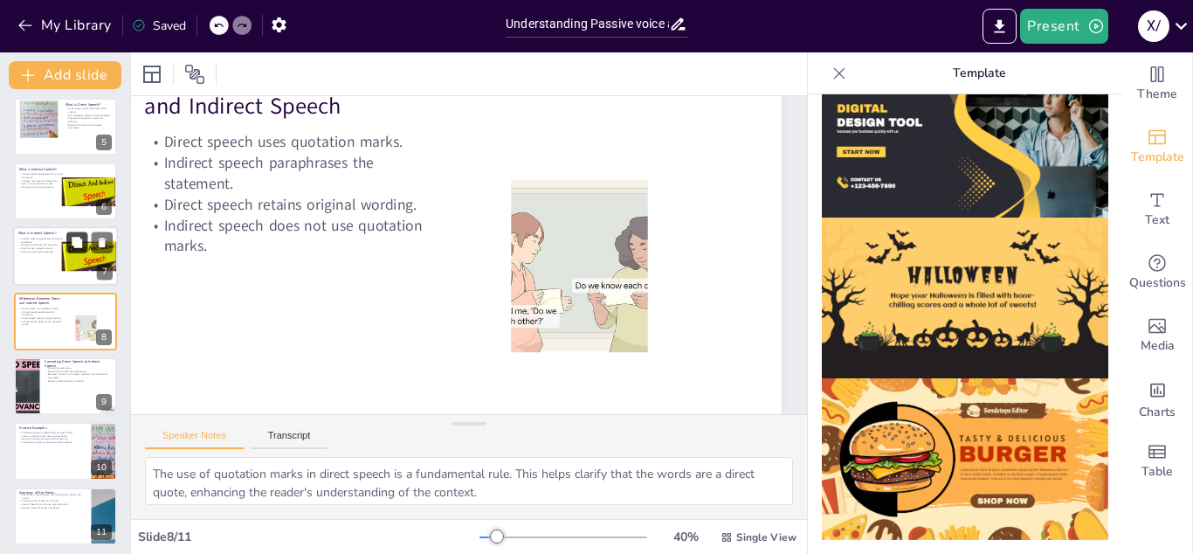
click at [86, 249] on button at bounding box center [76, 242] width 21 height 21
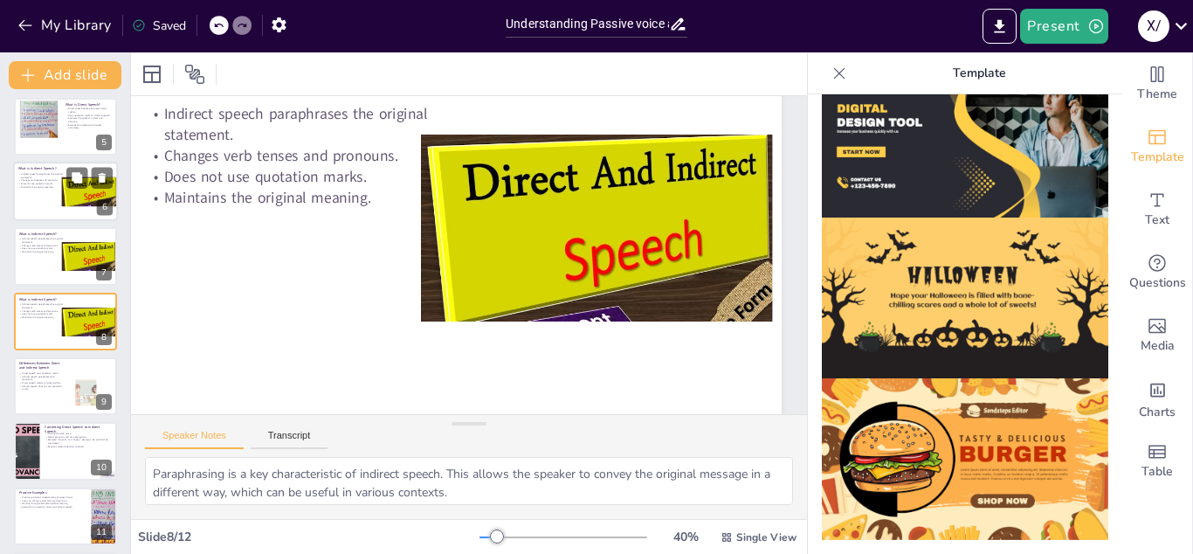
scroll to position [79, 69]
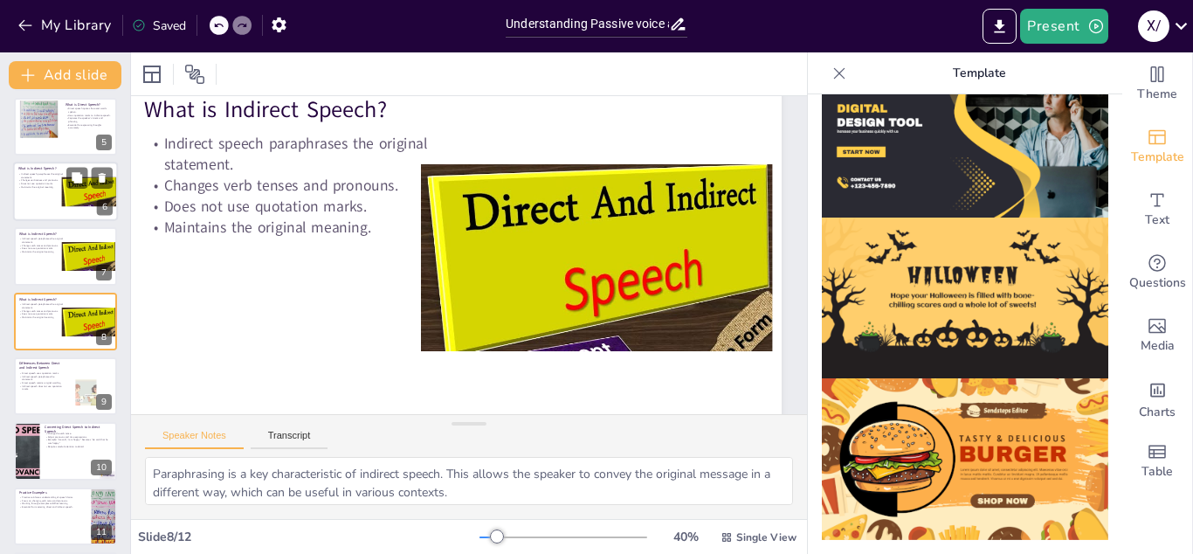
click at [45, 204] on div at bounding box center [65, 191] width 105 height 59
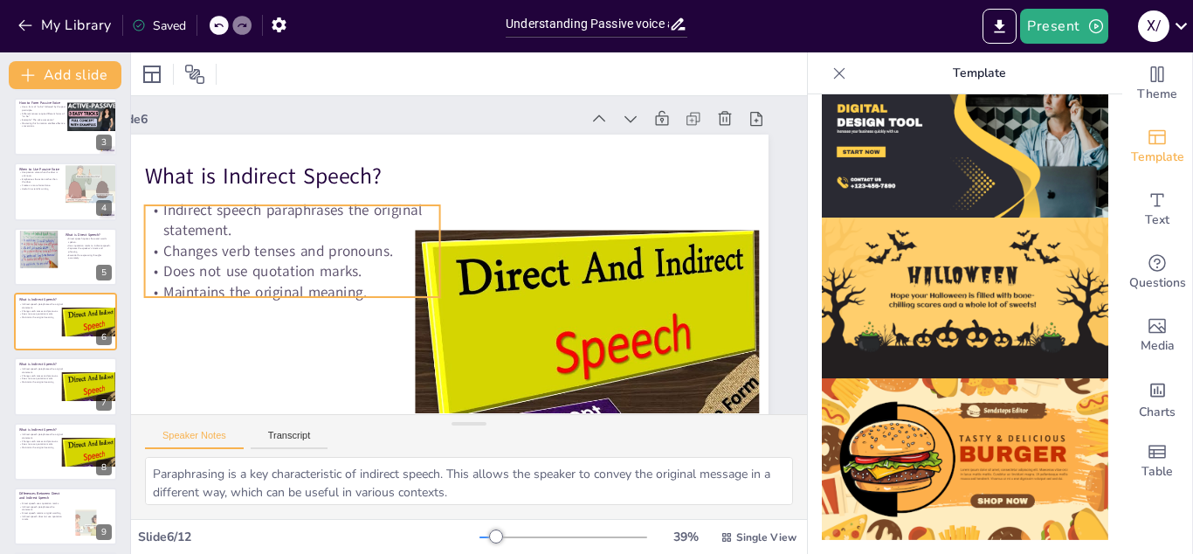
scroll to position [9, 79]
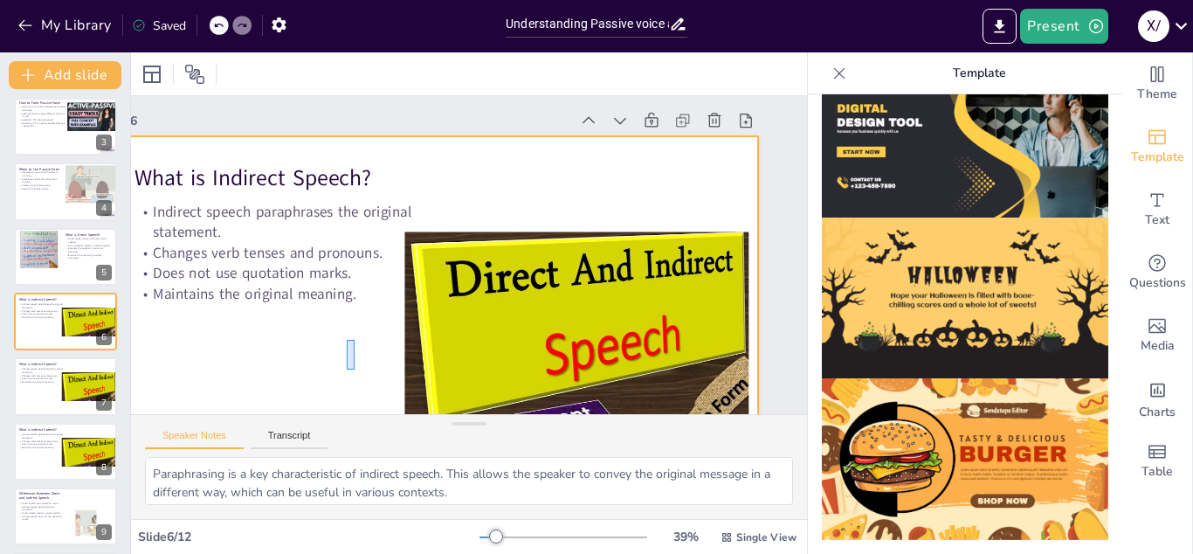
drag, startPoint x: 347, startPoint y: 369, endPoint x: 342, endPoint y: 347, distance: 23.1
click at [342, 347] on div at bounding box center [423, 317] width 692 height 436
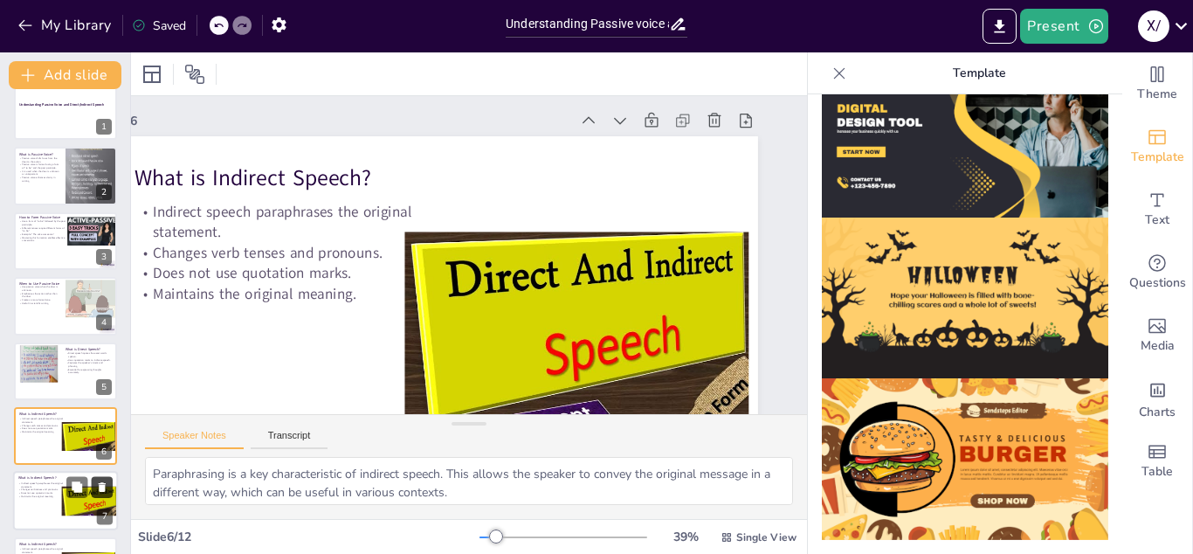
scroll to position [0, 0]
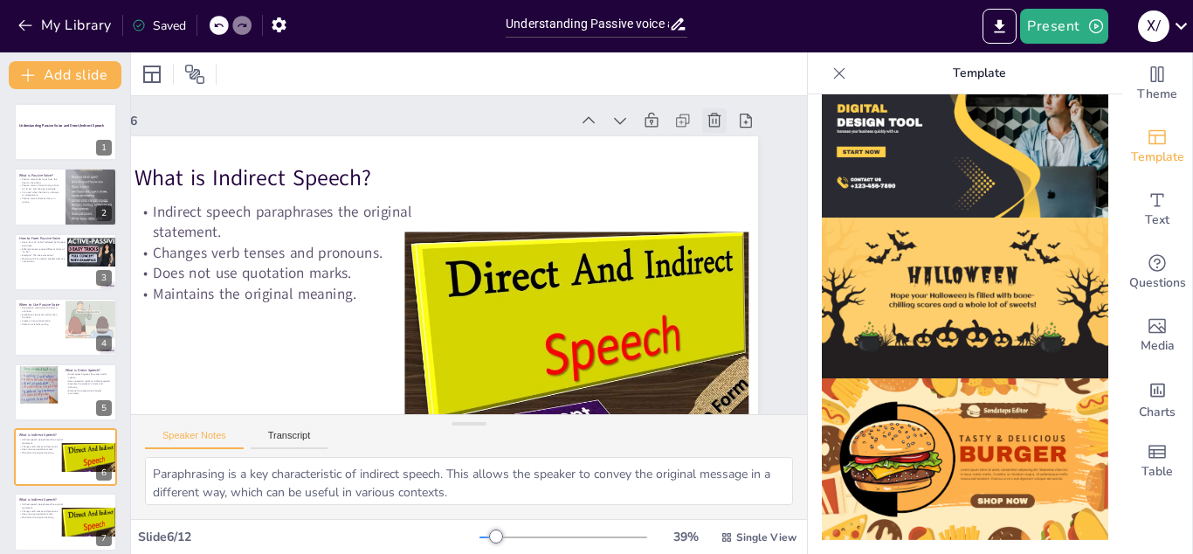
click at [717, 137] on icon at bounding box center [726, 146] width 19 height 19
click at [716, 117] on icon at bounding box center [714, 120] width 17 height 17
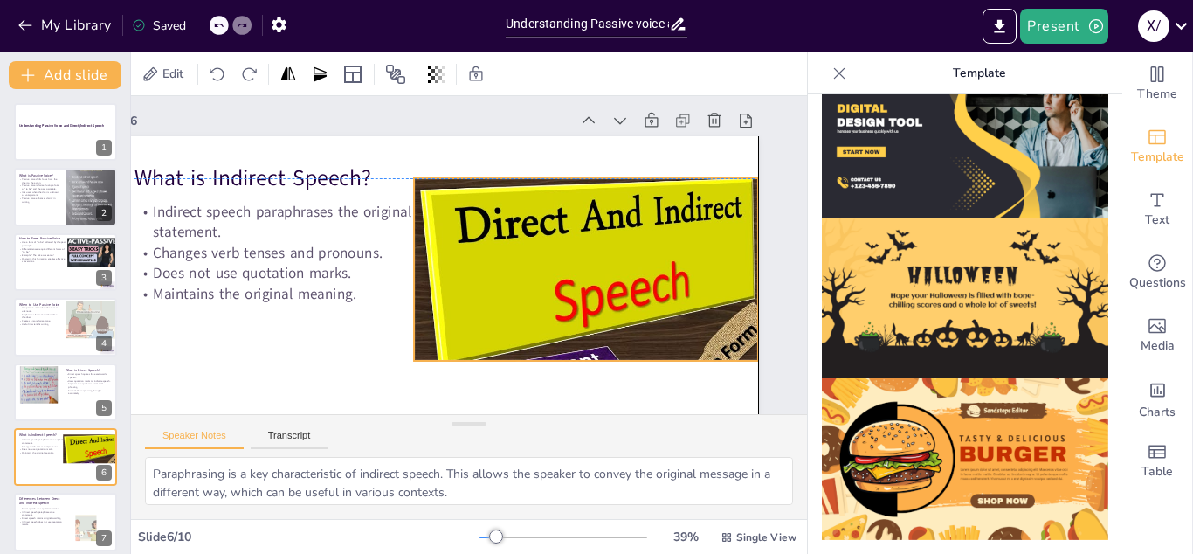
drag, startPoint x: 511, startPoint y: 298, endPoint x: 517, endPoint y: 243, distance: 55.4
click at [517, 243] on div at bounding box center [704, 310] width 623 height 392
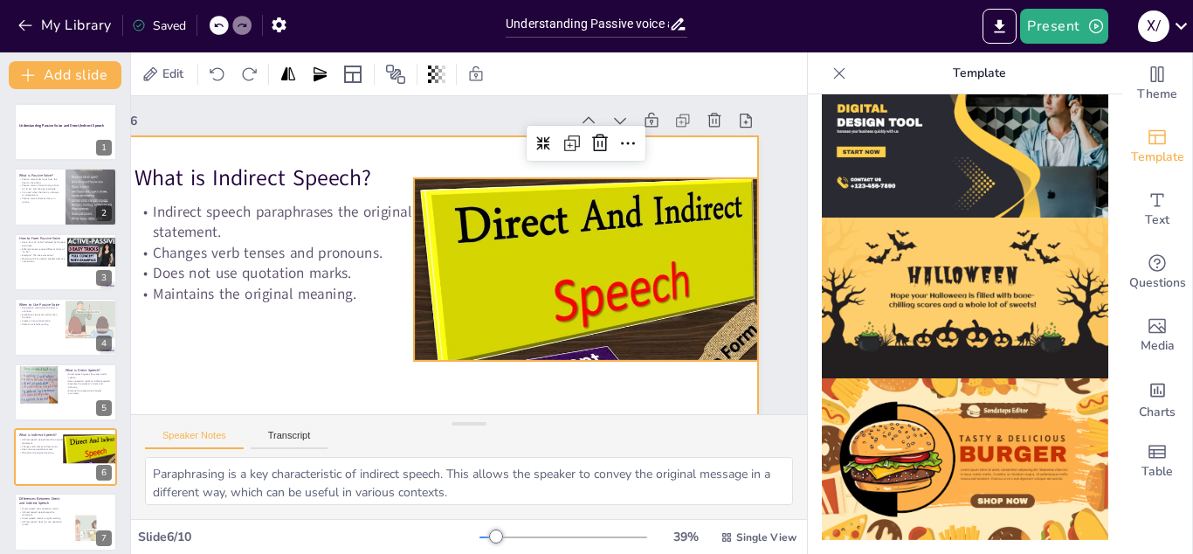
click at [331, 359] on div at bounding box center [429, 320] width 657 height 369
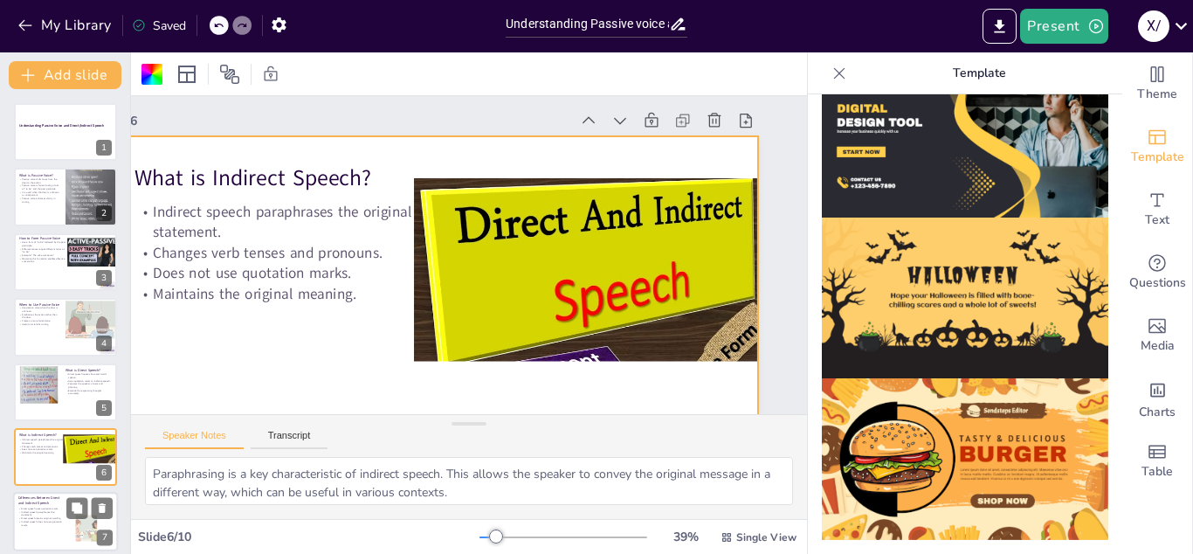
click at [59, 520] on p "Direct speech retains original wording." at bounding box center [41, 518] width 47 height 3
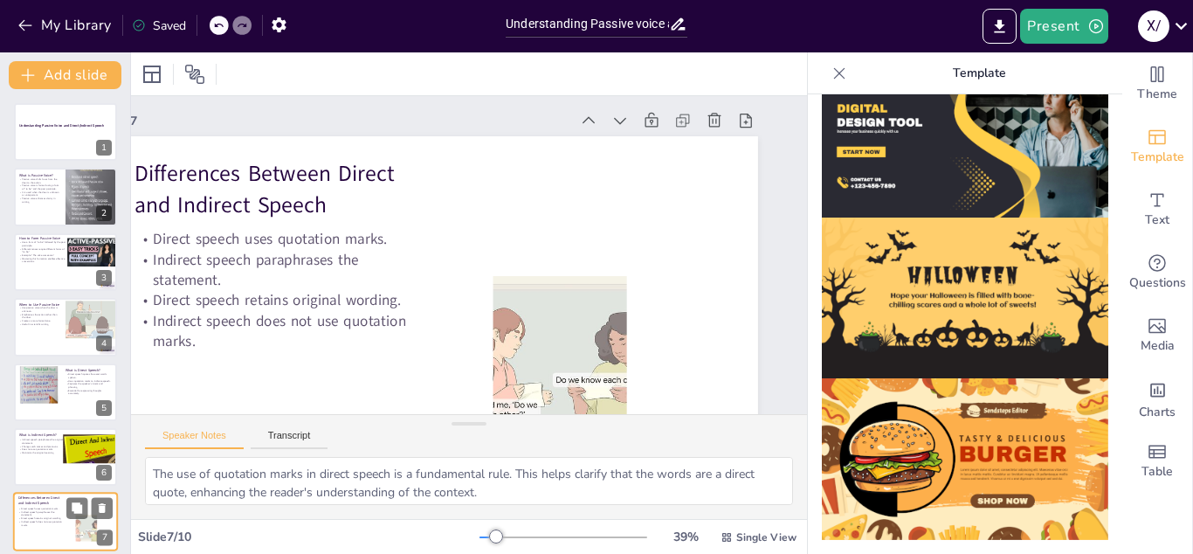
scroll to position [0, 79]
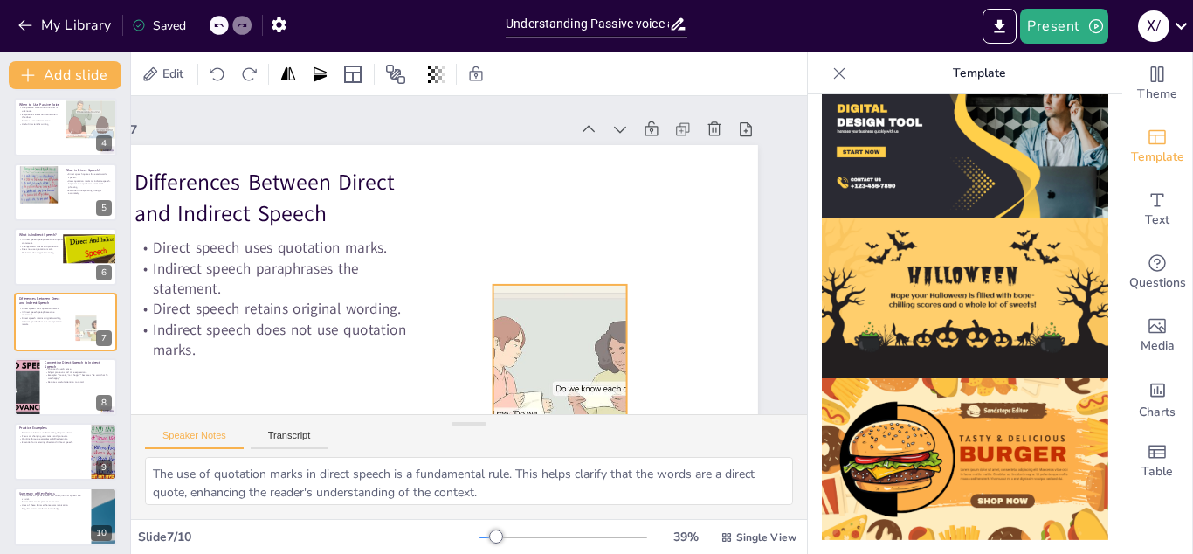
click at [597, 310] on div at bounding box center [559, 369] width 225 height 169
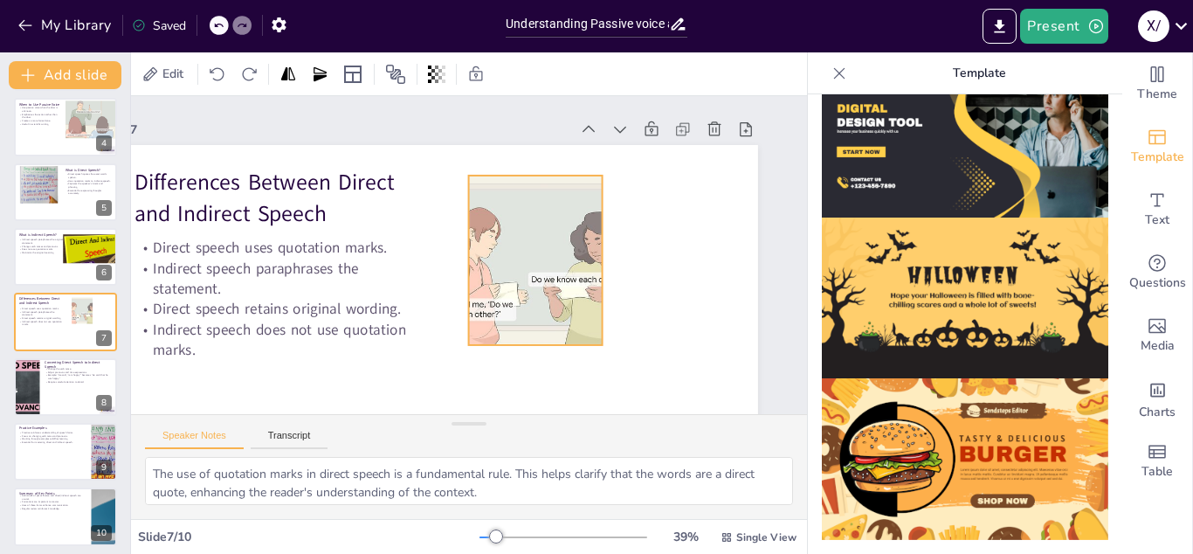
drag, startPoint x: 597, startPoint y: 310, endPoint x: 572, endPoint y: 201, distance: 111.9
click at [572, 201] on div at bounding box center [535, 260] width 225 height 169
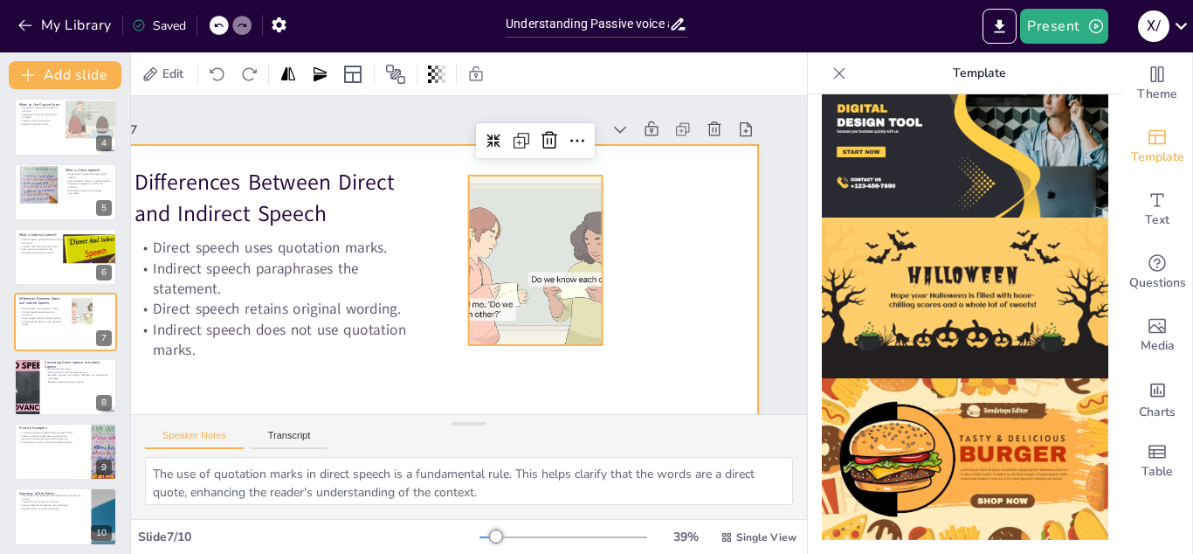
click at [577, 369] on div at bounding box center [429, 329] width 657 height 369
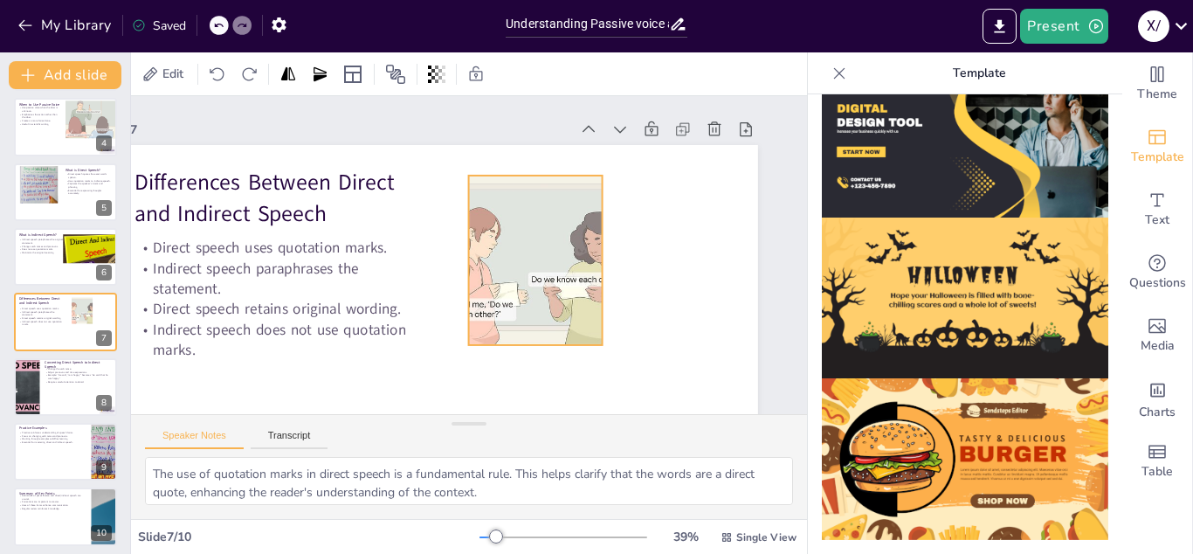
click at [559, 298] on div at bounding box center [535, 260] width 225 height 169
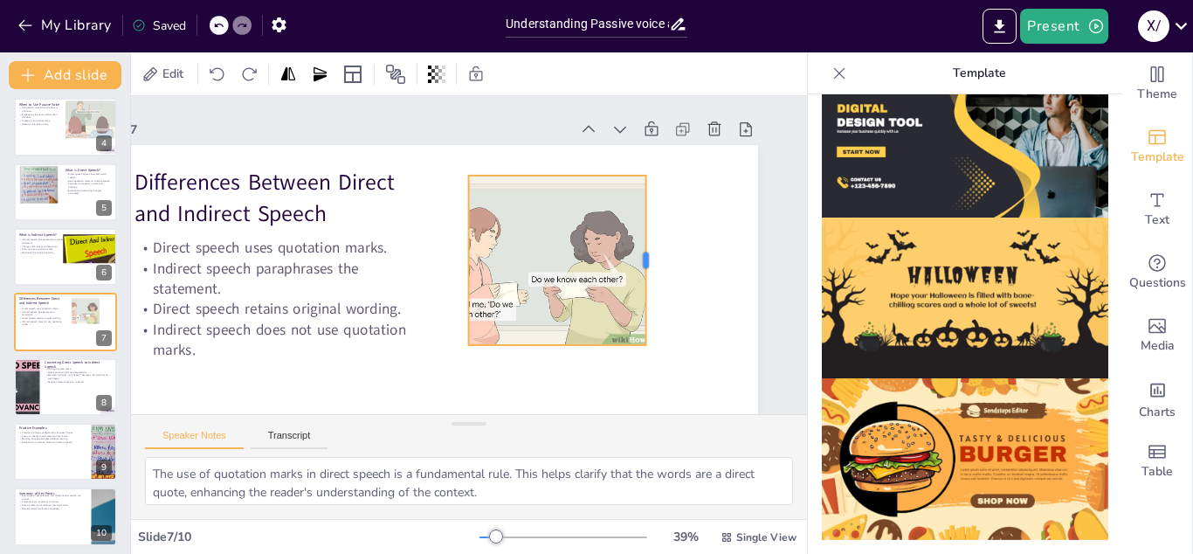
drag, startPoint x: 605, startPoint y: 262, endPoint x: 649, endPoint y: 287, distance: 50.5
click at [649, 287] on div at bounding box center [653, 260] width 14 height 169
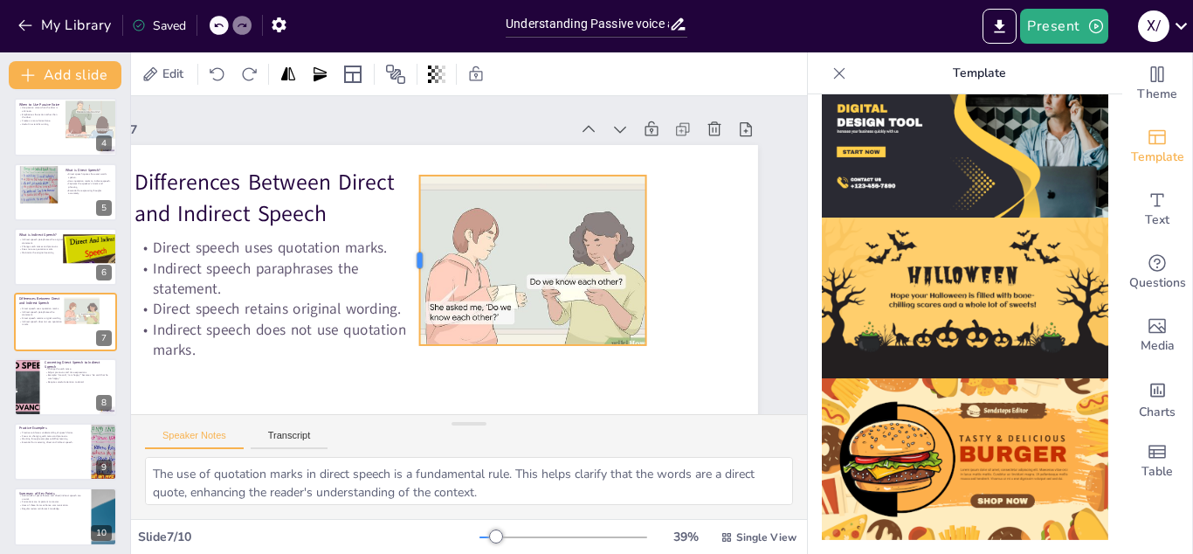
drag, startPoint x: 466, startPoint y: 260, endPoint x: 417, endPoint y: 253, distance: 49.4
click at [417, 253] on div at bounding box center [413, 260] width 14 height 169
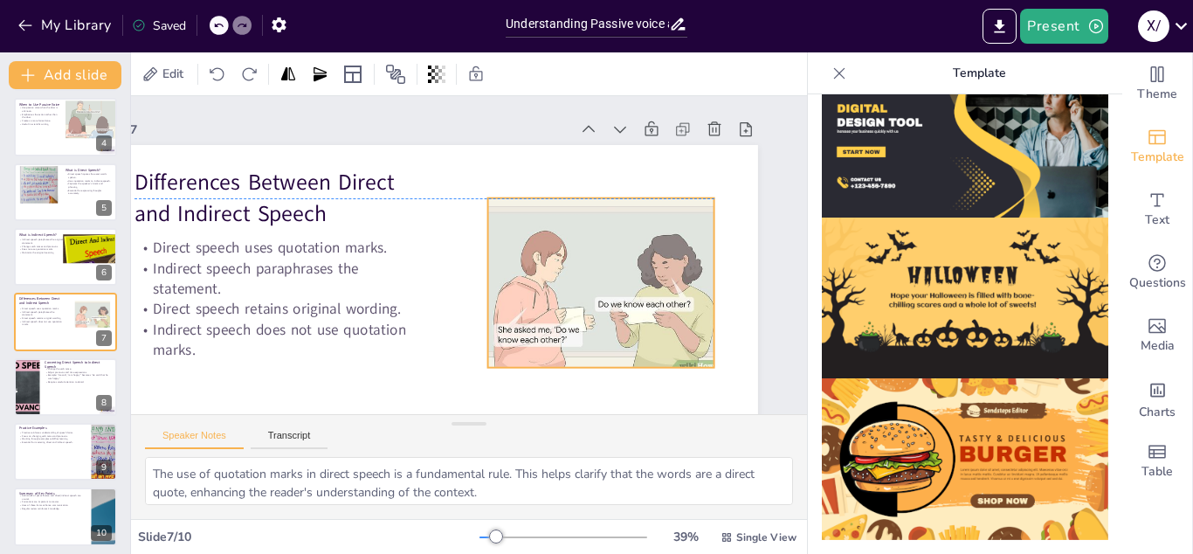
drag, startPoint x: 526, startPoint y: 286, endPoint x: 594, endPoint y: 309, distance: 71.8
click at [594, 309] on div at bounding box center [602, 284] width 229 height 173
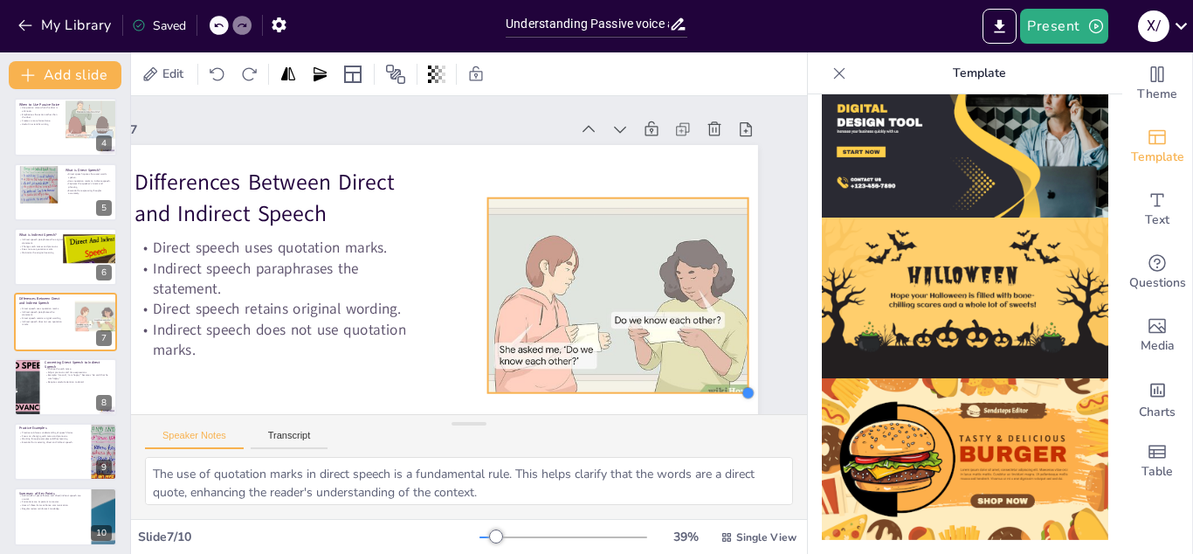
drag, startPoint x: 718, startPoint y: 372, endPoint x: 748, endPoint y: 397, distance: 39.0
click at [740, 413] on div at bounding box center [732, 421] width 16 height 16
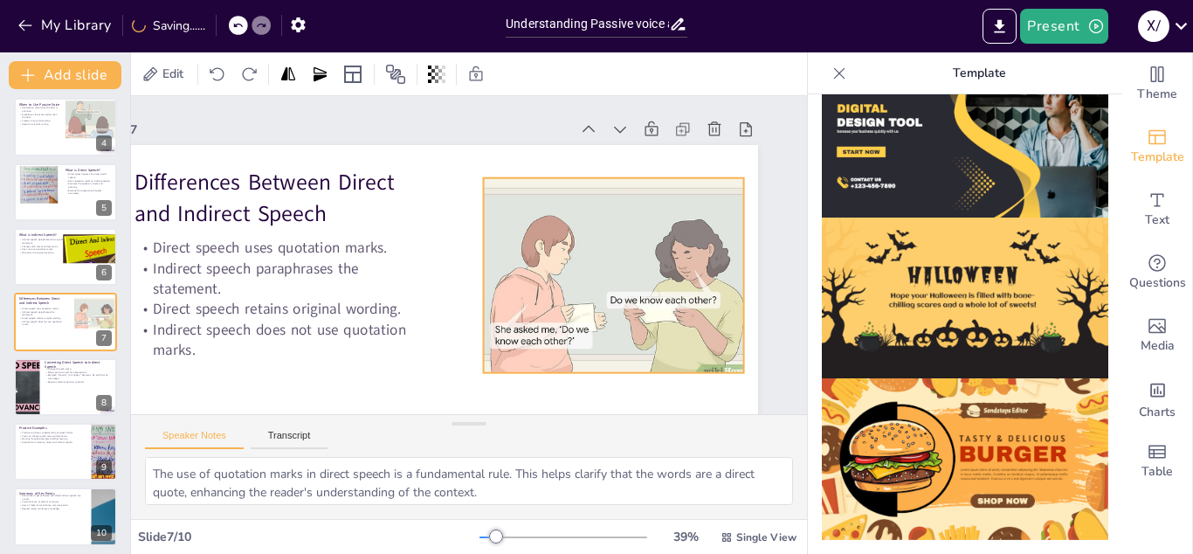
drag, startPoint x: 708, startPoint y: 343, endPoint x: 704, endPoint y: 323, distance: 20.6
click at [704, 323] on div at bounding box center [615, 277] width 263 height 199
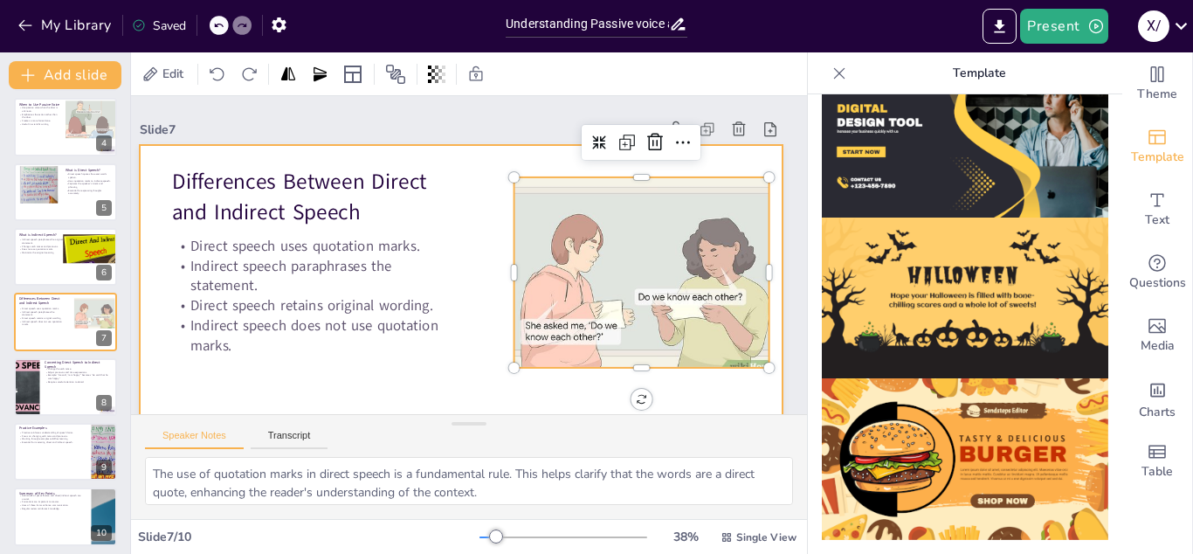
scroll to position [0, 39]
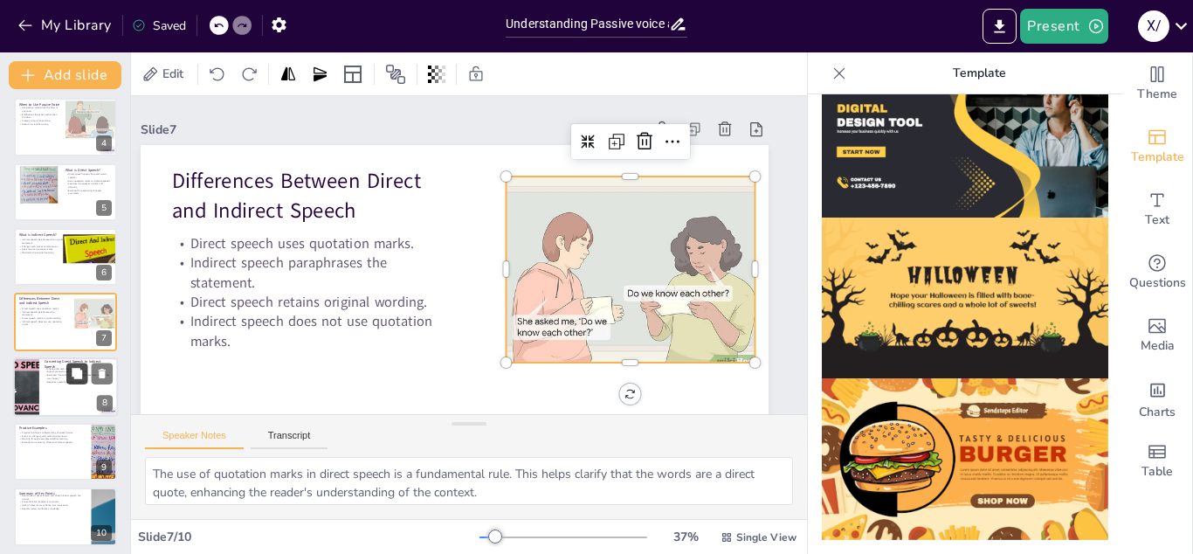
click at [79, 375] on icon at bounding box center [77, 373] width 10 height 10
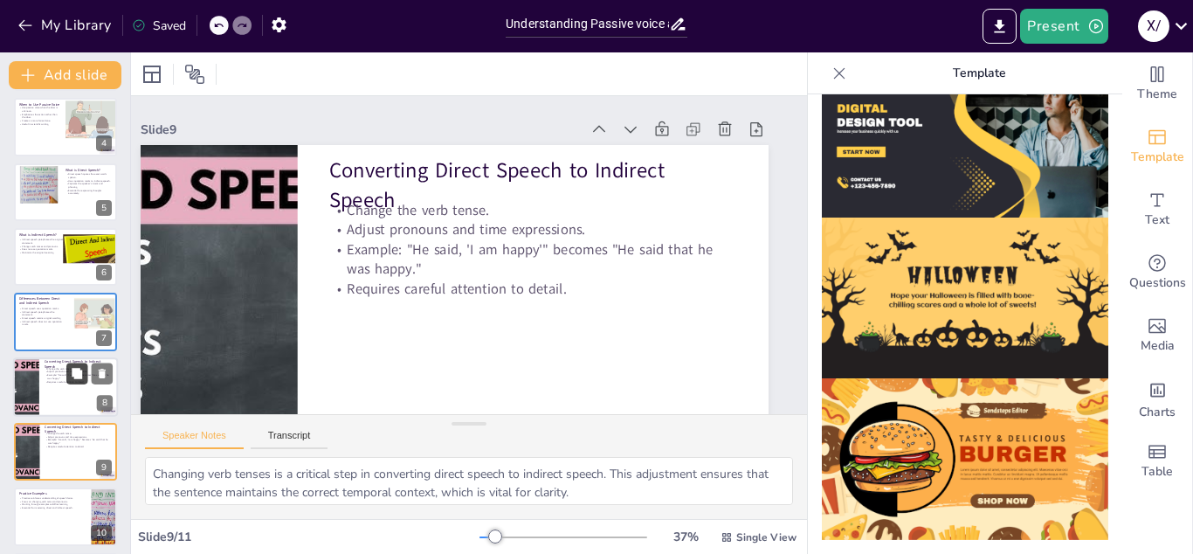
scroll to position [66, 39]
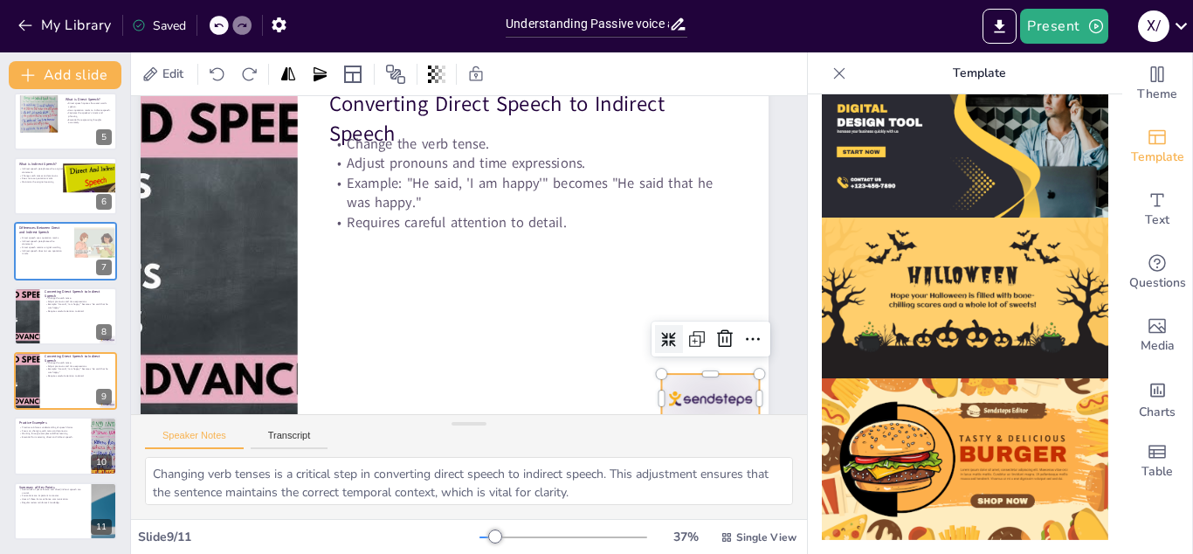
click at [705, 393] on div at bounding box center [694, 422] width 103 height 59
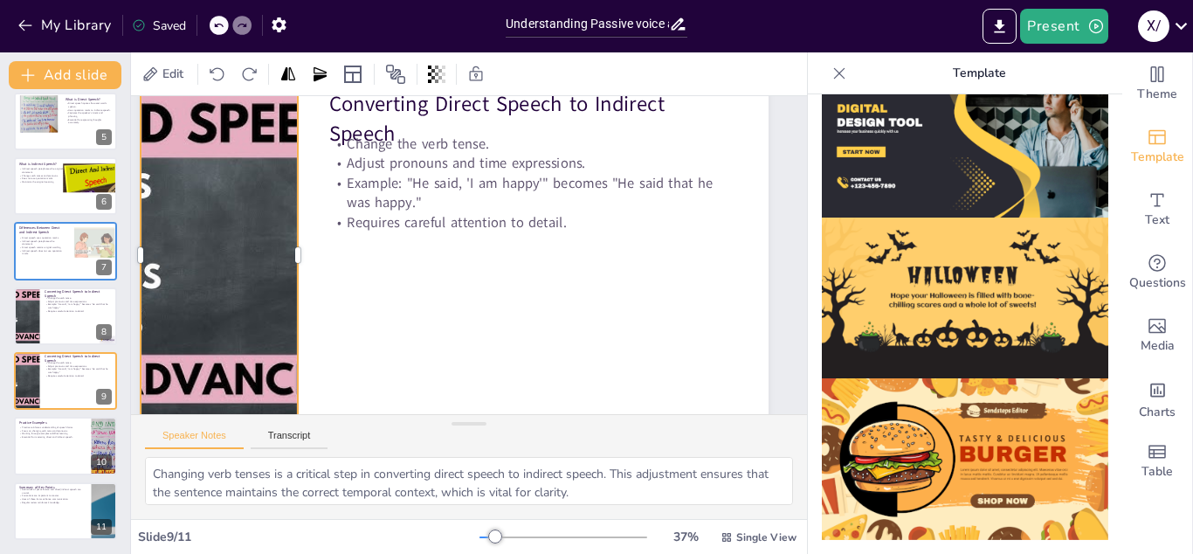
click at [168, 268] on div at bounding box center [220, 255] width 628 height 353
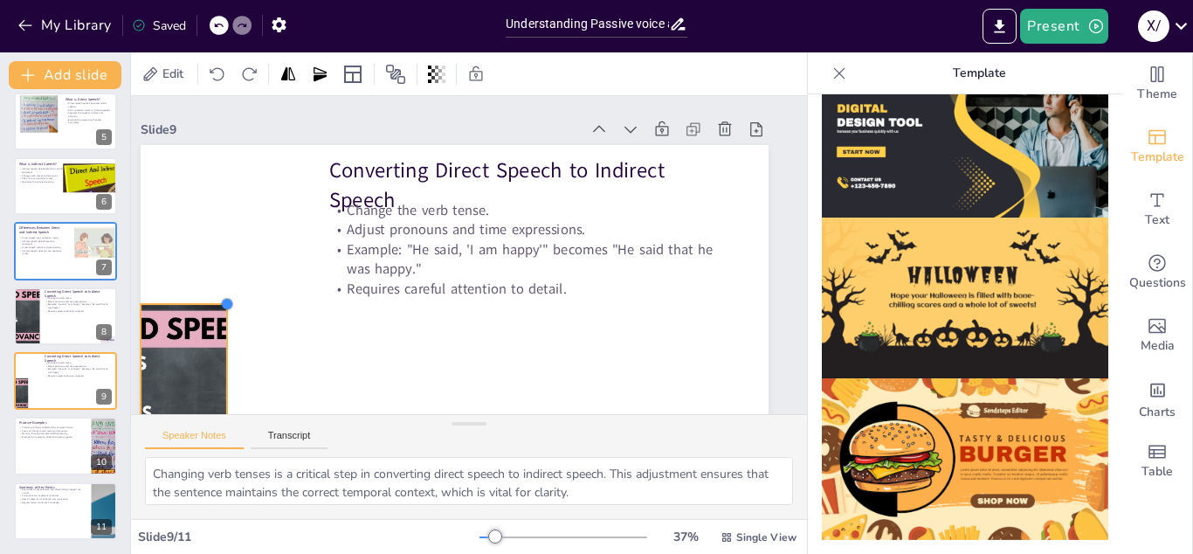
drag, startPoint x: 294, startPoint y: 141, endPoint x: 188, endPoint y: 302, distance: 192.8
click at [188, 302] on div "Converting Direct Speech to Indirect Speech Change the verb tense. Adjust prono…" at bounding box center [455, 321] width 628 height 353
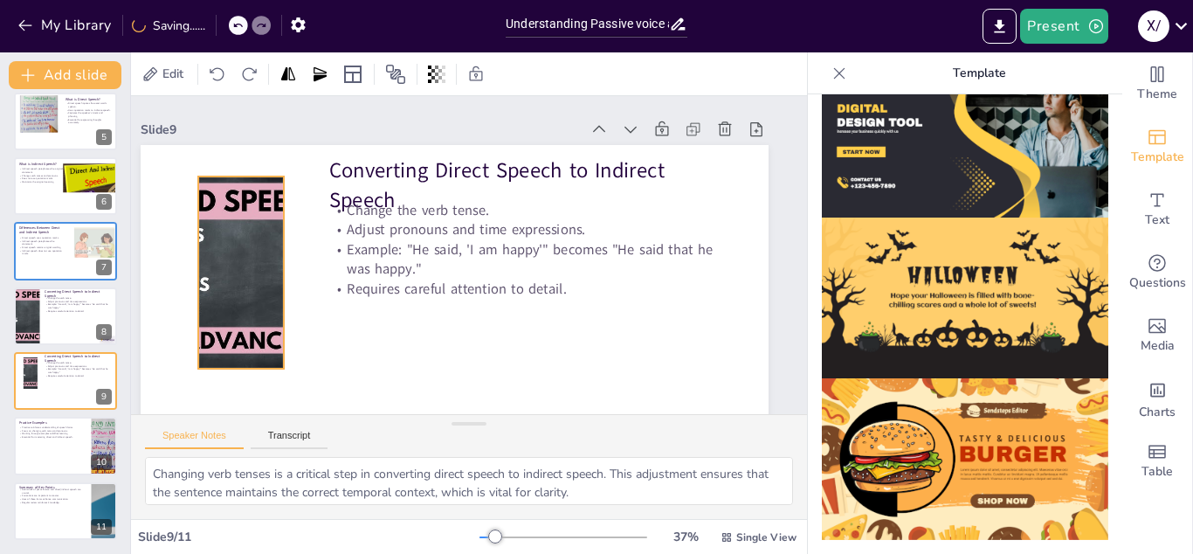
drag, startPoint x: 184, startPoint y: 355, endPoint x: 242, endPoint y: 226, distance: 141.5
click at [242, 226] on div at bounding box center [241, 272] width 342 height 192
click at [282, 275] on div at bounding box center [241, 272] width 342 height 192
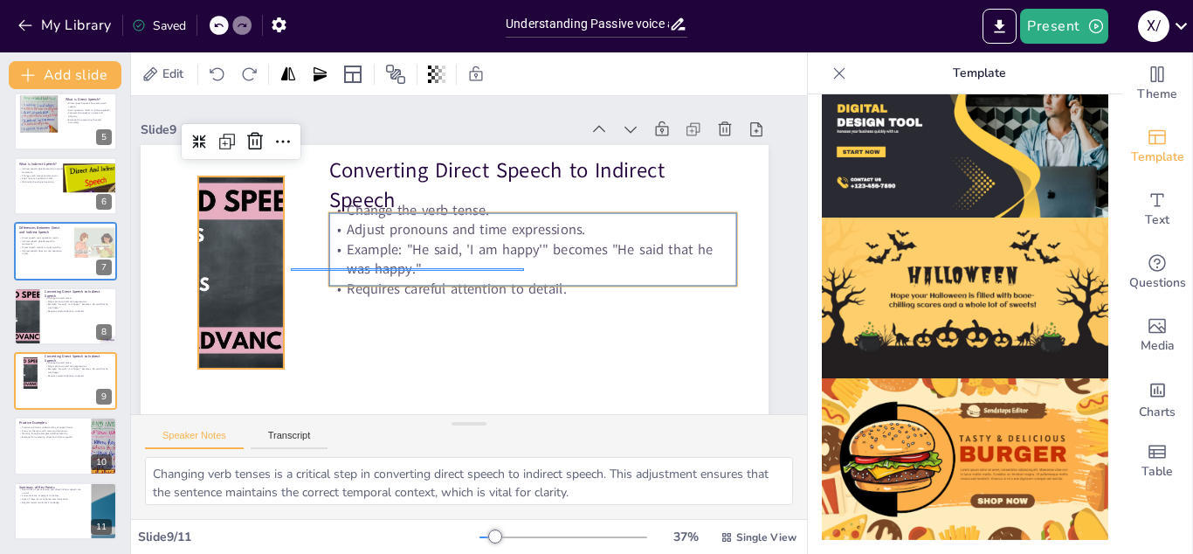
drag, startPoint x: 291, startPoint y: 268, endPoint x: 524, endPoint y: 271, distance: 233.2
click at [524, 145] on div "Converting Direct Speech to Indirect Speech Change the verb tense. Adjust prono…" at bounding box center [455, 145] width 628 height 0
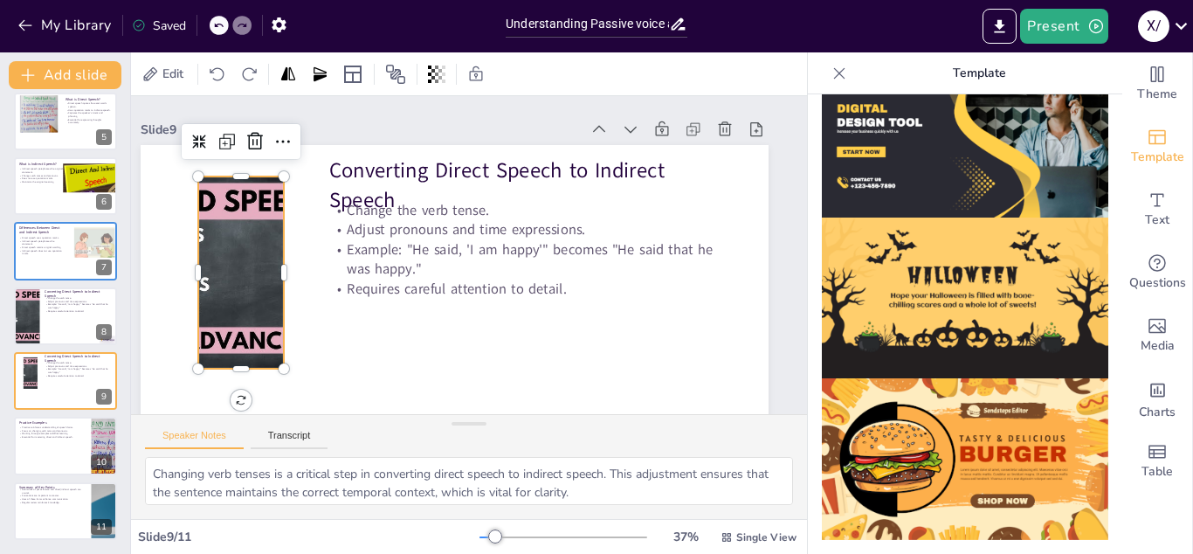
click at [274, 272] on div at bounding box center [240, 248] width 361 height 227
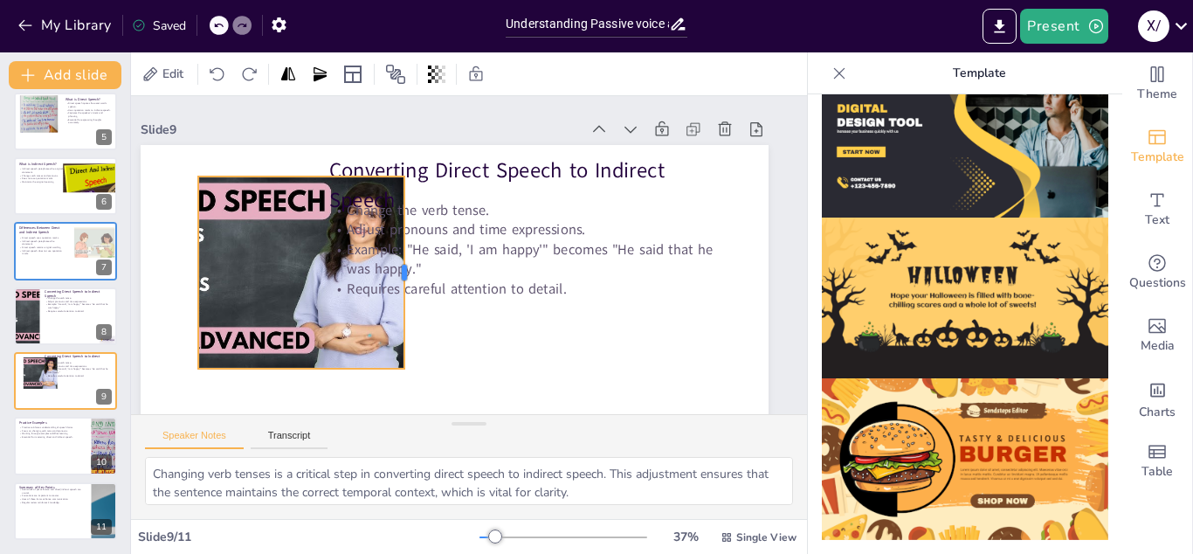
drag, startPoint x: 286, startPoint y: 272, endPoint x: 406, endPoint y: 289, distance: 121.8
click at [406, 289] on div at bounding box center [411, 272] width 14 height 192
drag, startPoint x: 196, startPoint y: 270, endPoint x: 175, endPoint y: 270, distance: 21.0
click at [175, 270] on div at bounding box center [171, 272] width 14 height 192
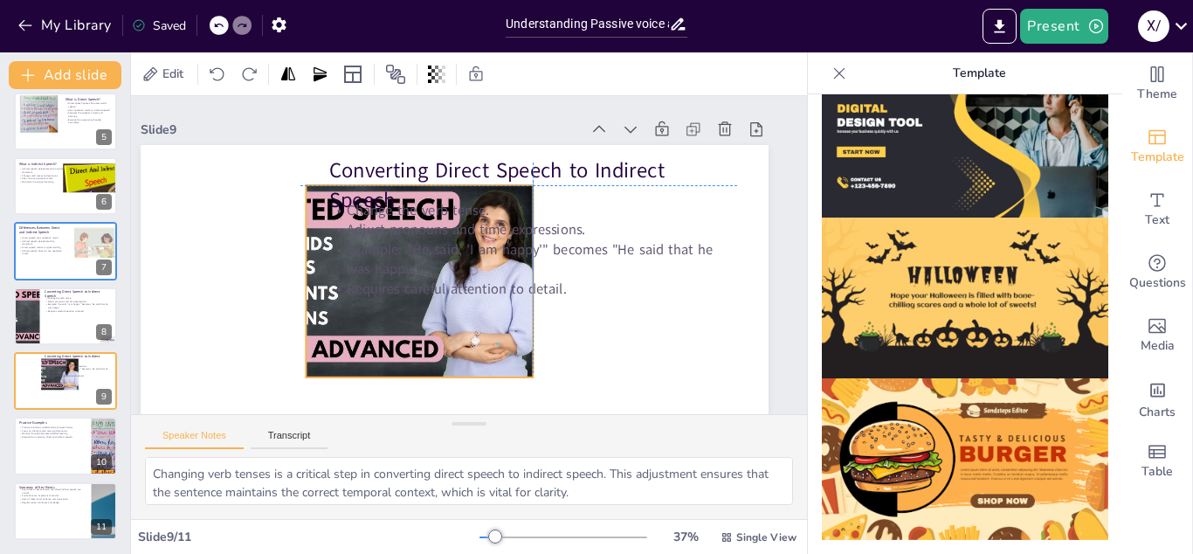
drag, startPoint x: 270, startPoint y: 284, endPoint x: 395, endPoint y: 288, distance: 125.0
click at [395, 145] on div "Converting Direct Speech to Indirect Speech Change the verb tense. Adjust prono…" at bounding box center [455, 145] width 628 height 0
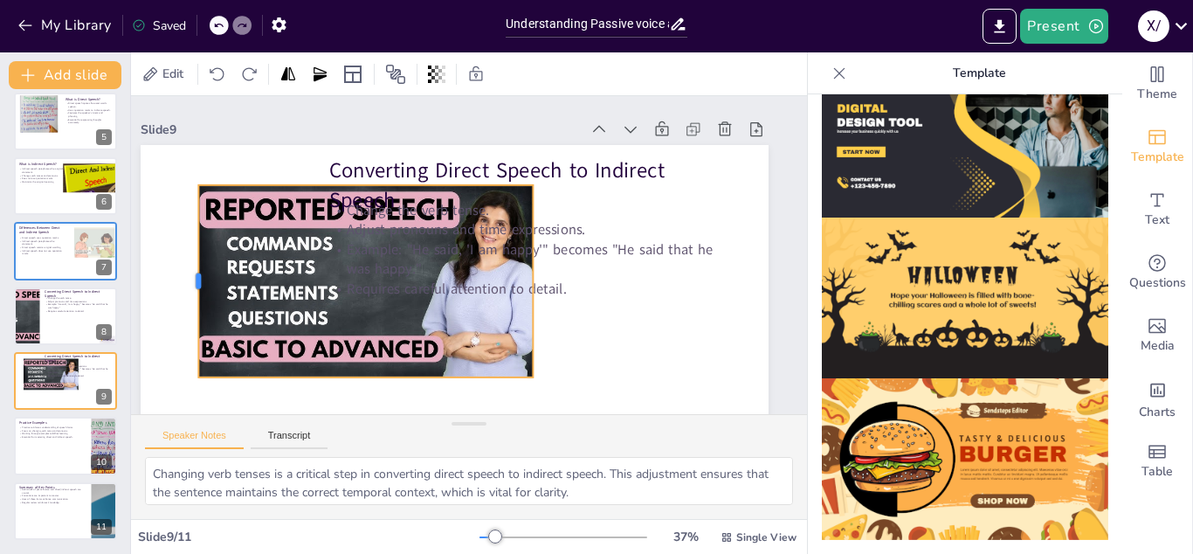
drag, startPoint x: 303, startPoint y: 276, endPoint x: 195, endPoint y: 272, distance: 108.4
click at [195, 272] on div at bounding box center [191, 281] width 14 height 192
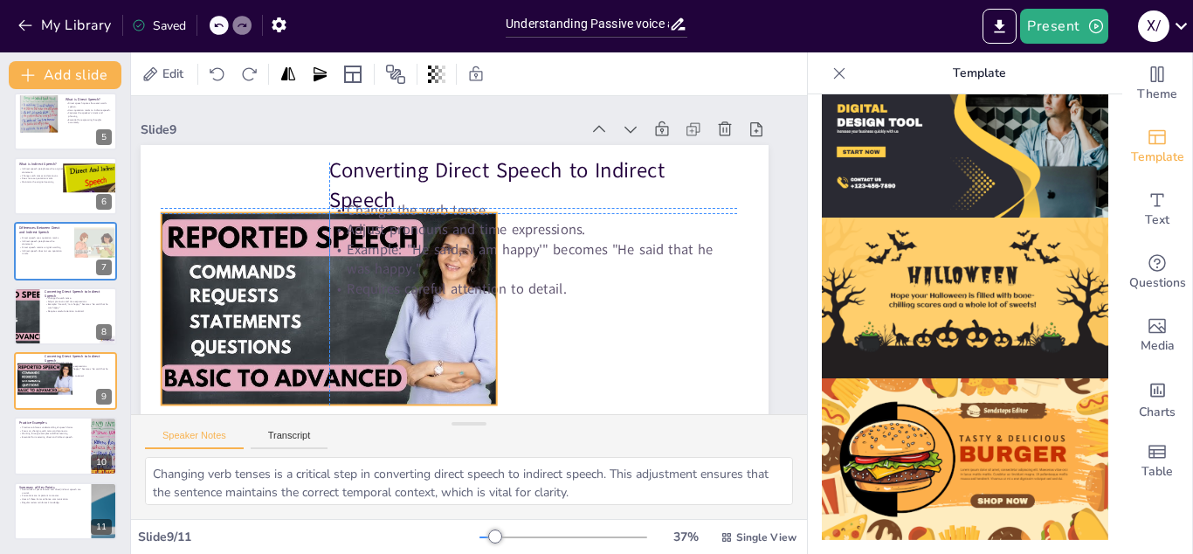
drag, startPoint x: 361, startPoint y: 307, endPoint x: 324, endPoint y: 335, distance: 46.1
click at [324, 335] on div at bounding box center [328, 295] width 362 height 229
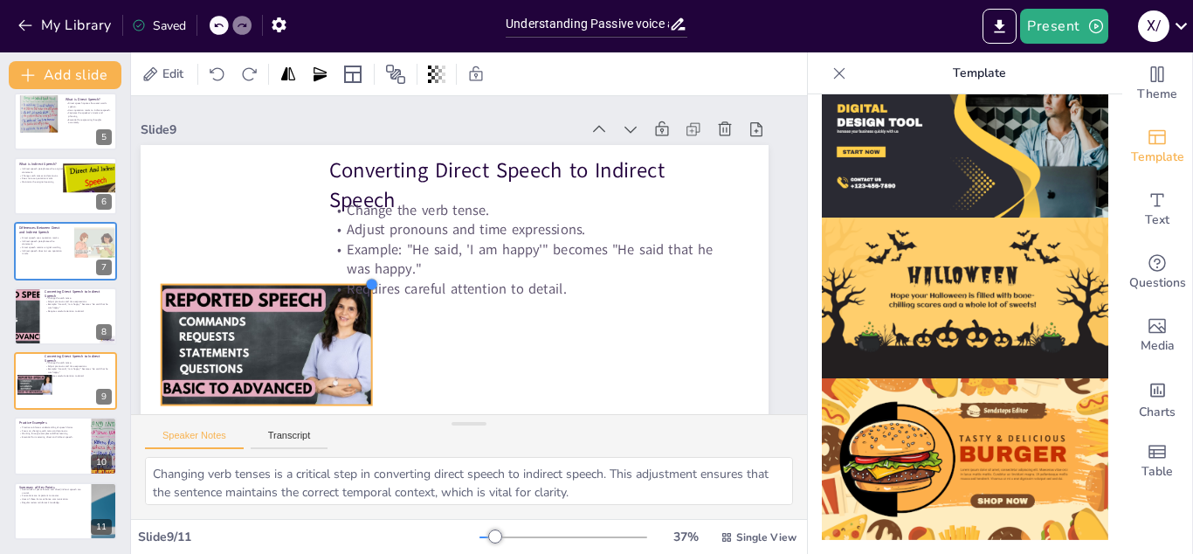
drag, startPoint x: 493, startPoint y: 218, endPoint x: 368, endPoint y: 310, distance: 154.9
click at [368, 310] on div "Converting Direct Speech to Indirect Speech Change the verb tense. Adjust prono…" at bounding box center [455, 321] width 628 height 353
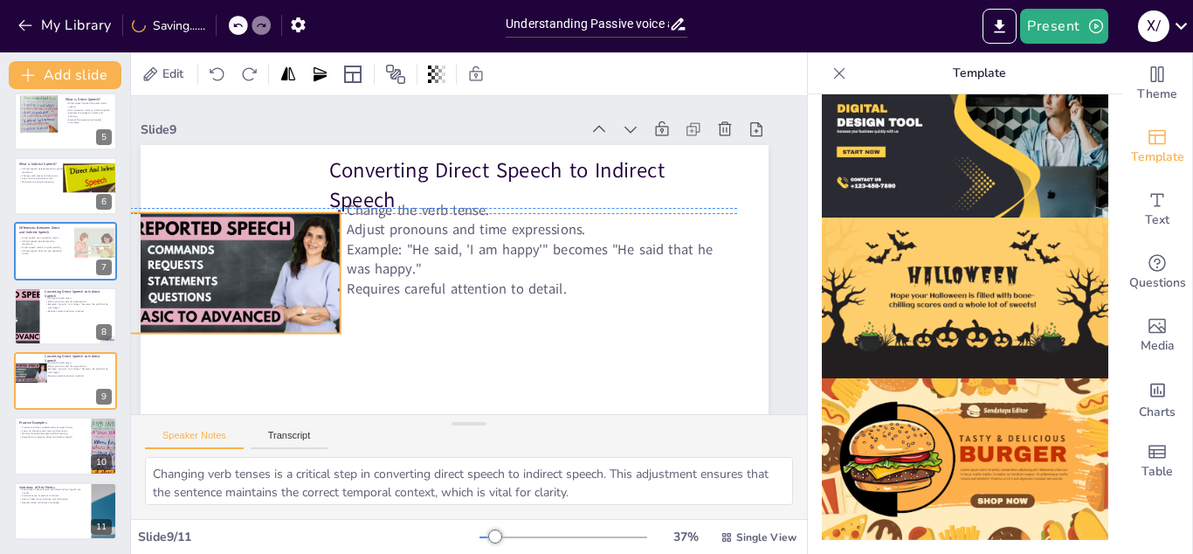
drag, startPoint x: 315, startPoint y: 321, endPoint x: 282, endPoint y: 249, distance: 79.7
click at [282, 249] on div at bounding box center [238, 274] width 216 height 122
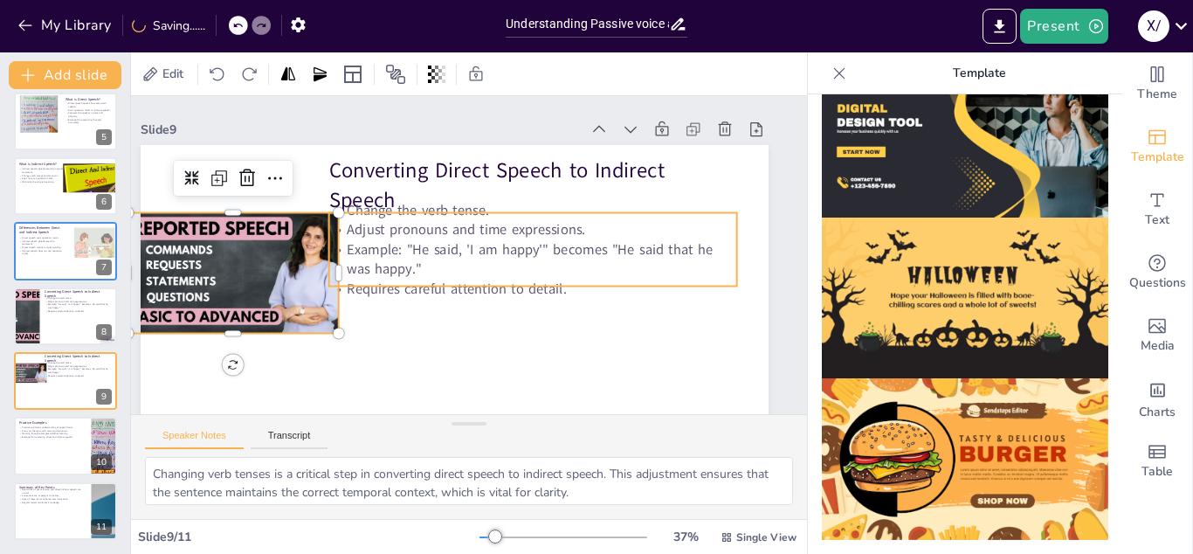
click at [414, 245] on p "Example: "He said, 'I am happy'" becomes "He said that he was happy."" at bounding box center [533, 258] width 408 height 39
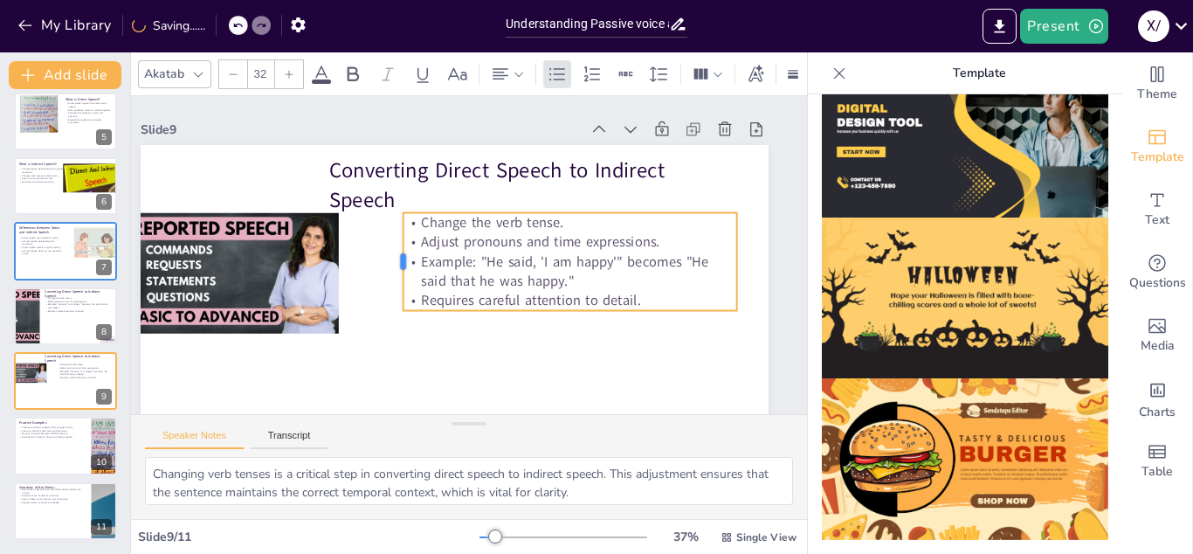
drag, startPoint x: 327, startPoint y: 247, endPoint x: 401, endPoint y: 249, distance: 74.3
click at [401, 249] on div at bounding box center [397, 262] width 14 height 98
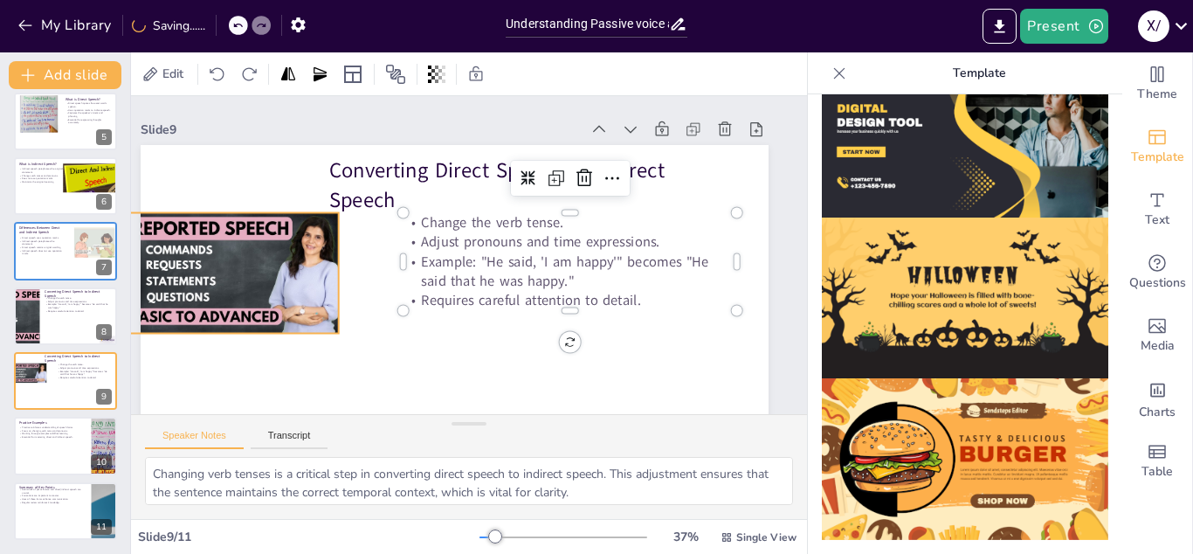
click at [269, 280] on div at bounding box center [236, 274] width 216 height 122
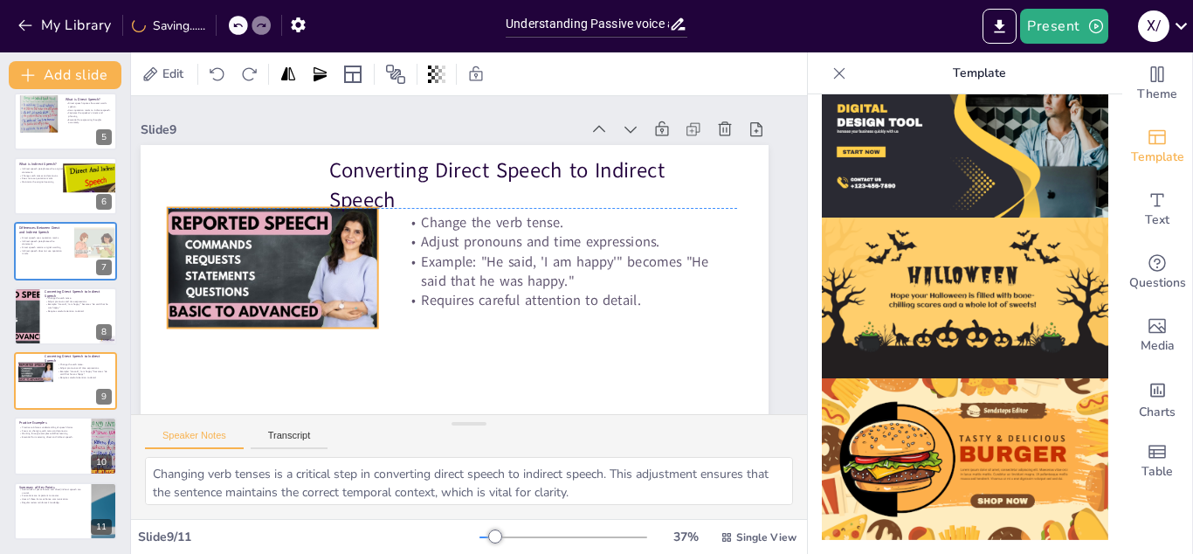
drag, startPoint x: 269, startPoint y: 280, endPoint x: 308, endPoint y: 272, distance: 40.1
click at [308, 272] on div at bounding box center [276, 269] width 216 height 122
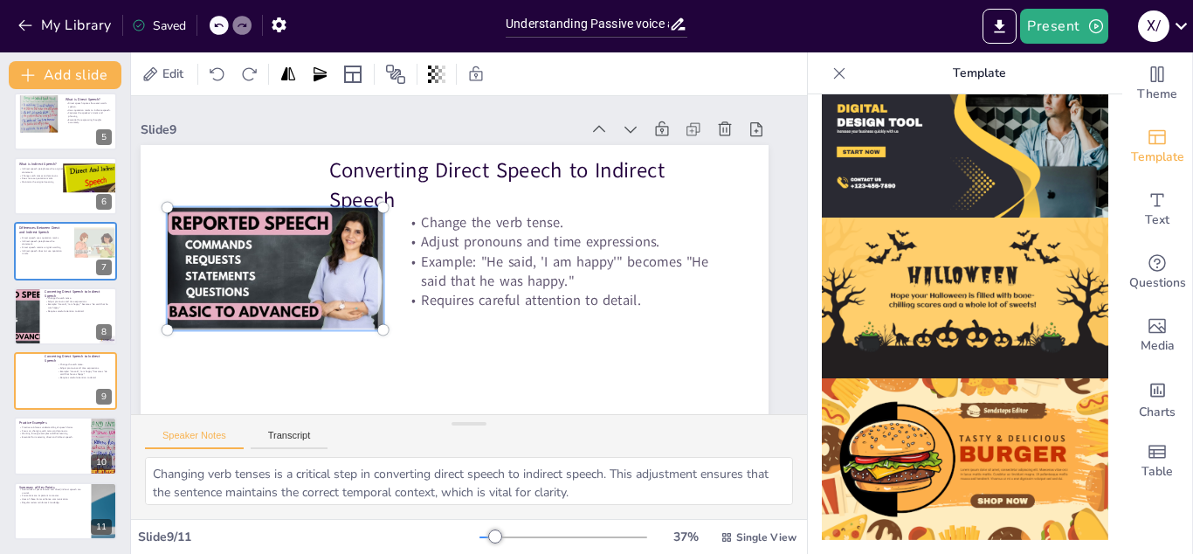
click at [401, 339] on div at bounding box center [447, 319] width 661 height 417
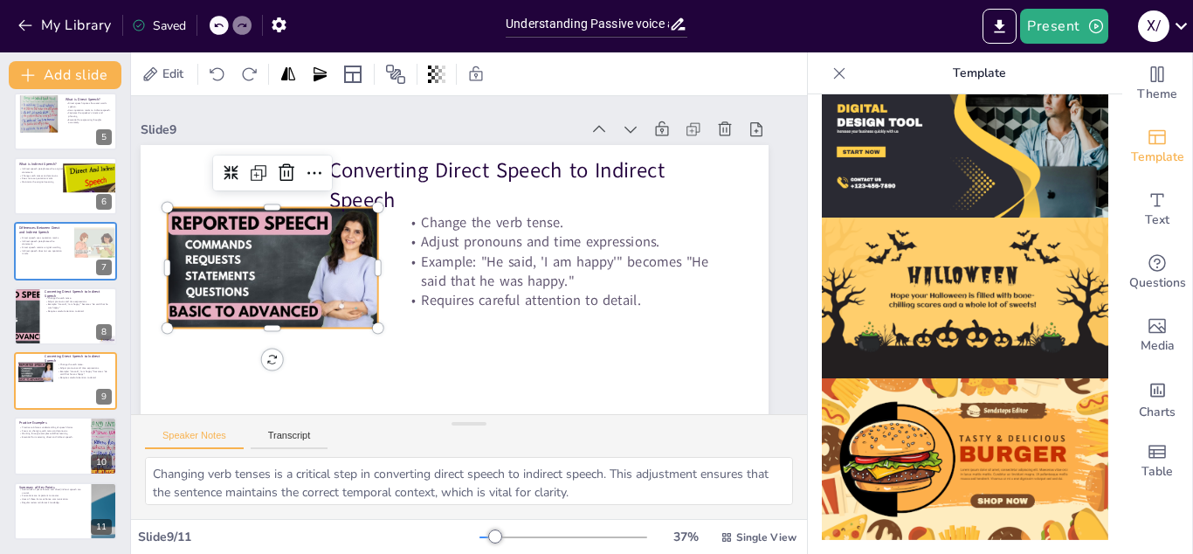
click at [372, 322] on div "Converting Direct Speech to Indirect Speech Change the verb tense. Adjust prono…" at bounding box center [455, 321] width 628 height 353
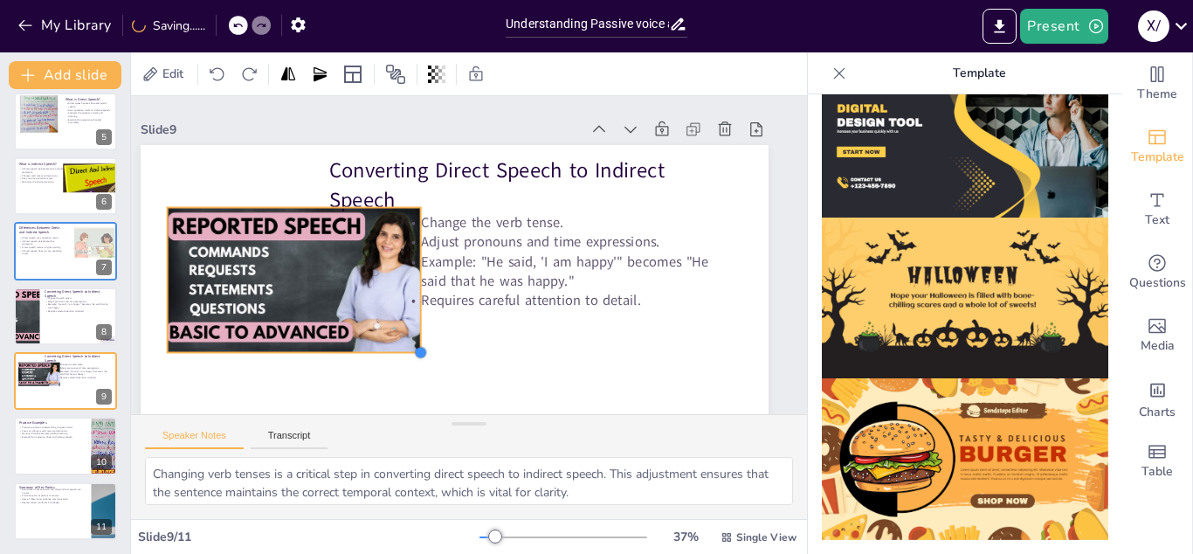
drag, startPoint x: 377, startPoint y: 323, endPoint x: 412, endPoint y: 348, distance: 43.2
click at [412, 348] on div "Converting Direct Speech to Indirect Speech Change the verb tense. Adjust prono…" at bounding box center [447, 319] width 661 height 417
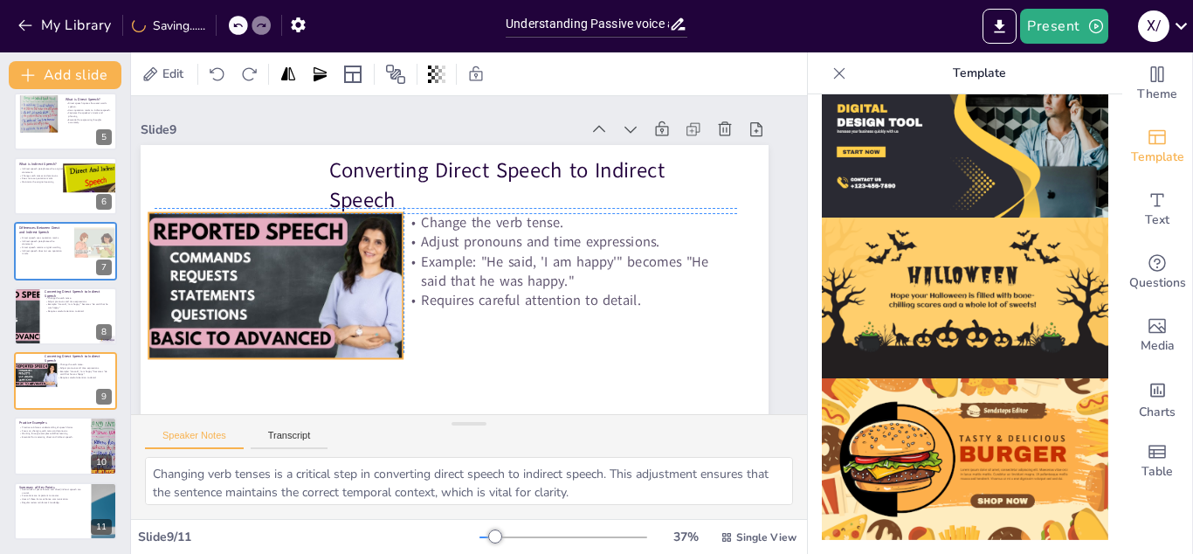
drag, startPoint x: 356, startPoint y: 314, endPoint x: 343, endPoint y: 314, distance: 13.1
click at [343, 314] on div at bounding box center [277, 266] width 274 height 174
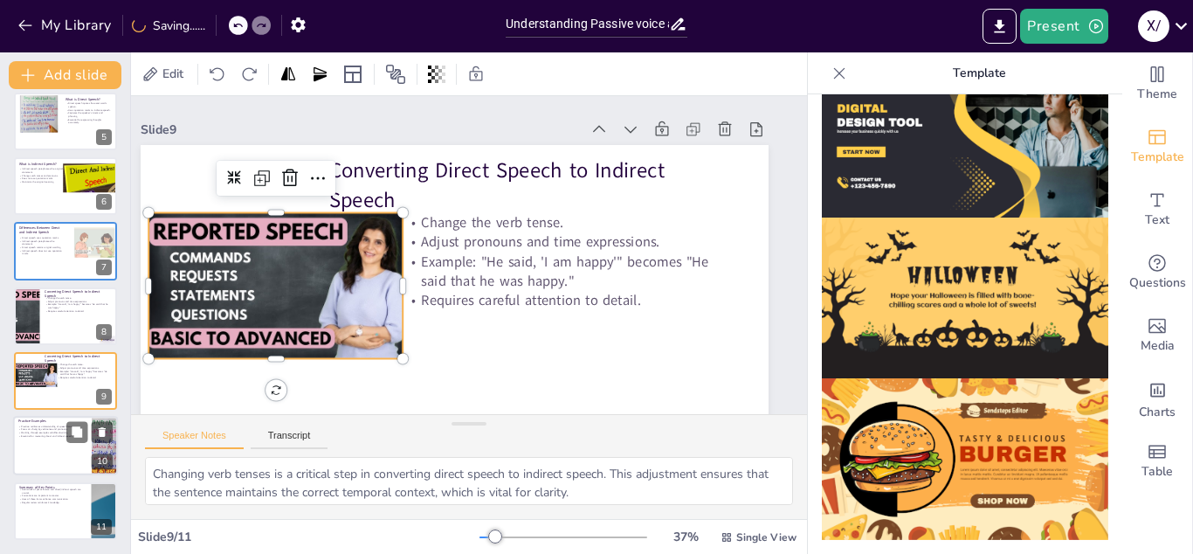
click at [48, 438] on div "Practice reinforces understanding of speech forms. Focus on changing verb tense…" at bounding box center [52, 431] width 68 height 15
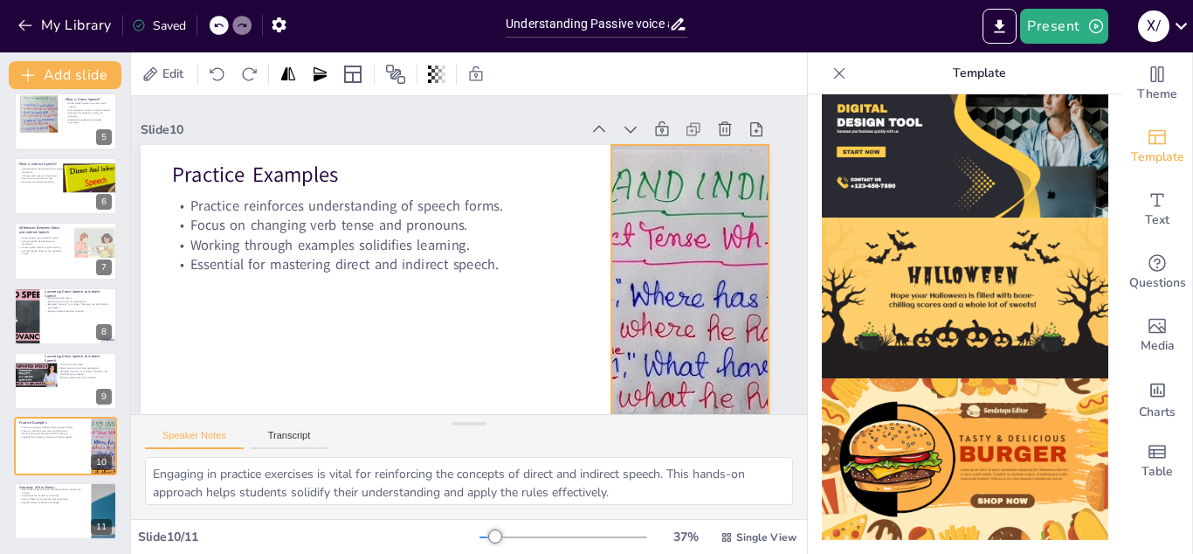
click at [670, 242] on div at bounding box center [681, 344] width 661 height 417
click at [713, 102] on icon at bounding box center [703, 110] width 21 height 21
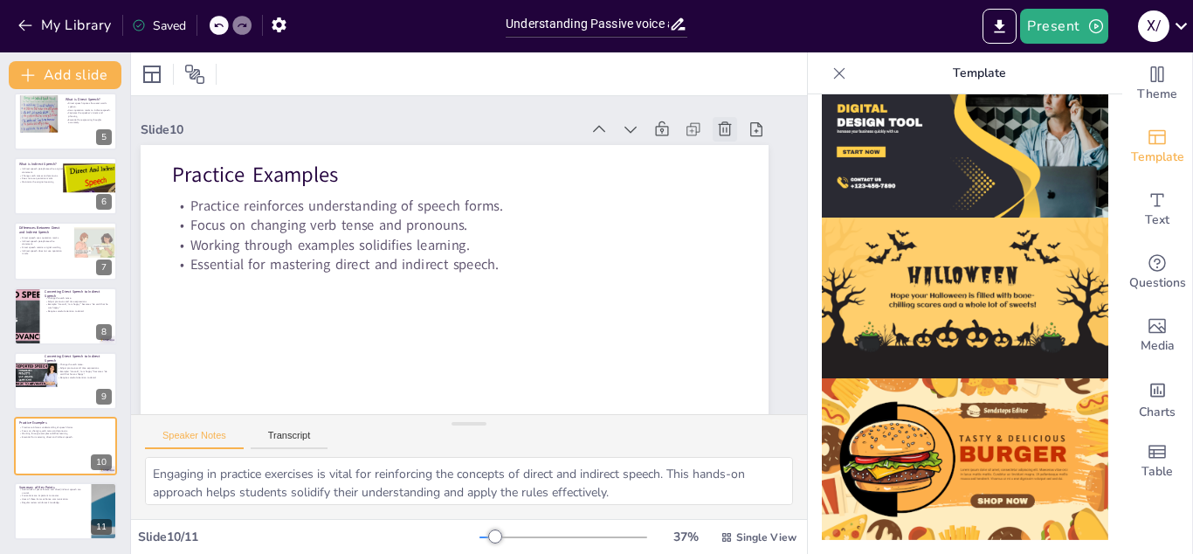
click at [731, 130] on icon at bounding box center [724, 129] width 17 height 17
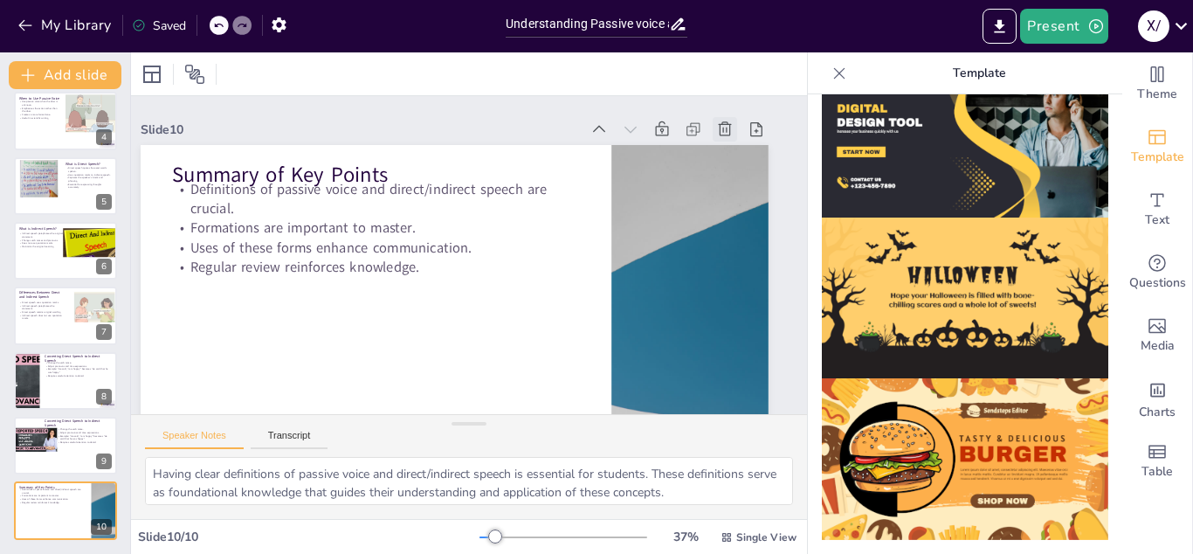
click at [725, 128] on icon at bounding box center [724, 129] width 17 height 17
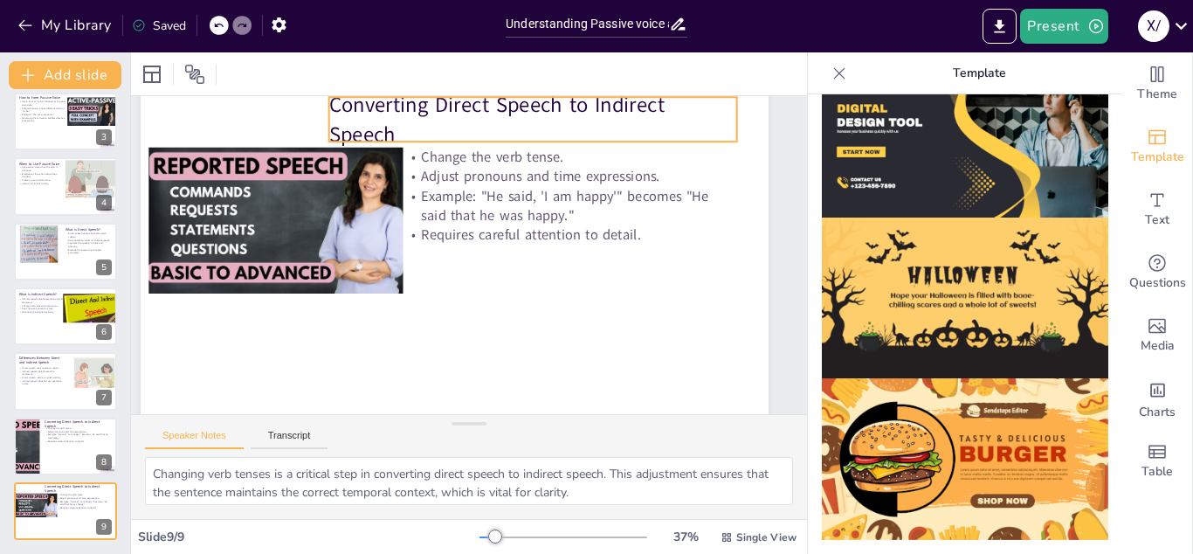
scroll to position [66, 39]
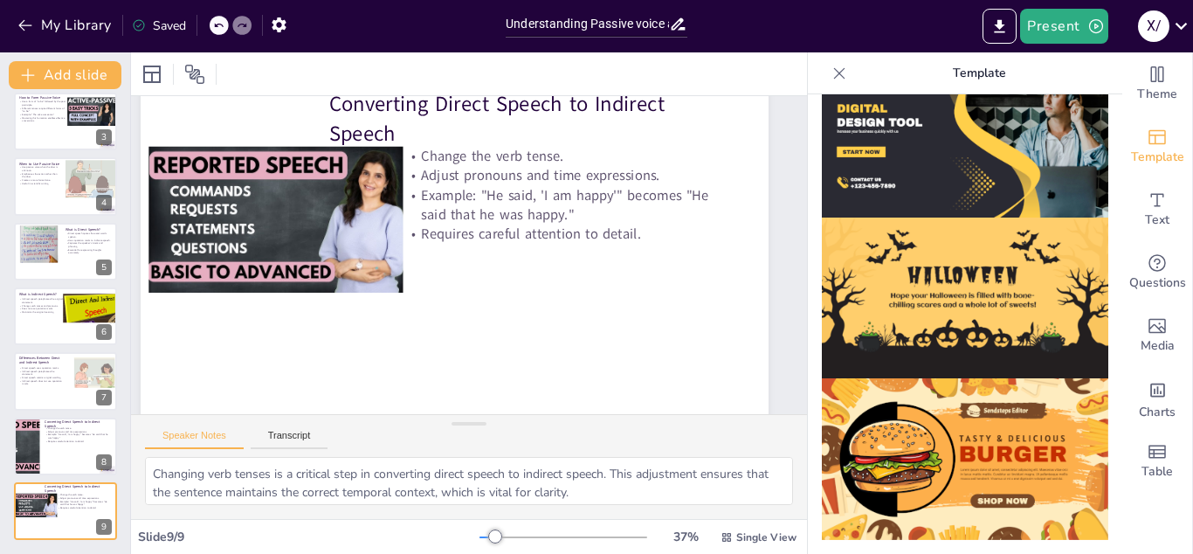
click at [222, 20] on icon at bounding box center [218, 25] width 10 height 10
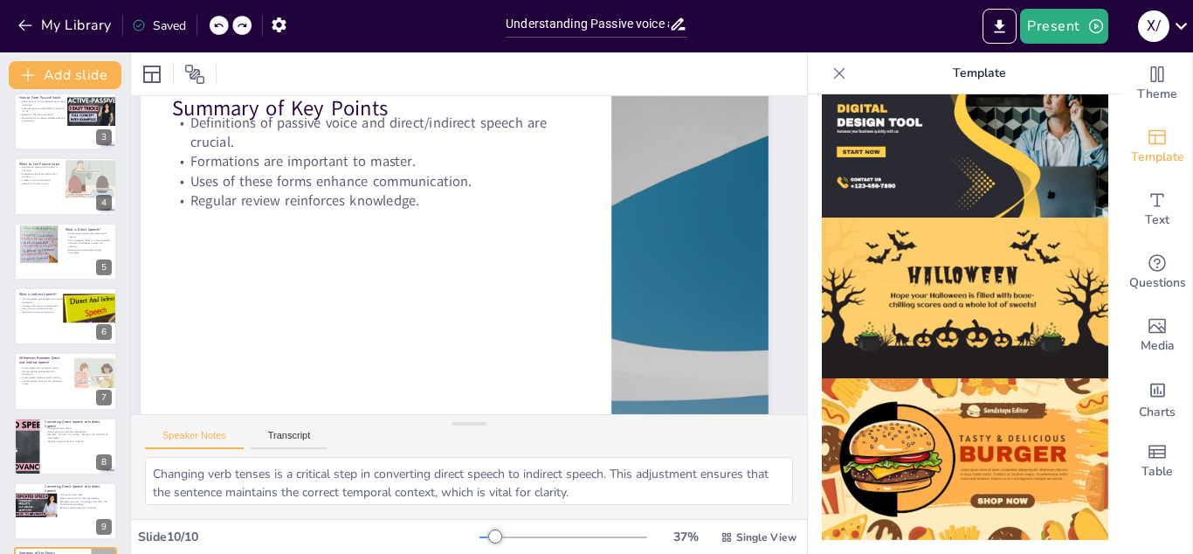
type textarea "Having clear definitions of passive voice and direct/indirect speech is essenti…"
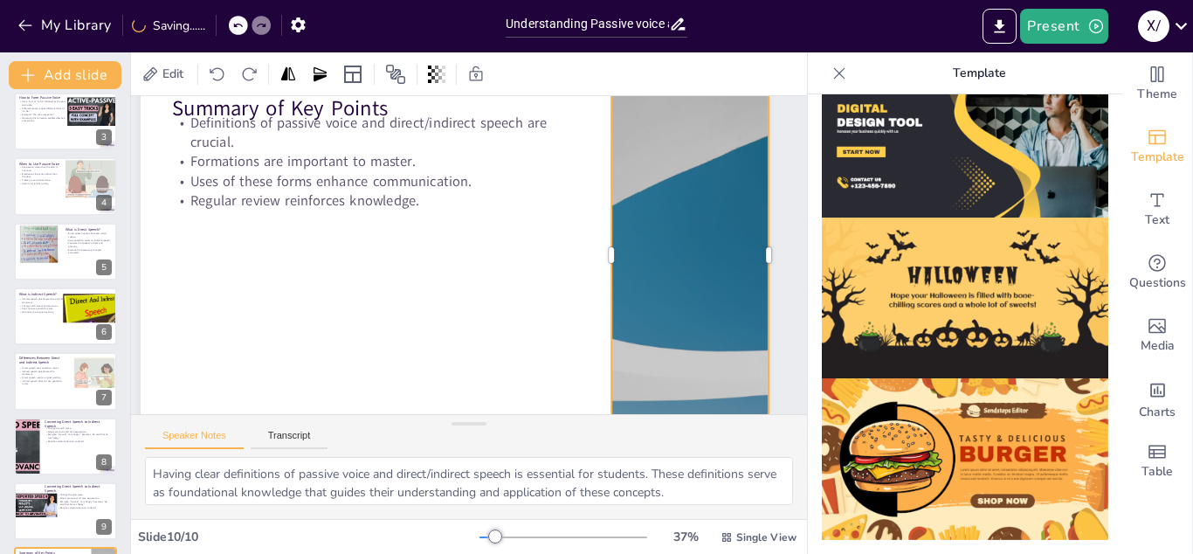
click at [713, 285] on div at bounding box center [690, 255] width 628 height 353
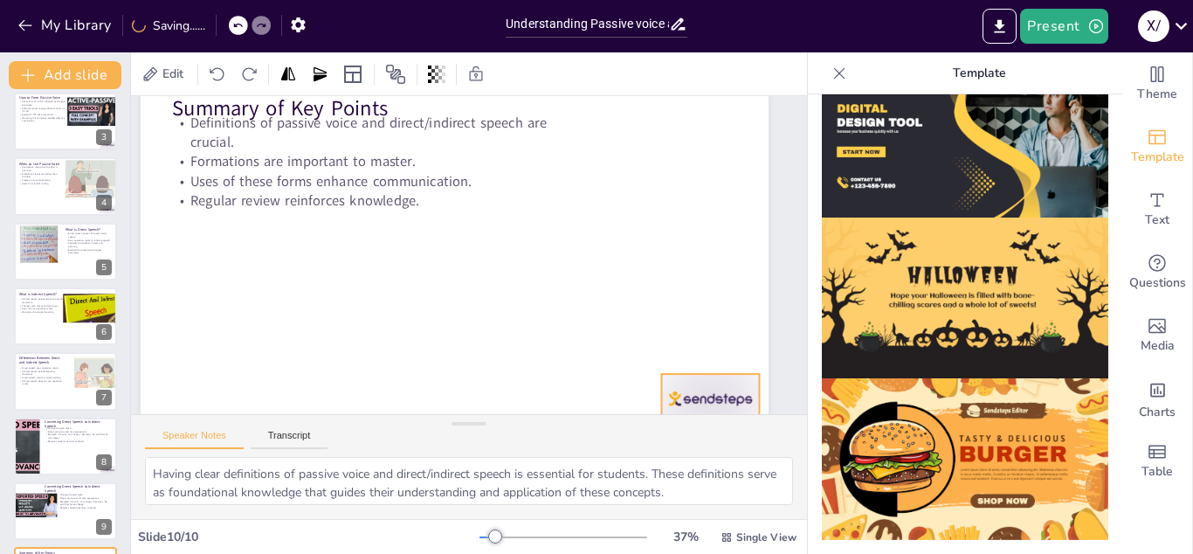
click at [746, 399] on div at bounding box center [710, 398] width 98 height 49
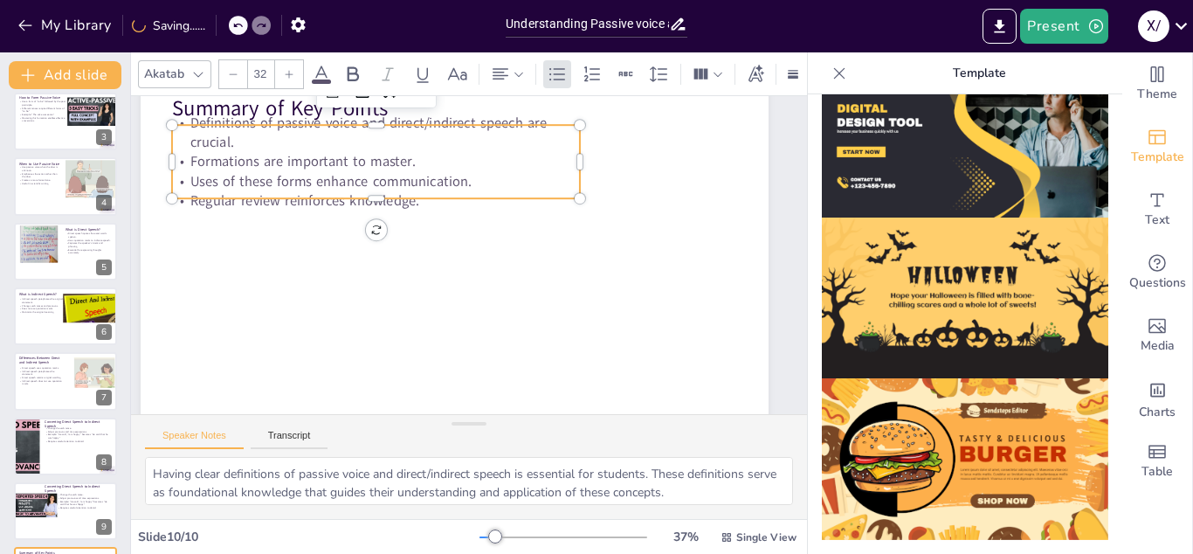
click at [331, 186] on p "Uses of these forms enhance communication." at bounding box center [376, 180] width 408 height 19
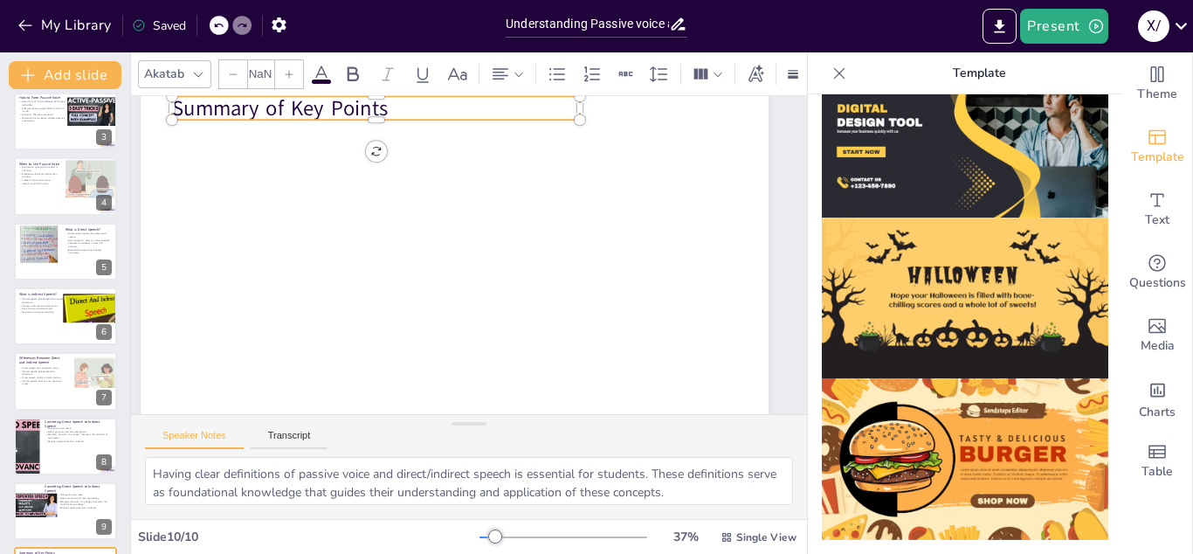
type input "48"
click at [326, 101] on p "Summary of Key Points" at bounding box center [376, 108] width 408 height 30
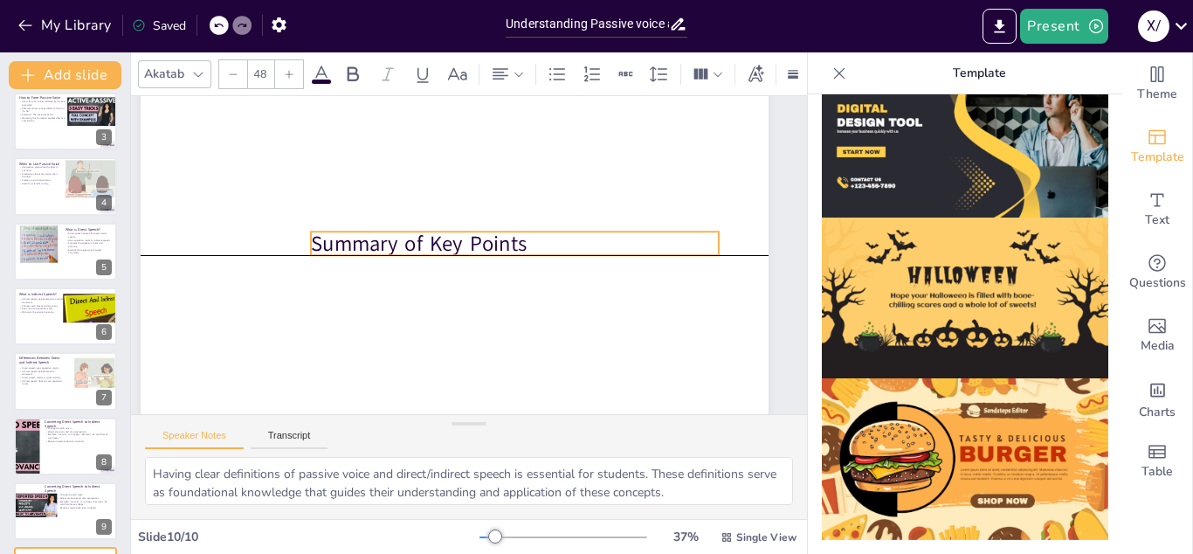
drag, startPoint x: 326, startPoint y: 101, endPoint x: 465, endPoint y: 241, distance: 197.0
click at [465, 241] on p "Summary of Key Points" at bounding box center [515, 244] width 408 height 30
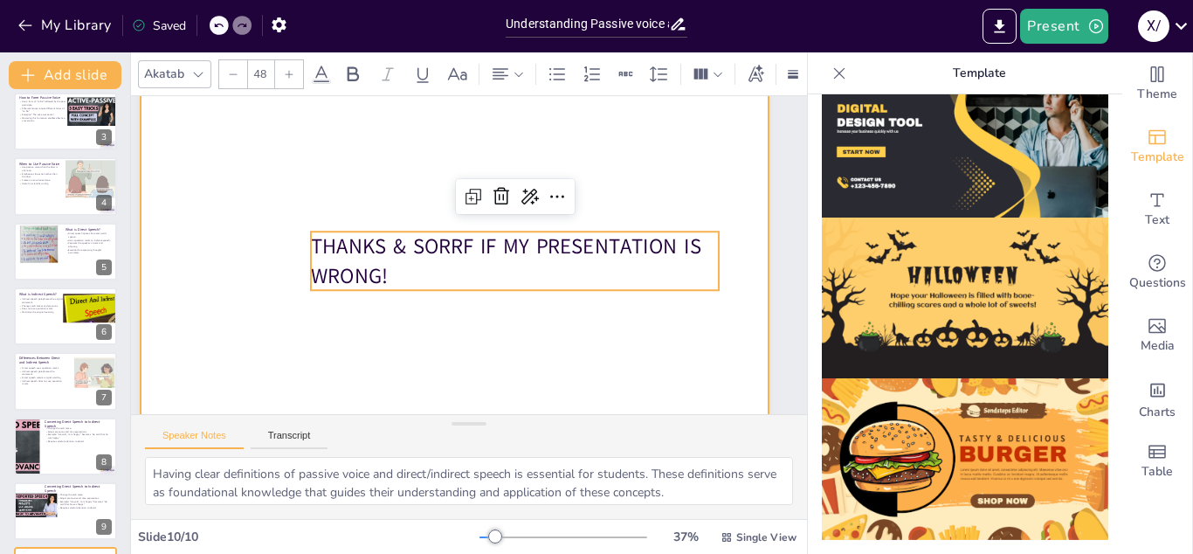
click at [699, 305] on div at bounding box center [455, 255] width 628 height 353
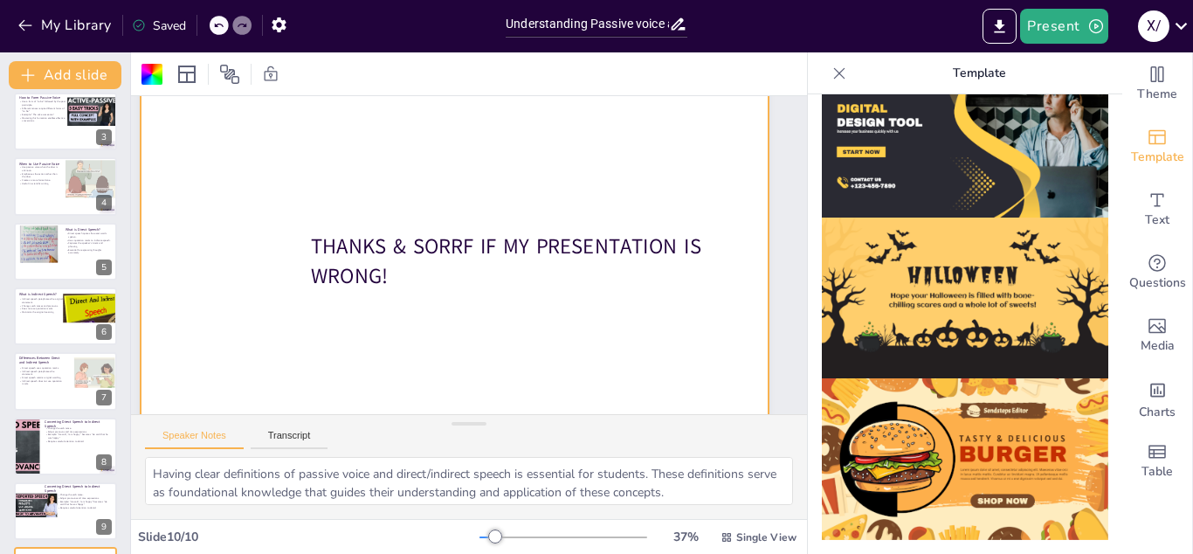
click at [977, 77] on p "Template" at bounding box center [979, 73] width 252 height 42
click at [1171, 80] on div "Theme" at bounding box center [1157, 83] width 70 height 63
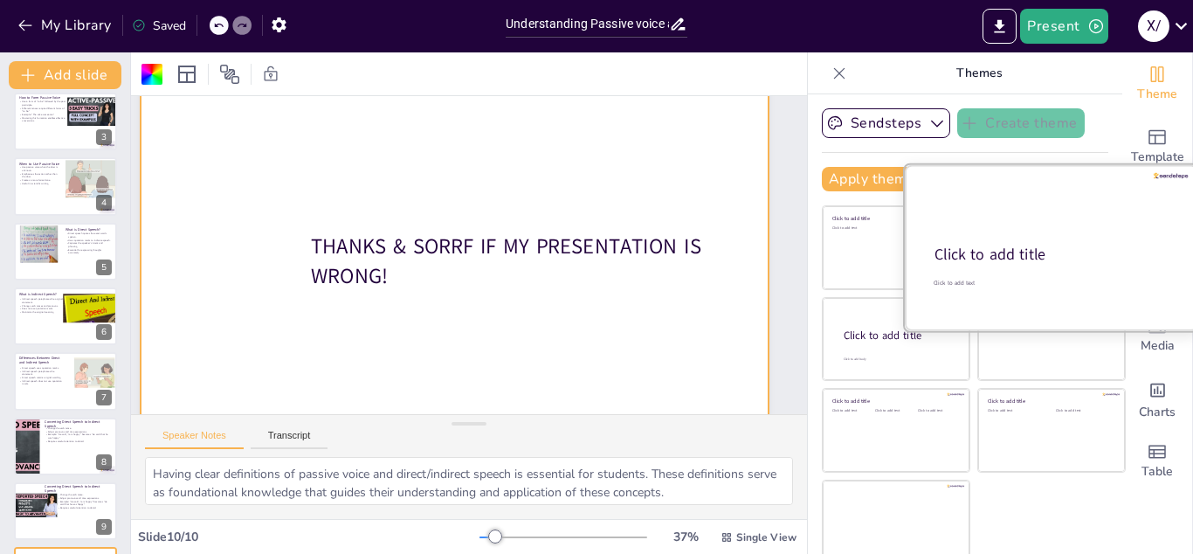
scroll to position [10, 0]
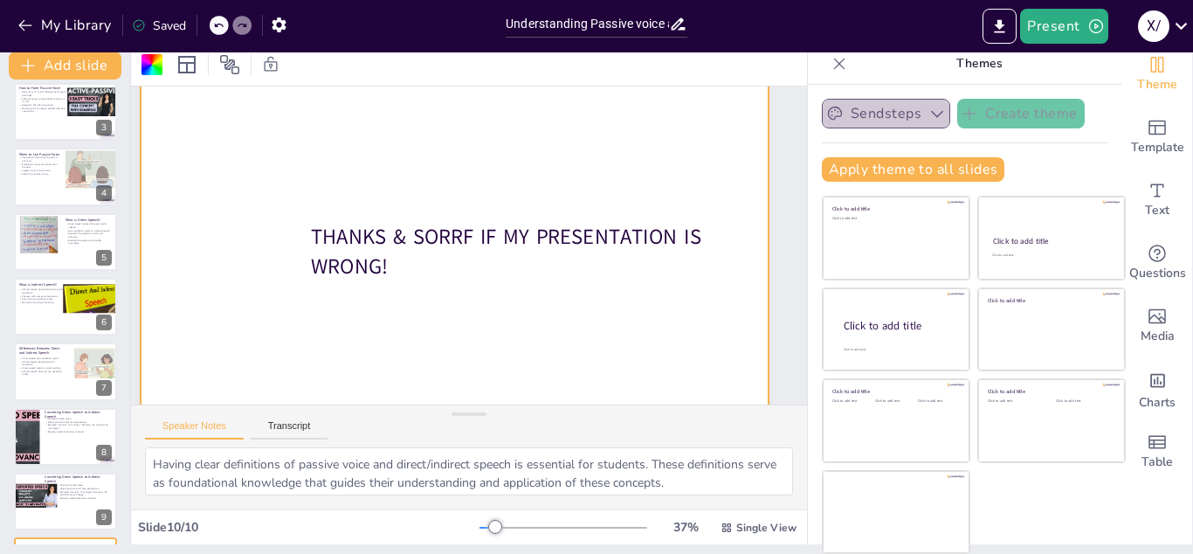
click at [892, 112] on button "Sendsteps" at bounding box center [886, 114] width 128 height 30
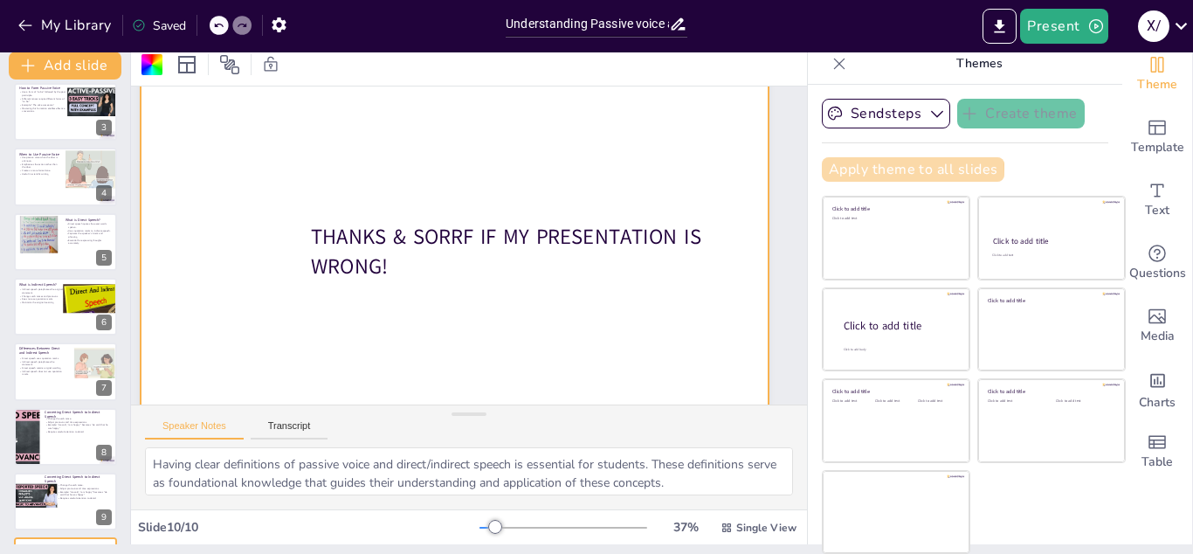
click at [897, 174] on button "Apply theme to all slides" at bounding box center [913, 169] width 183 height 24
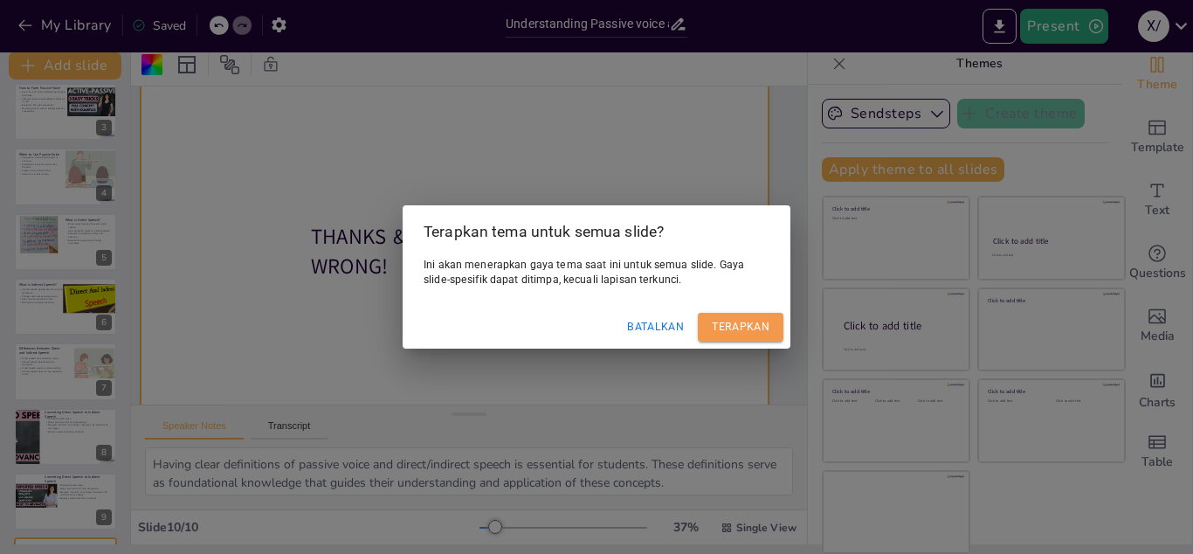
click at [725, 318] on button "Terapkan" at bounding box center [741, 327] width 86 height 29
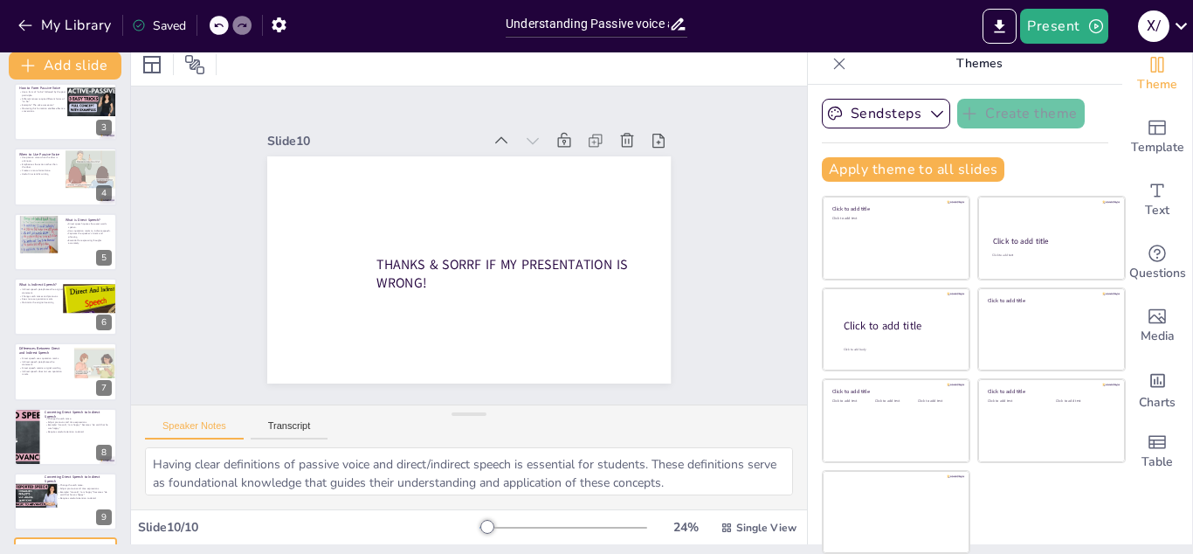
scroll to position [0, 0]
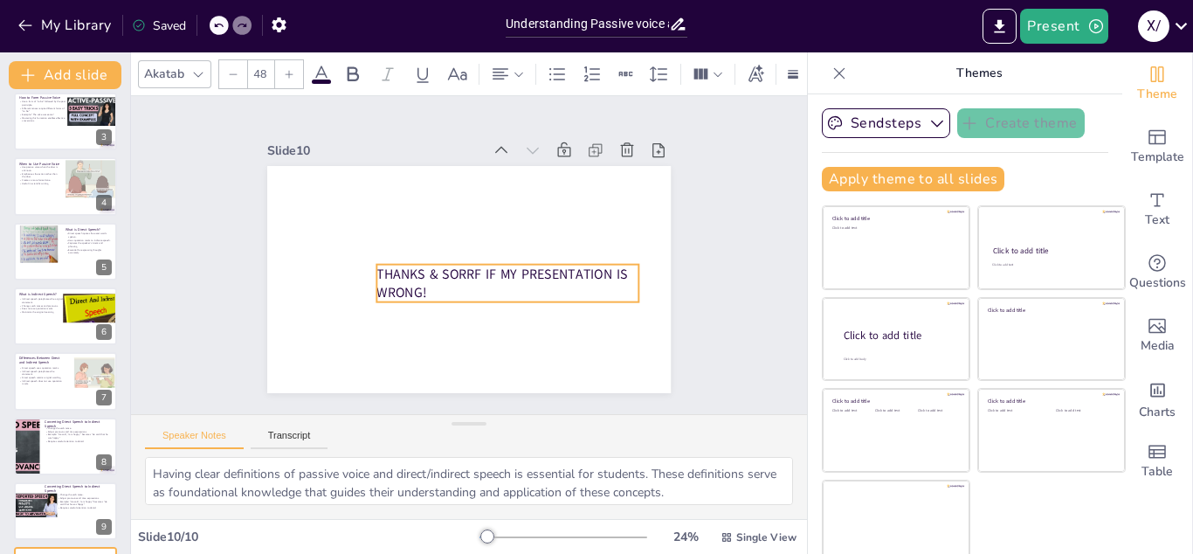
click at [529, 288] on p "THANKS & SORRF IF MY PRESENTATION IS WRONG!" at bounding box center [507, 284] width 262 height 38
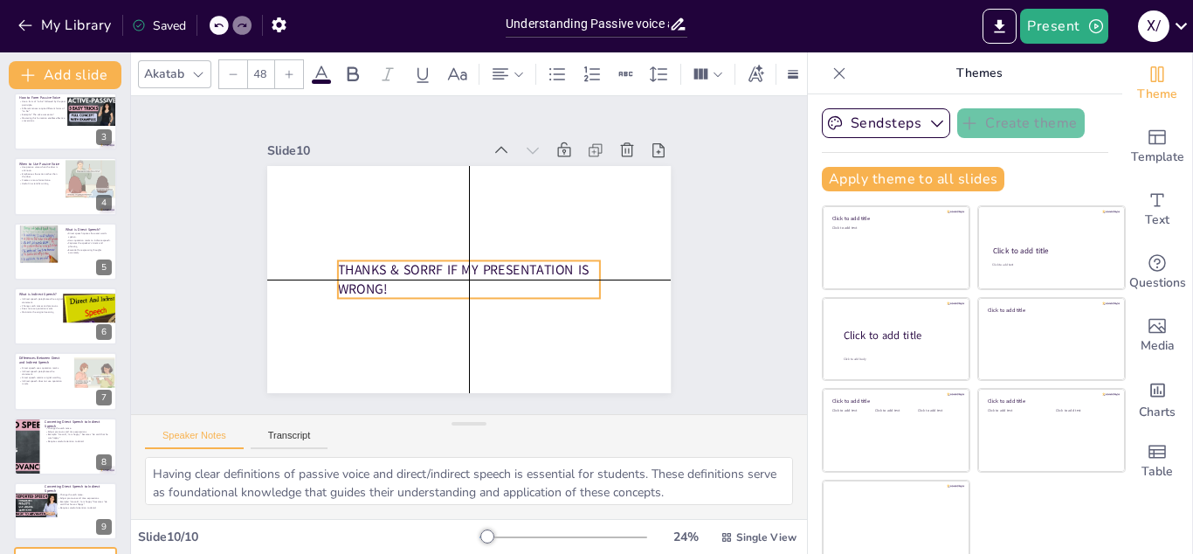
drag, startPoint x: 529, startPoint y: 288, endPoint x: 490, endPoint y: 281, distance: 39.9
click at [490, 281] on p "THANKS & SORRF IF MY PRESENTATION IS WRONG!" at bounding box center [469, 279] width 262 height 38
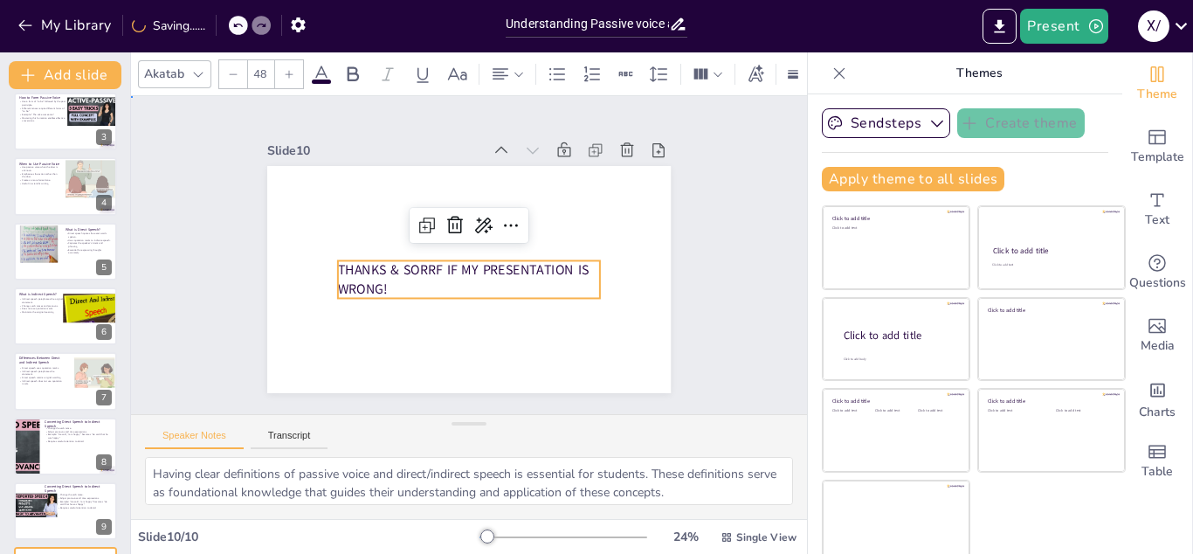
click at [762, 276] on div "Slide 1 Understanding Passive Voice and Direct/Indirect Speech Slide 2 What is …" at bounding box center [469, 255] width 676 height 318
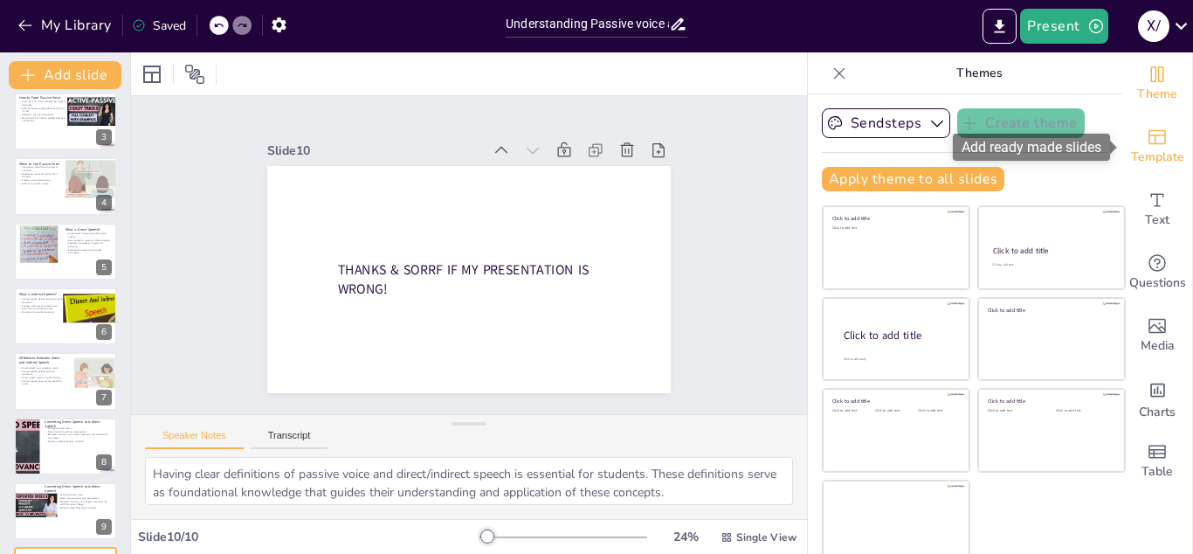
click at [1160, 141] on icon "Add ready made slides" at bounding box center [1157, 137] width 21 height 21
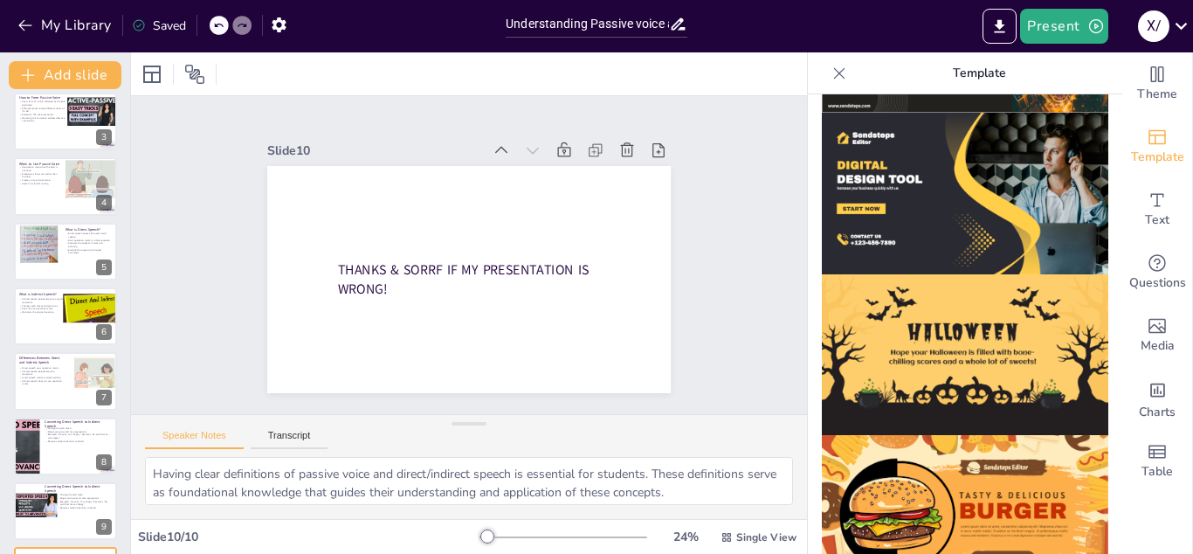
scroll to position [1828, 0]
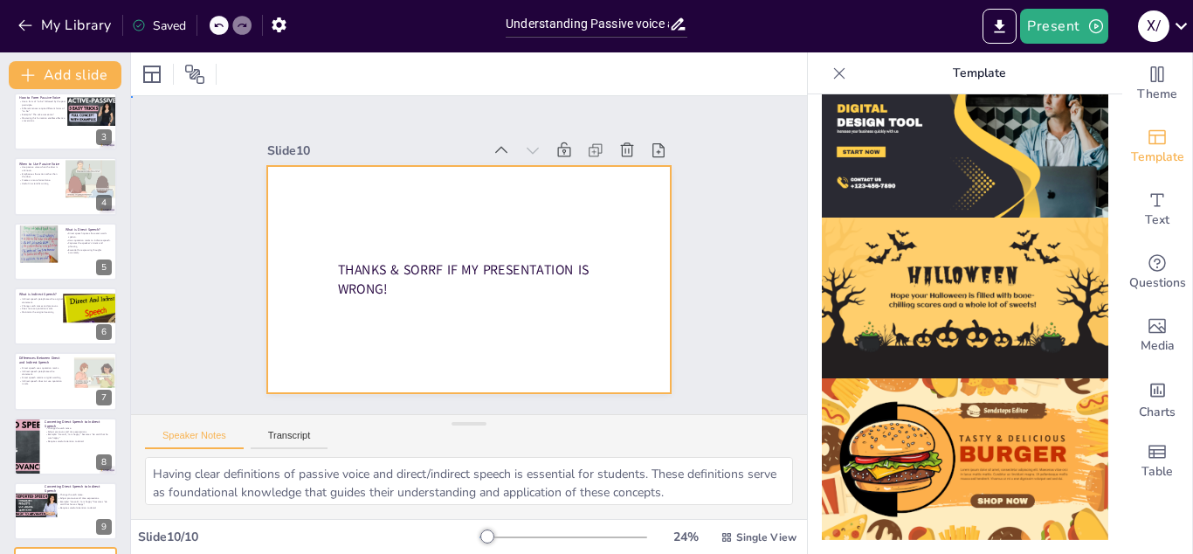
click at [609, 299] on div at bounding box center [469, 279] width 404 height 227
click at [913, 283] on img at bounding box center [965, 298] width 286 height 162
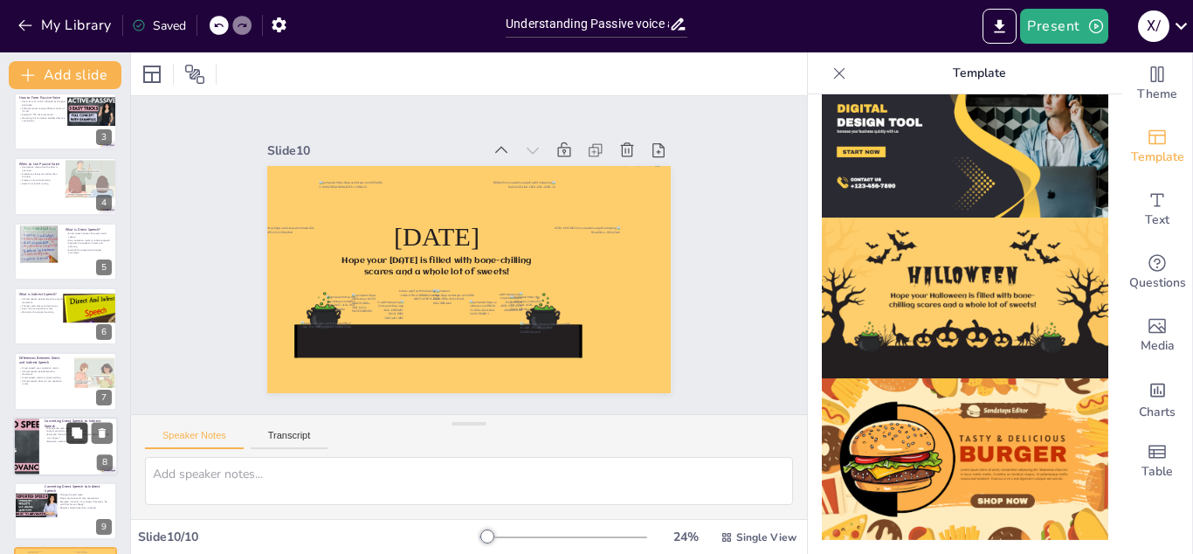
scroll to position [206, 0]
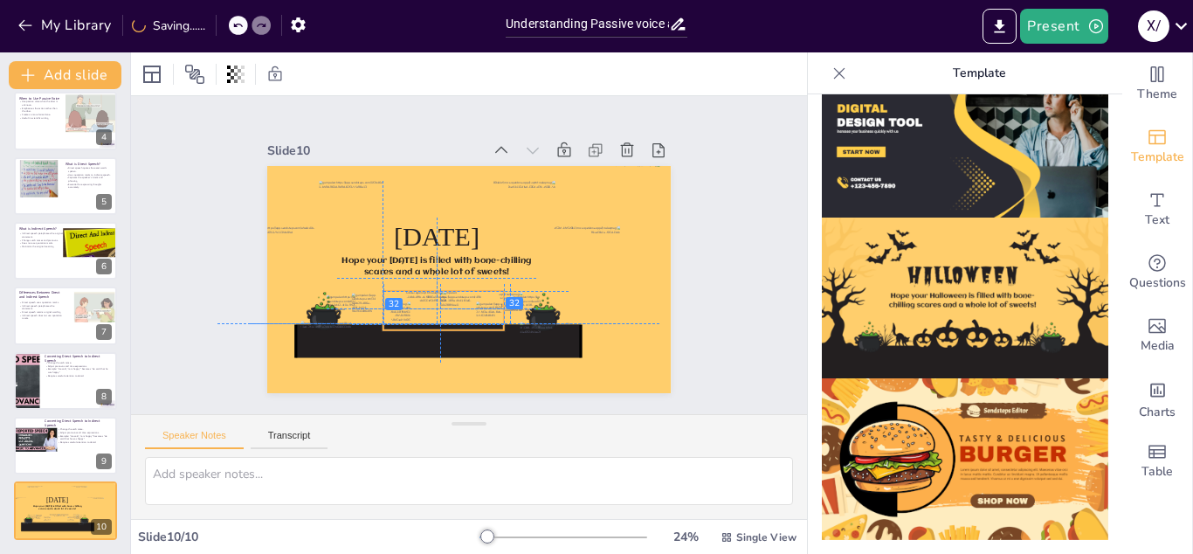
click at [436, 303] on div at bounding box center [419, 306] width 45 height 44
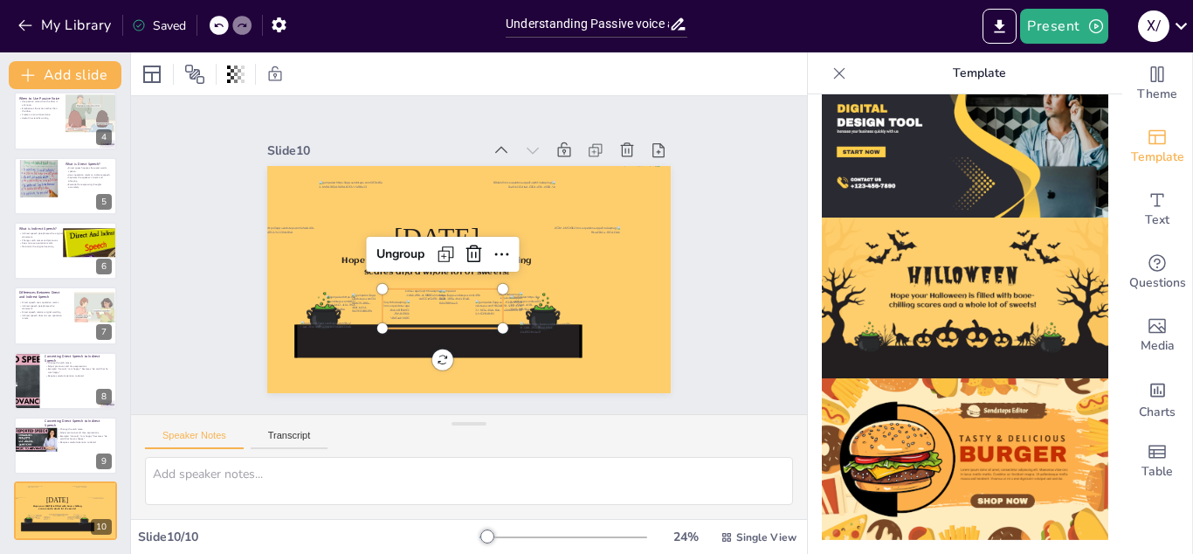
click at [215, 19] on div at bounding box center [219, 25] width 19 height 19
click at [212, 23] on div at bounding box center [219, 25] width 19 height 19
type textarea "Having clear definitions of passive voice and direct/indirect speech is essenti…"
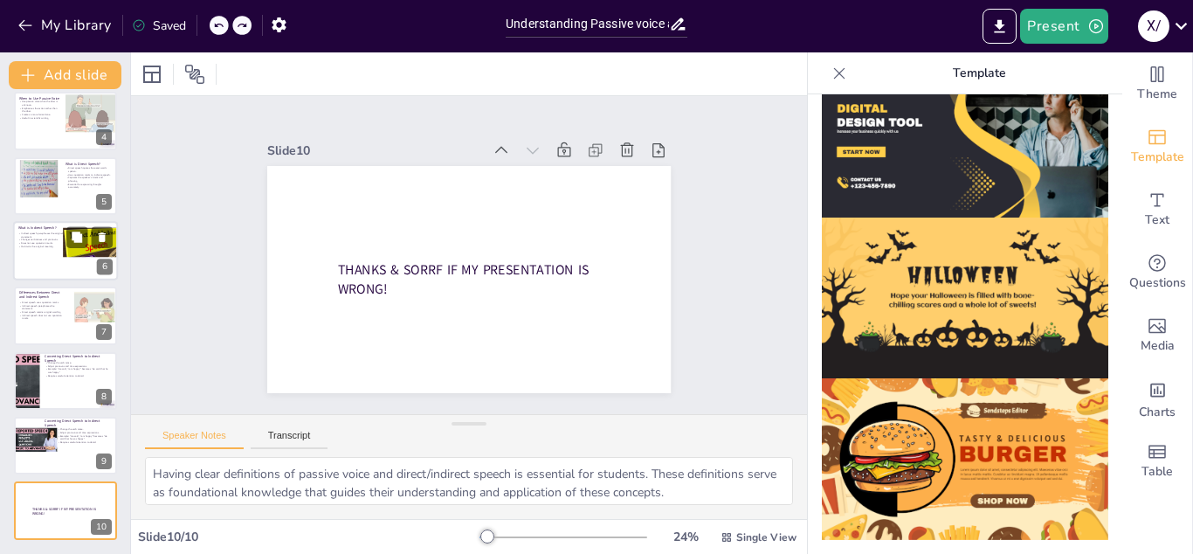
scroll to position [0, 0]
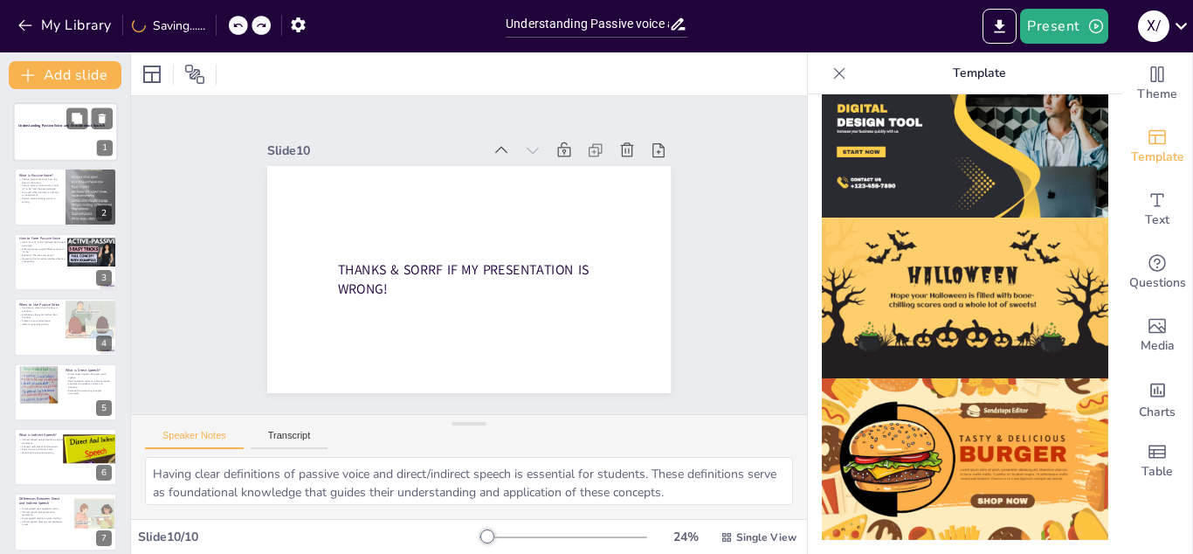
click at [45, 137] on div at bounding box center [65, 131] width 105 height 59
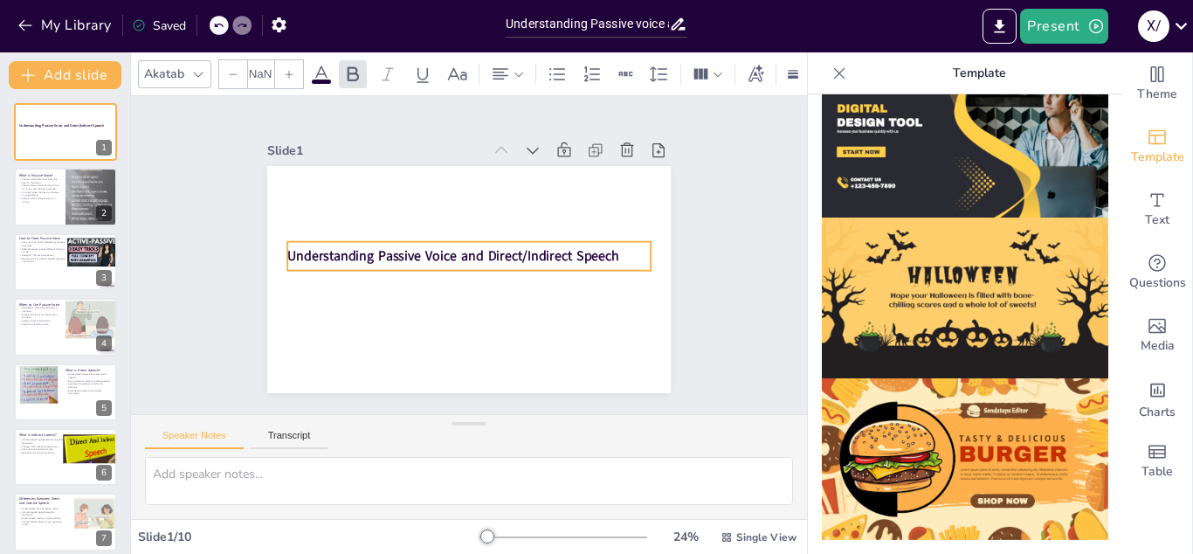
type input "48"
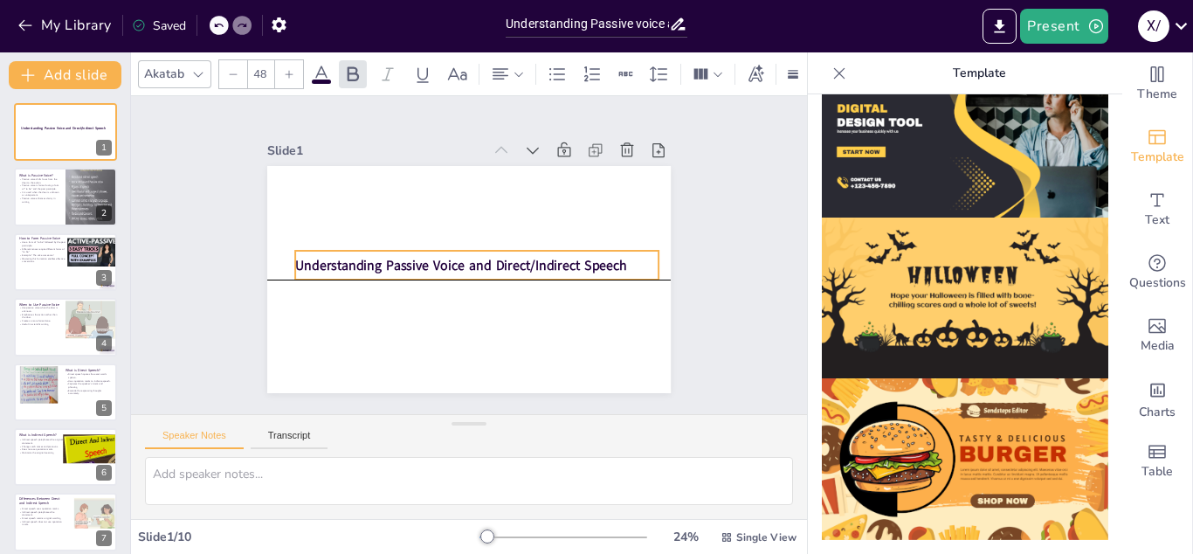
drag, startPoint x: 570, startPoint y: 265, endPoint x: 578, endPoint y: 272, distance: 11.1
click at [578, 272] on strong "Understanding Passive Voice and Direct/Indirect Speech" at bounding box center [461, 265] width 332 height 18
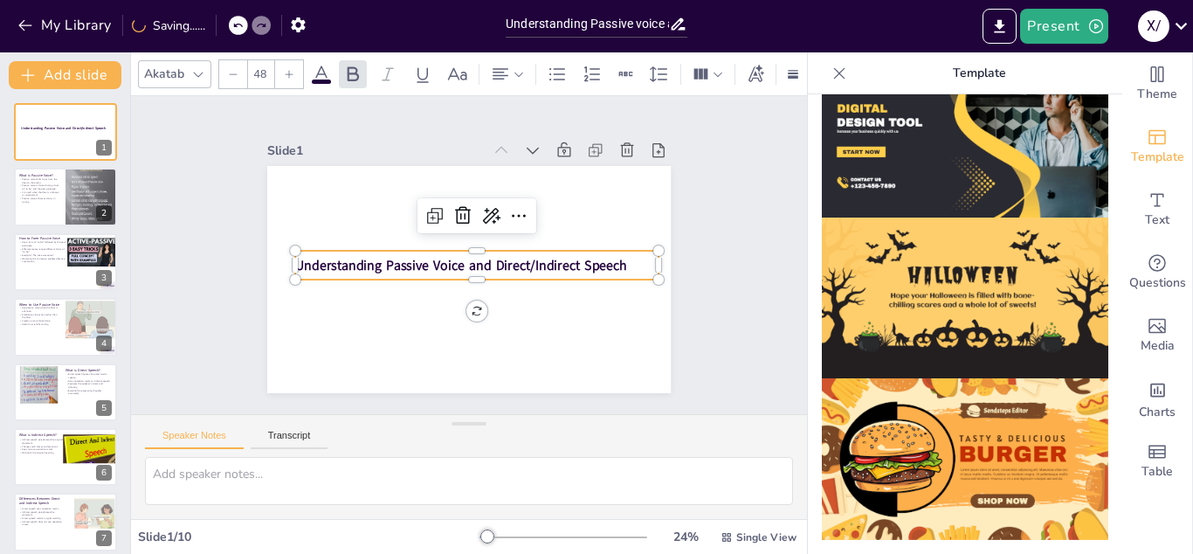
click at [645, 263] on p "Understanding Passive Voice and Direct/Indirect Speech" at bounding box center [476, 265] width 363 height 19
click at [627, 266] on strong "Understanding Passive Voice and Direct/Indirect Speech" at bounding box center [461, 265] width 332 height 18
click at [626, 266] on strong "Understanding Passive Voice and Direct/Indirect Speech" at bounding box center [460, 264] width 332 height 53
click at [616, 266] on span "Understanding Passive Voice and Direct/Indirect Speech" at bounding box center [459, 263] width 328 height 86
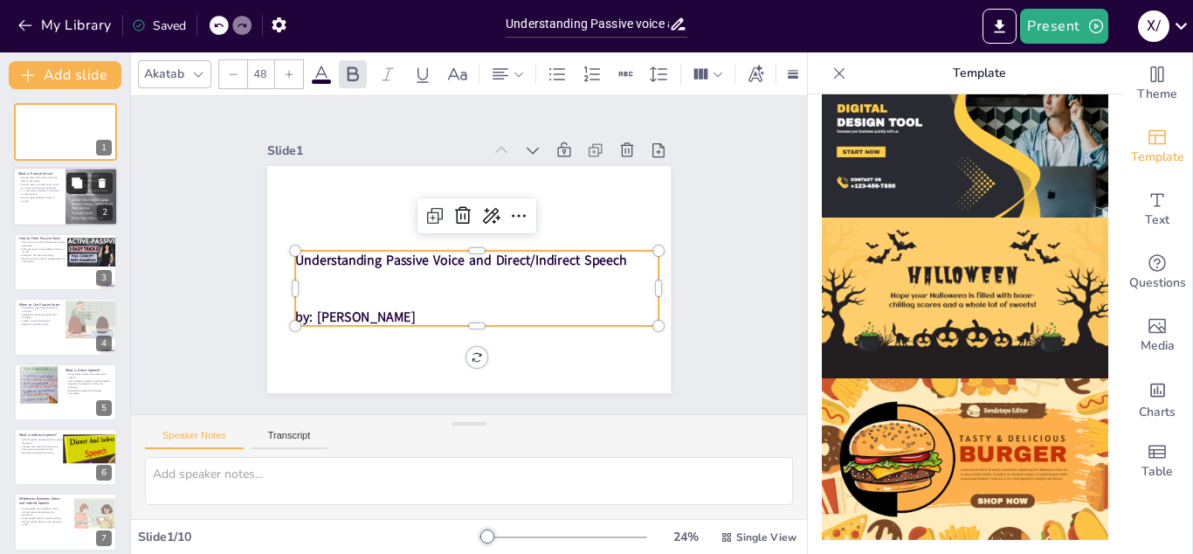
click at [76, 189] on icon at bounding box center [77, 183] width 12 height 12
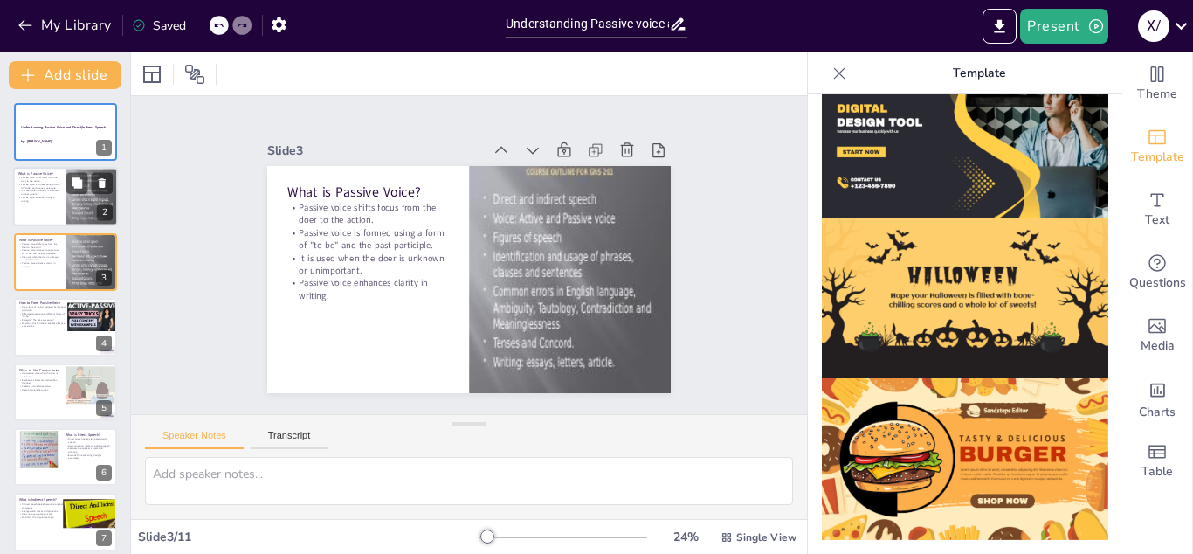
type textarea "The concept of passive voice emphasizes the action rather than the subject perf…"
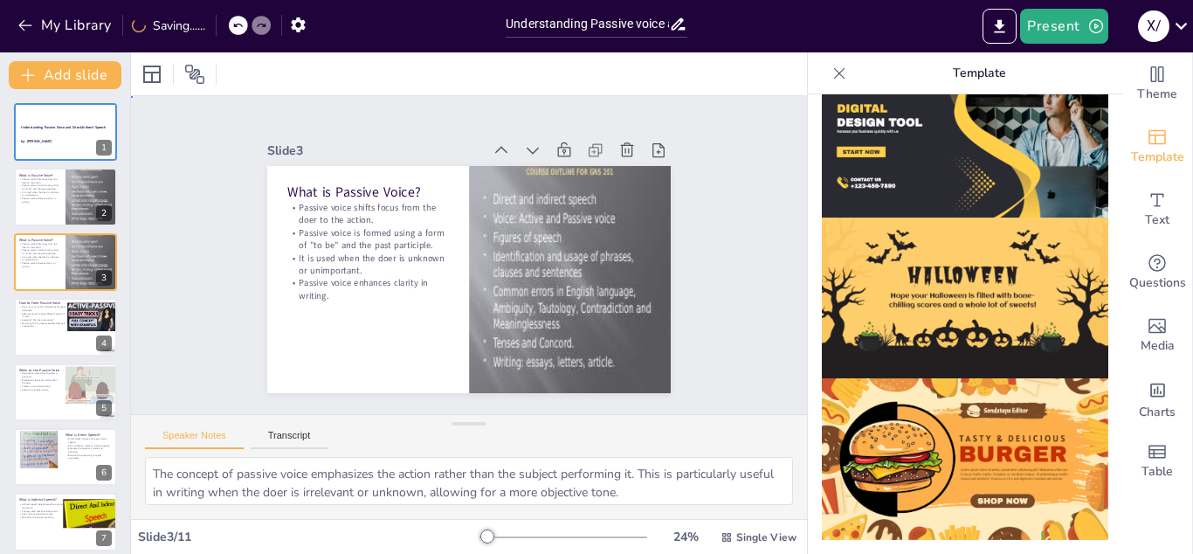
click at [204, 286] on div "Slide 1 Understanding Passive Voice and Direct/Indirect Speech by: [PERSON_NAME…" at bounding box center [469, 255] width 676 height 318
click at [42, 137] on p at bounding box center [67, 137] width 94 height 5
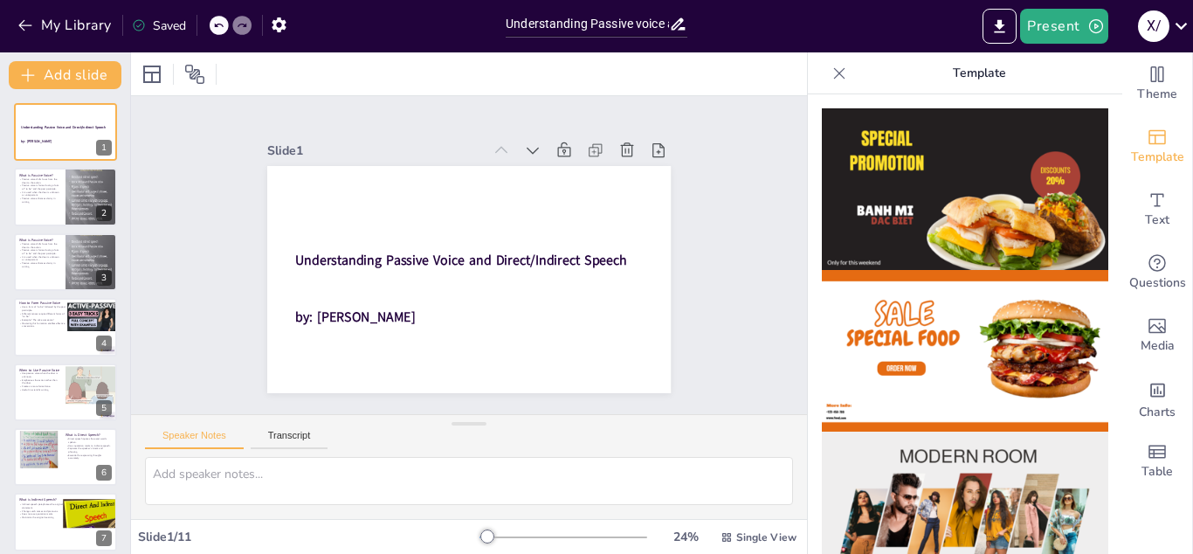
click at [976, 153] on img at bounding box center [965, 189] width 286 height 162
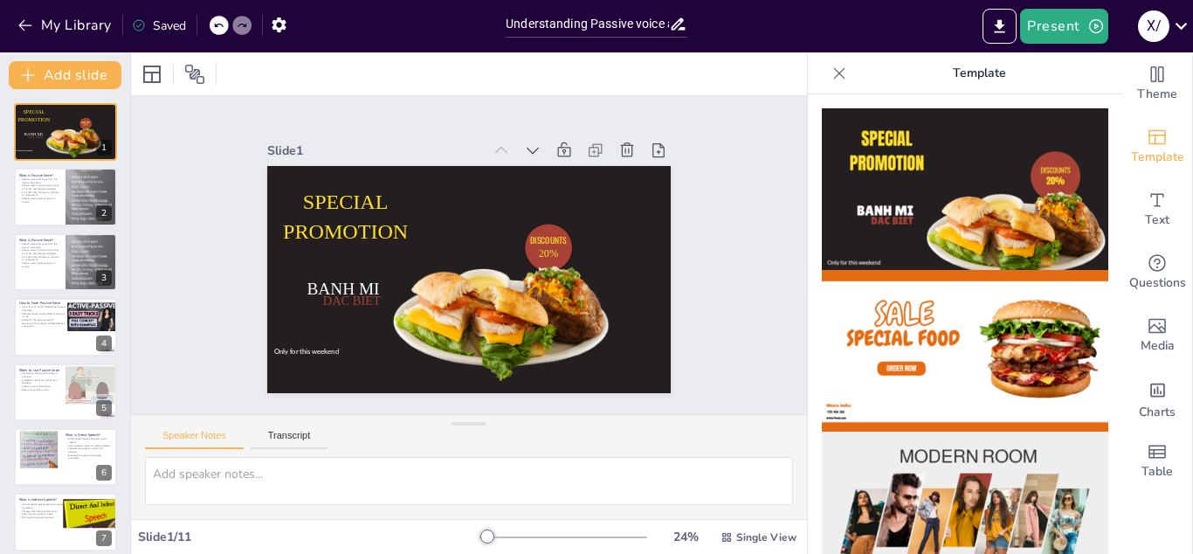
click at [210, 20] on div at bounding box center [231, 25] width 42 height 19
click at [218, 22] on icon at bounding box center [218, 25] width 10 height 10
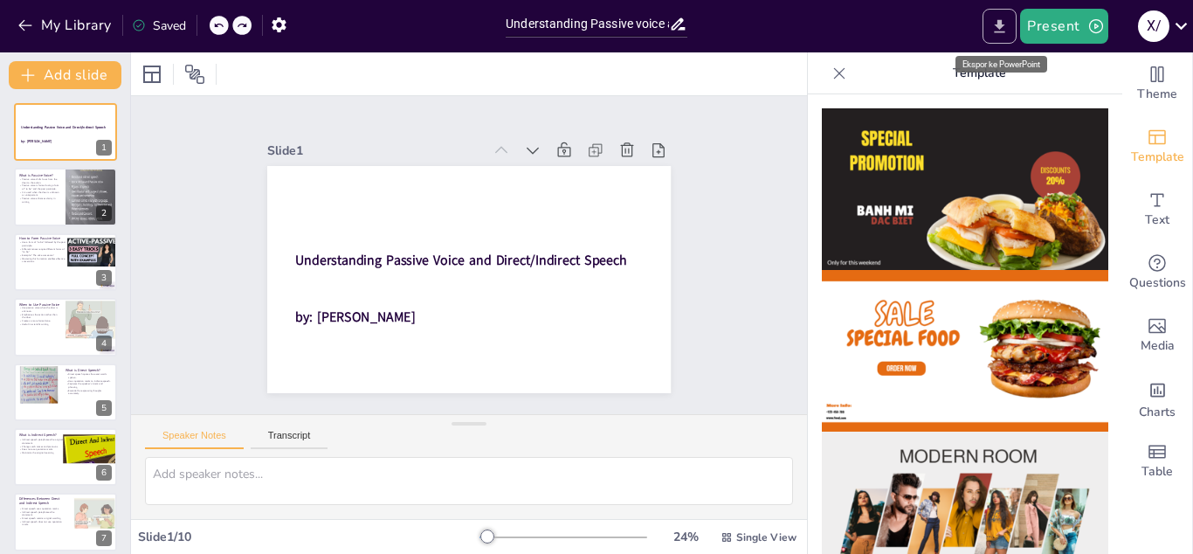
click at [1000, 28] on icon "Export to PowerPoint" at bounding box center [999, 26] width 18 height 18
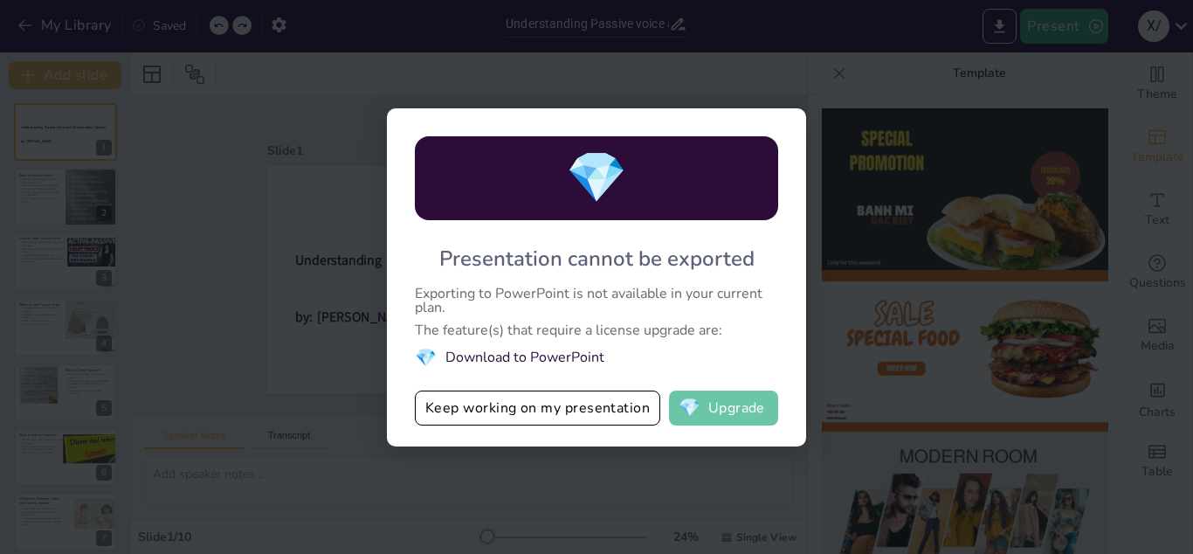
click at [721, 405] on button "💎 Upgrade" at bounding box center [723, 407] width 109 height 35
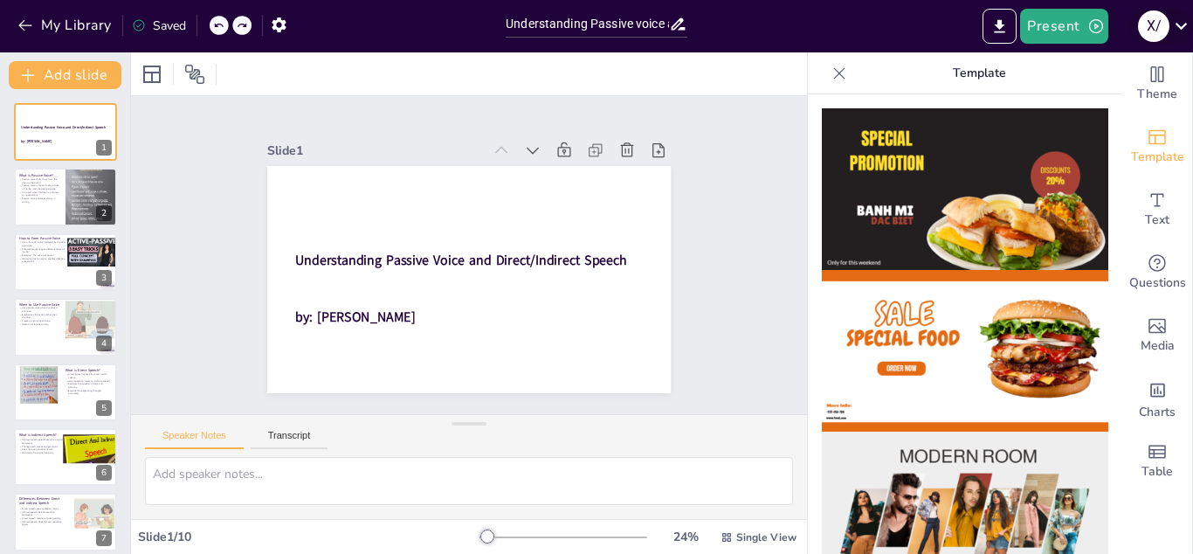
click at [1176, 27] on icon at bounding box center [1181, 26] width 24 height 24
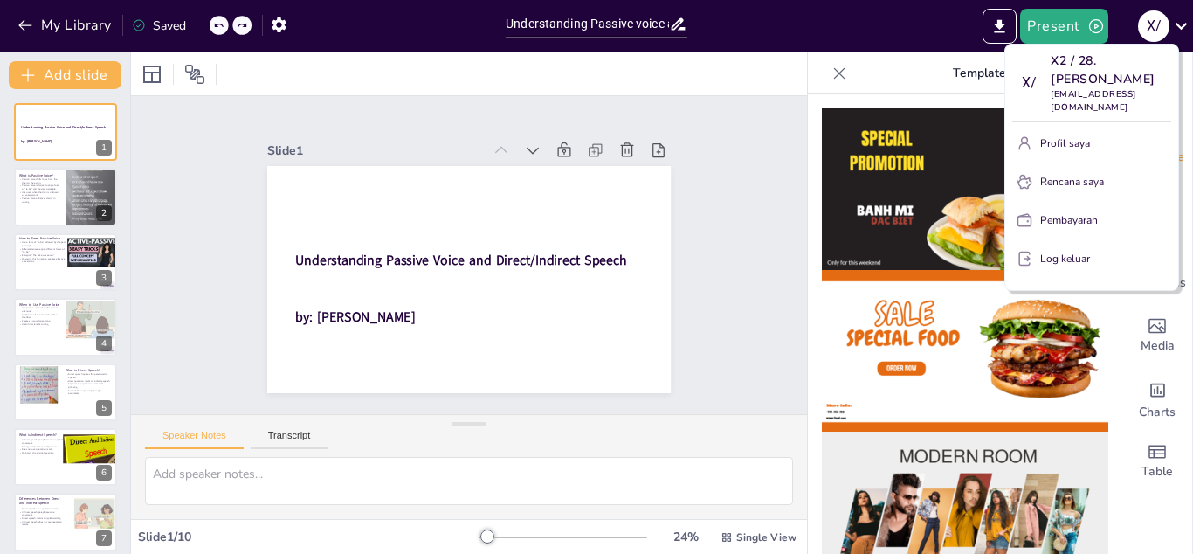
click at [708, 323] on div at bounding box center [596, 277] width 1193 height 554
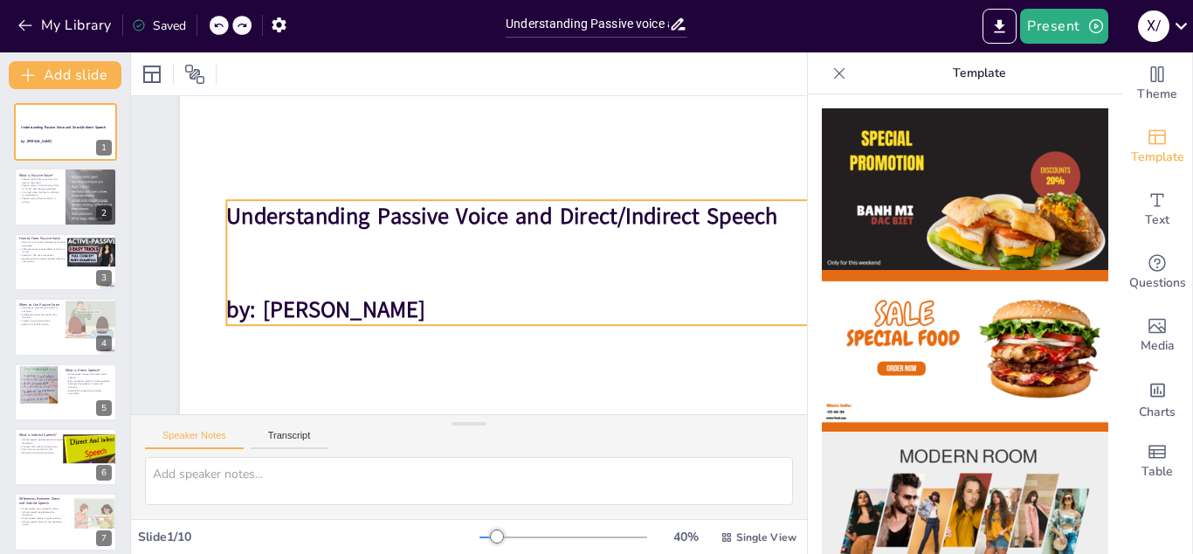
scroll to position [108, 0]
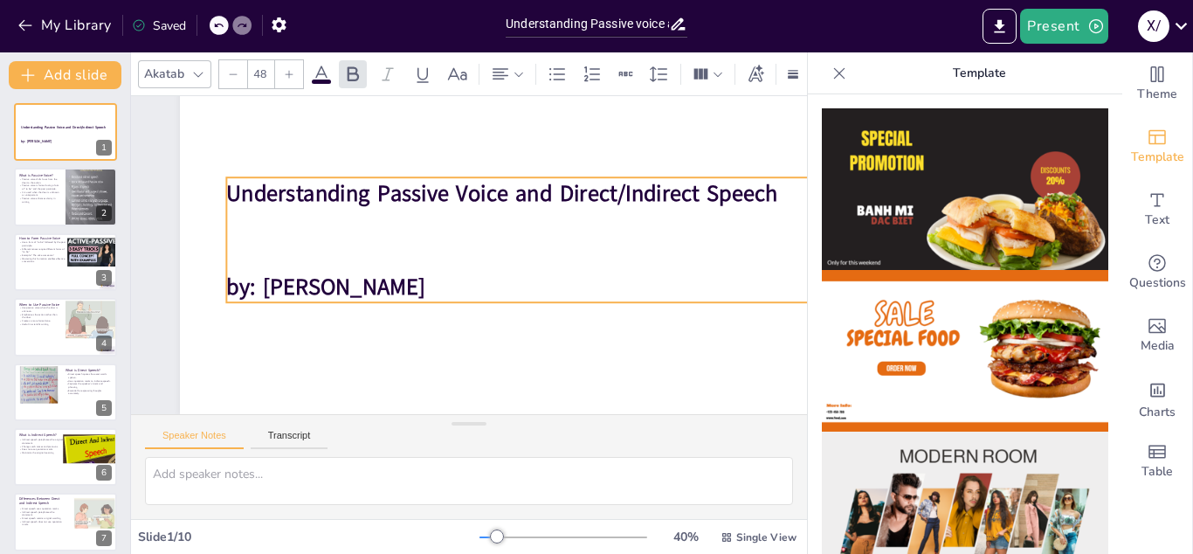
click at [235, 195] on span "Understanding Passive Voice and Direct/Indirect Speech" at bounding box center [501, 193] width 551 height 31
click at [567, 143] on icon at bounding box center [570, 142] width 21 height 21
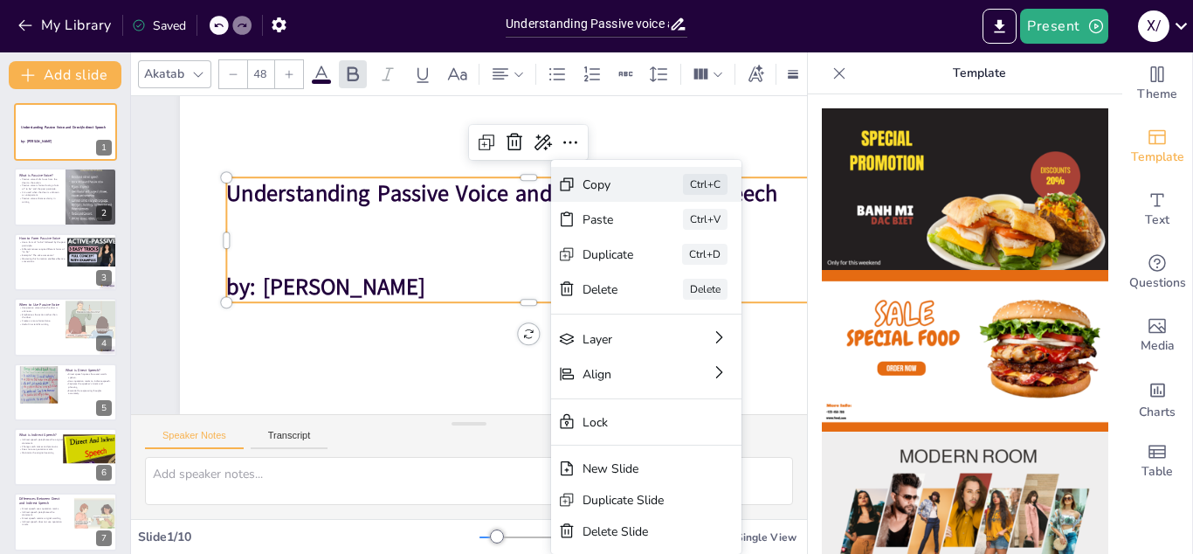
click at [682, 263] on div "Copy Ctrl+C" at bounding box center [777, 280] width 190 height 35
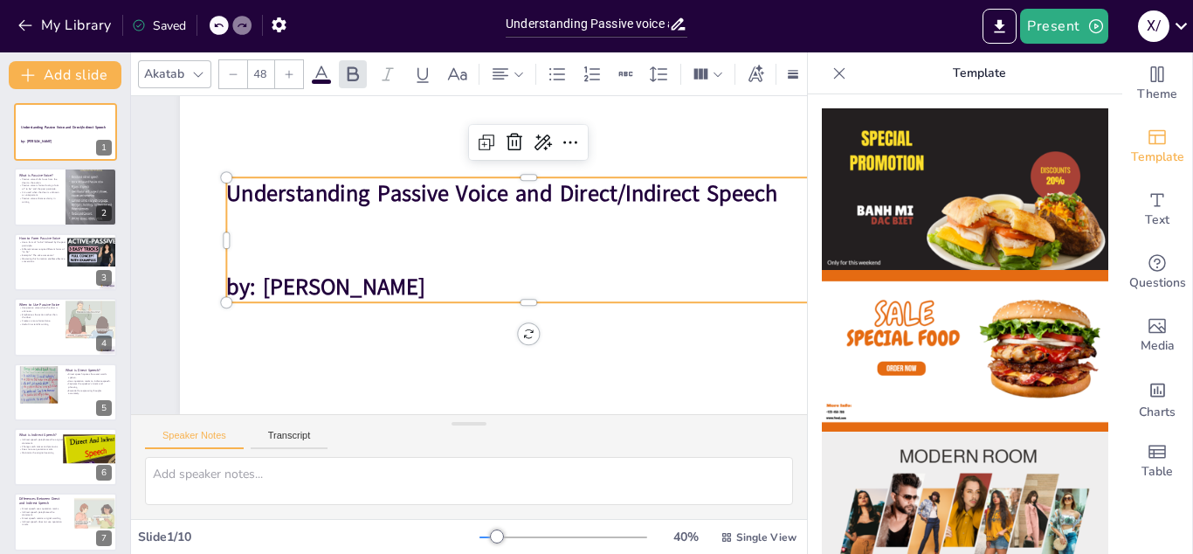
click at [267, 198] on span "Understanding Passive Voice and Direct/Indirect Speech" at bounding box center [501, 193] width 551 height 31
click at [234, 191] on span "Understanding Passive Voice and Direct/Indirect Speech" at bounding box center [508, 197] width 551 height 88
click at [234, 191] on span "Understanding Passive Voice and Direct/Indirect Speech" at bounding box center [501, 193] width 551 height 31
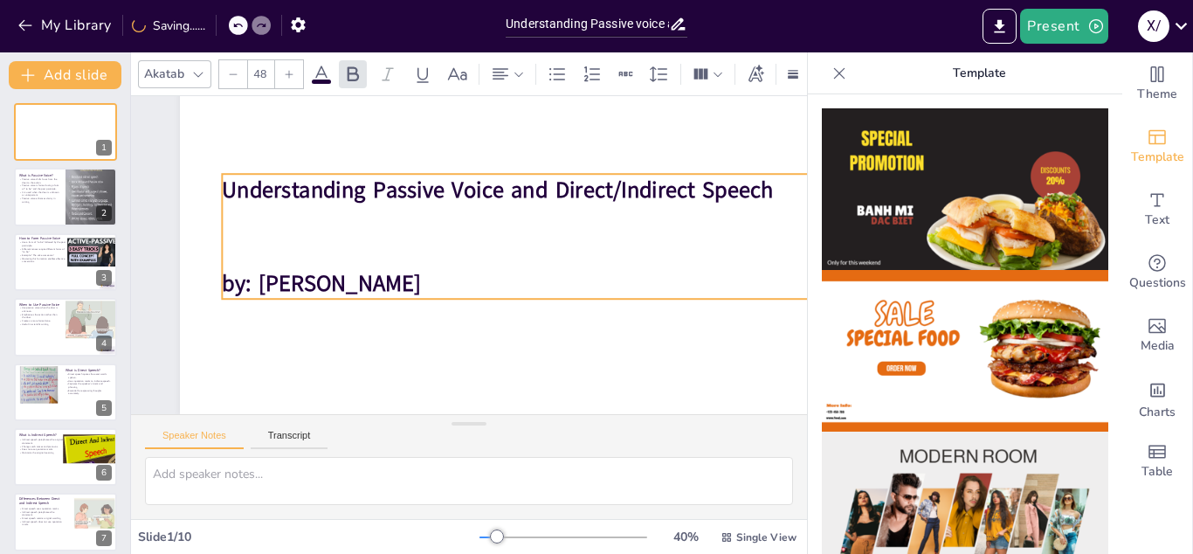
click at [227, 187] on span "Understanding Passive Voice and Direct/Indirect Speech" at bounding box center [497, 190] width 551 height 31
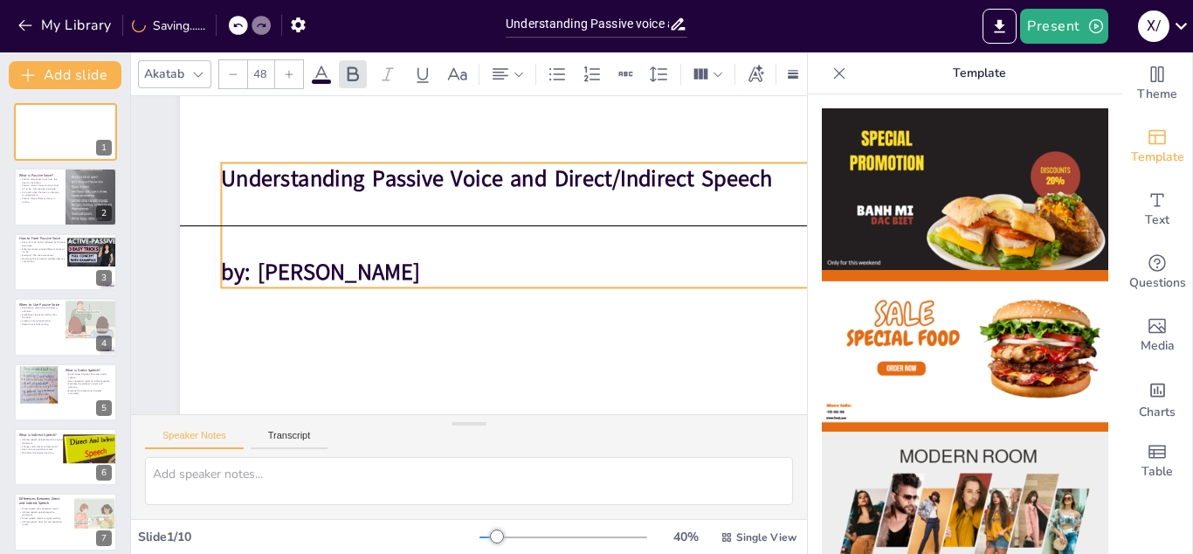
drag, startPoint x: 218, startPoint y: 190, endPoint x: 226, endPoint y: 179, distance: 13.8
click at [226, 179] on span "Understanding Passive Voice and Direct/Indirect Speech" at bounding box center [496, 178] width 551 height 31
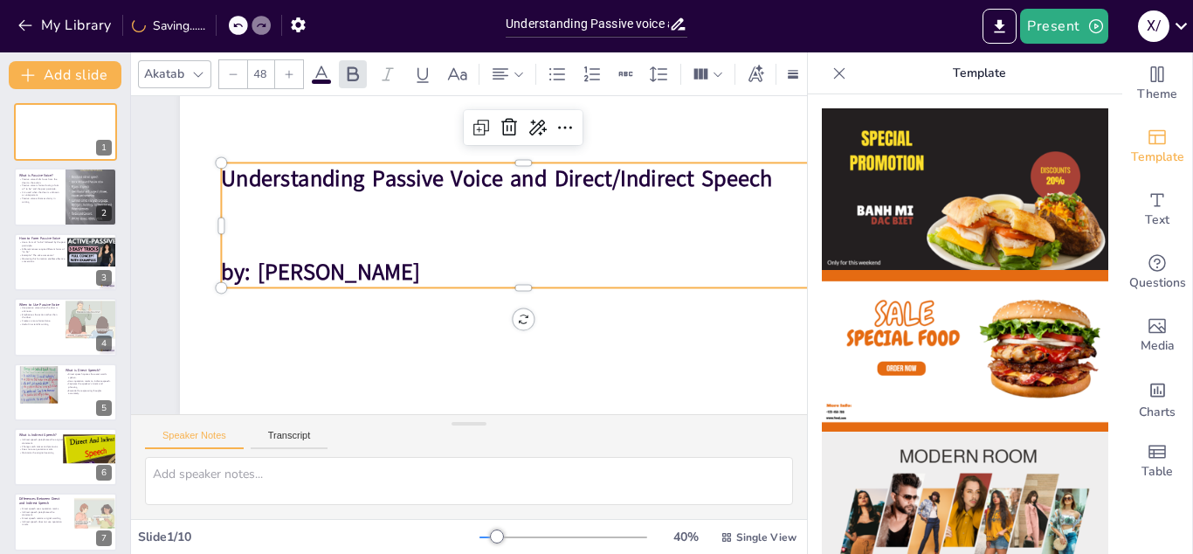
click at [230, 182] on span "Understanding Passive Voice and Direct/Indirect Speech" at bounding box center [496, 178] width 551 height 31
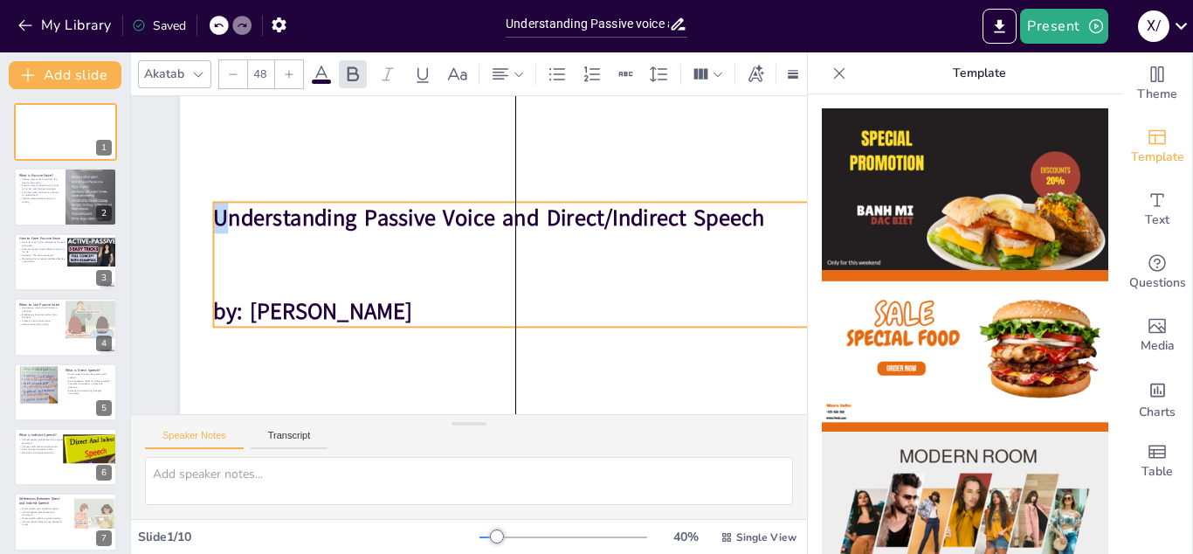
drag, startPoint x: 230, startPoint y: 182, endPoint x: 215, endPoint y: 225, distance: 46.1
click at [215, 225] on span "Understanding Passive Voice and Direct/Indirect Speech" at bounding box center [488, 218] width 551 height 31
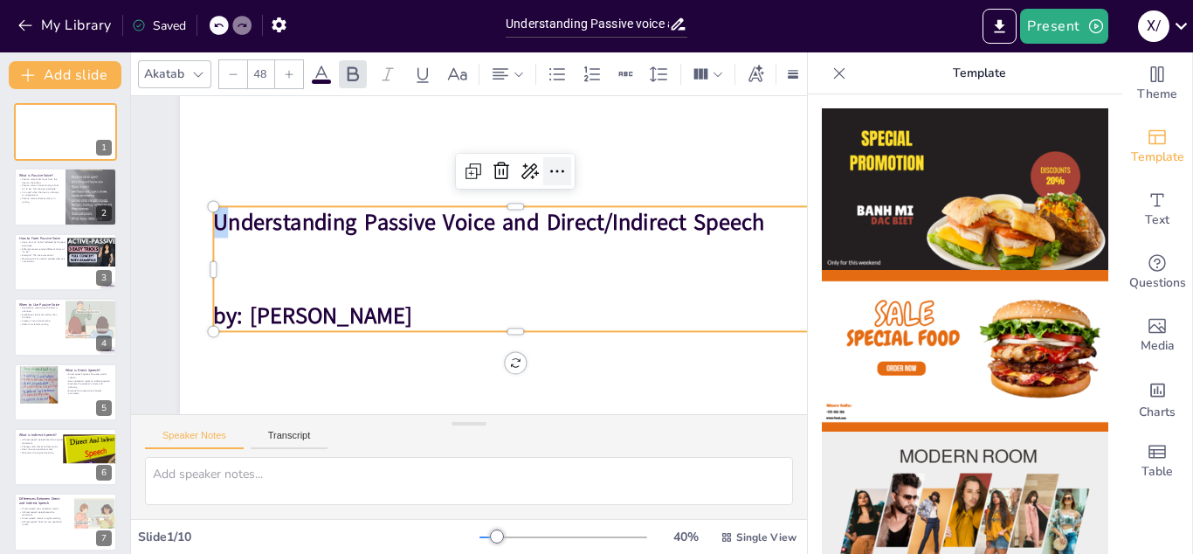
click at [562, 172] on icon at bounding box center [557, 171] width 14 height 3
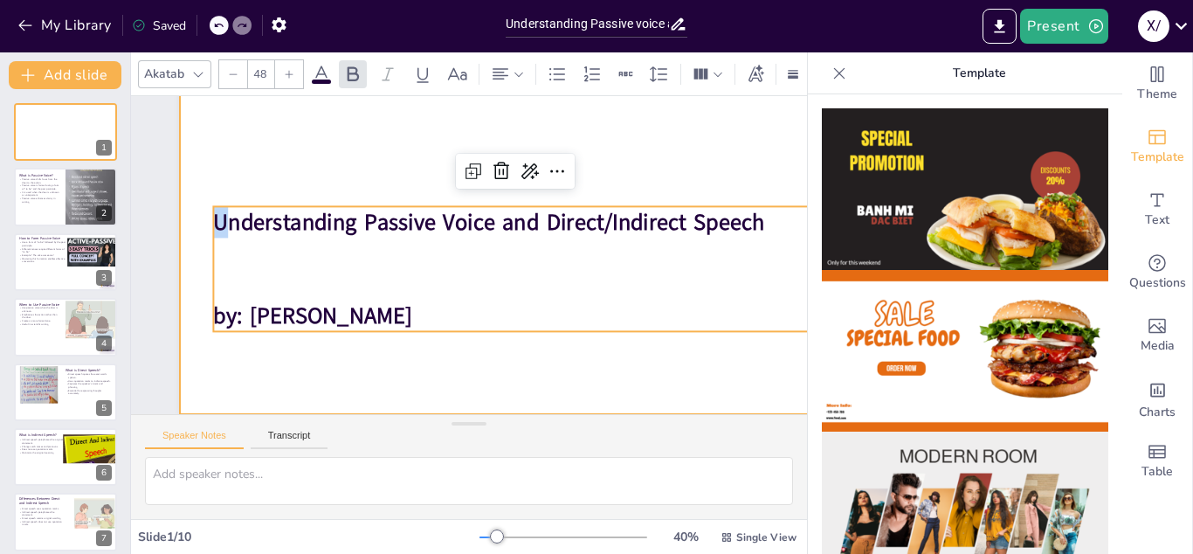
click at [434, 376] on div at bounding box center [515, 225] width 671 height 377
